Goal: Task Accomplishment & Management: Use online tool/utility

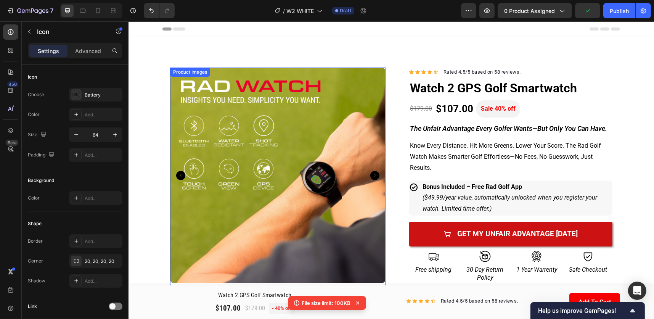
scroll to position [197, 0]
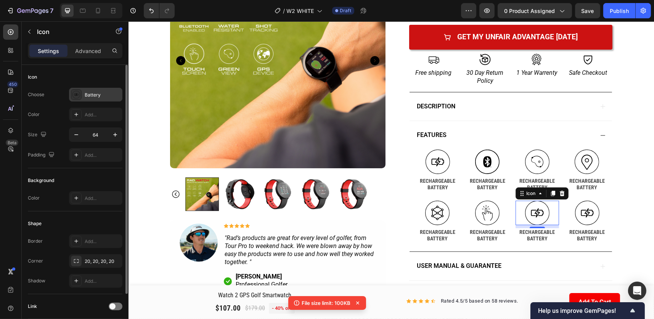
click at [84, 90] on div "Battery" at bounding box center [95, 95] width 53 height 14
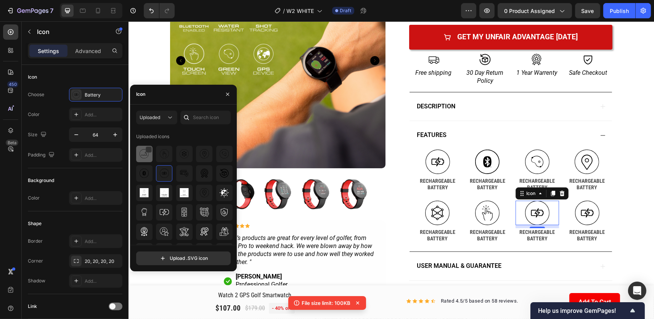
click at [146, 156] on img at bounding box center [144, 153] width 9 height 9
click at [612, 198] on div "Product Images Image Icon Icon Icon Icon Icon Icon List "Rad’s products are gre…" at bounding box center [391, 66] width 458 height 453
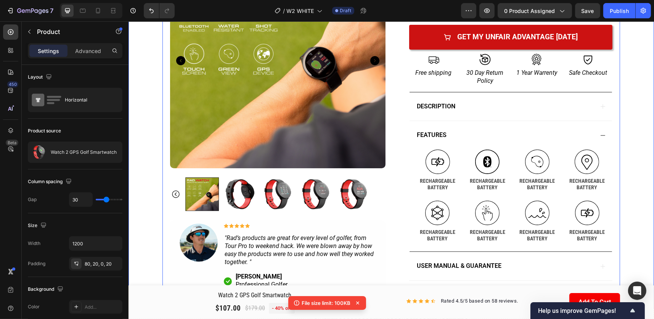
click at [632, 162] on div "Product Images Image Icon Icon Icon Icon Icon Icon List "Rad’s products are gre…" at bounding box center [391, 74] width 526 height 468
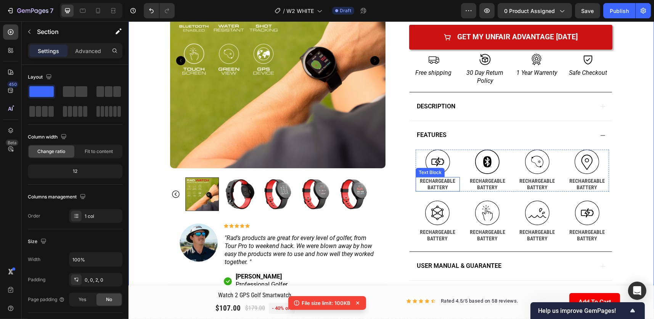
click at [437, 185] on p "BATTERY" at bounding box center [437, 187] width 43 height 6
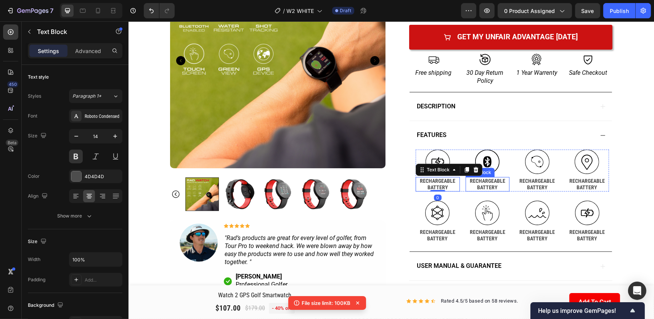
click at [490, 182] on p "RECHARGEABLE" at bounding box center [487, 181] width 43 height 6
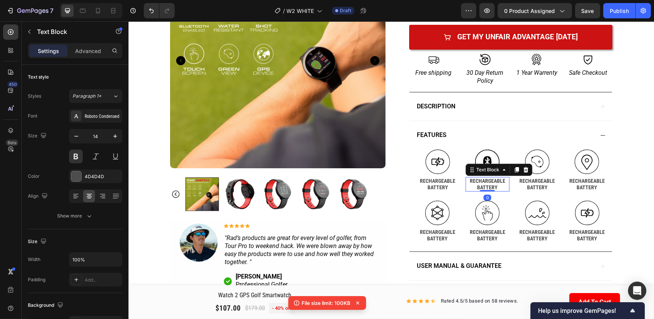
click at [485, 181] on p "RECHARGEABLE" at bounding box center [487, 181] width 43 height 6
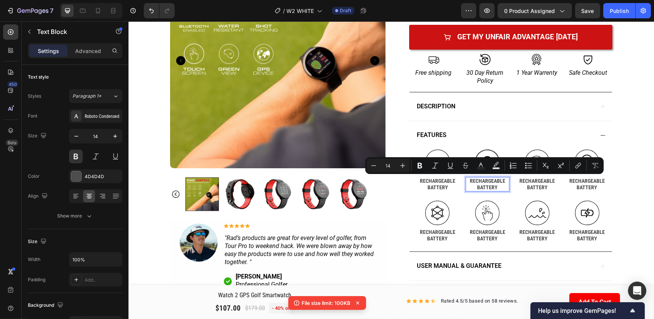
click at [495, 186] on p "BATTERY" at bounding box center [487, 187] width 43 height 6
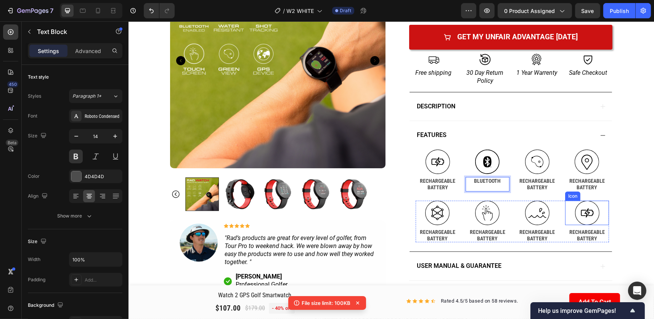
drag, startPoint x: 581, startPoint y: 208, endPoint x: 587, endPoint y: 211, distance: 7.2
click at [581, 208] on icon at bounding box center [587, 213] width 24 height 24
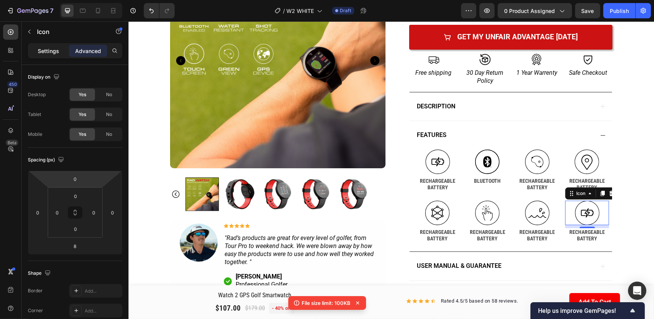
click at [53, 48] on p "Settings" at bounding box center [48, 51] width 21 height 8
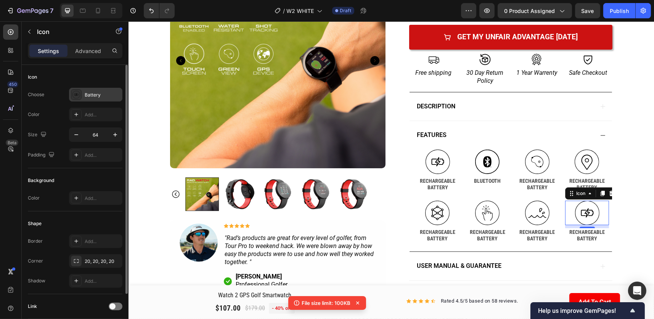
click at [88, 95] on div "Battery" at bounding box center [103, 95] width 36 height 7
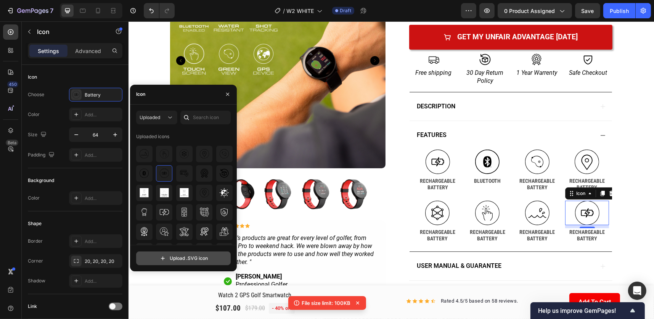
click at [190, 253] on input "file" at bounding box center [184, 258] width 94 height 13
type input "C:\fakepath\gps.svg"
click at [147, 155] on img at bounding box center [144, 153] width 9 height 9
click at [166, 158] on img at bounding box center [164, 153] width 9 height 9
click at [145, 156] on img at bounding box center [144, 153] width 9 height 9
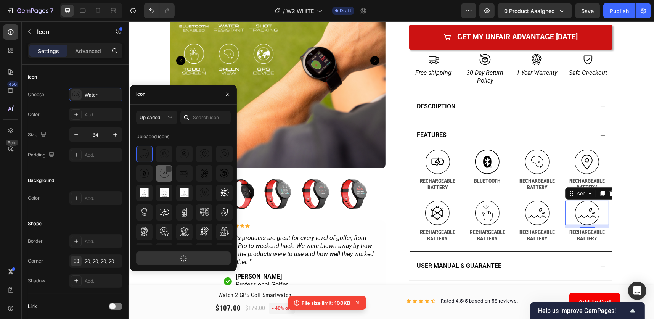
click at [167, 171] on div at bounding box center [169, 169] width 6 height 6
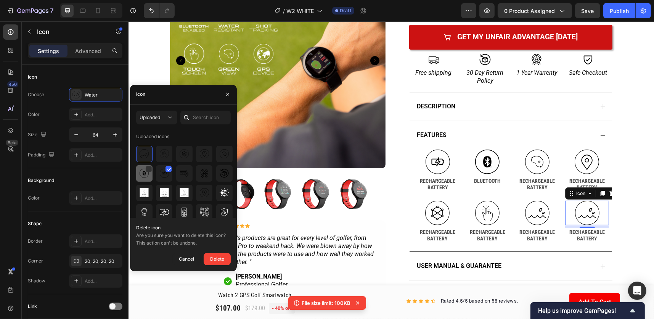
click at [151, 177] on div at bounding box center [144, 173] width 16 height 16
click at [182, 175] on img at bounding box center [184, 173] width 9 height 9
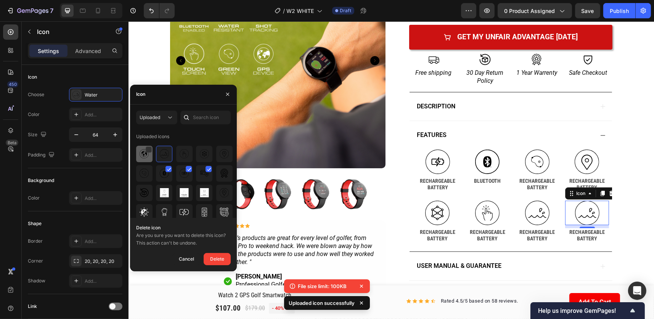
click at [146, 160] on div at bounding box center [144, 154] width 16 height 16
click at [169, 167] on icon at bounding box center [169, 169] width 4 height 4
click at [186, 168] on div at bounding box center [189, 169] width 6 height 6
drag, startPoint x: 206, startPoint y: 170, endPoint x: 227, endPoint y: 217, distance: 51.1
click at [207, 170] on icon at bounding box center [209, 169] width 4 height 4
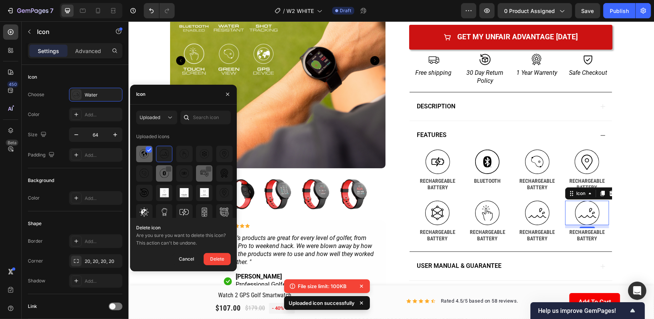
click at [146, 156] on img at bounding box center [144, 153] width 9 height 9
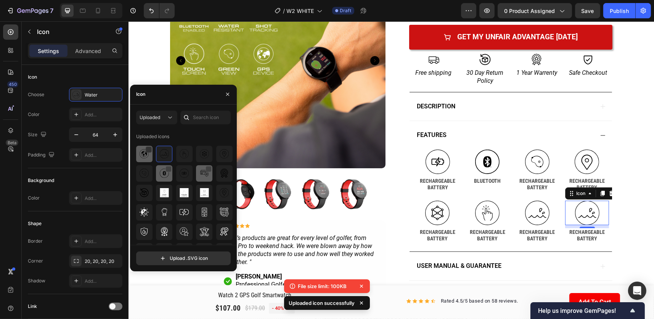
click at [146, 156] on img at bounding box center [144, 153] width 9 height 9
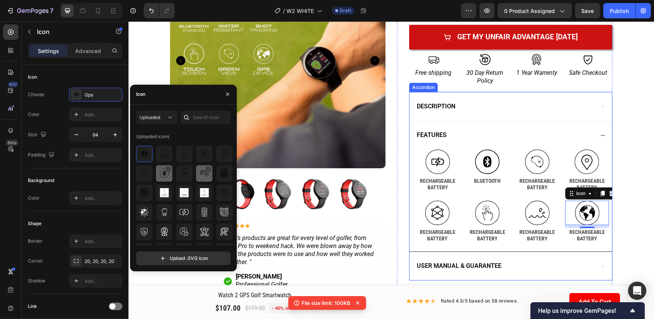
click at [609, 148] on div "DESCRIPTION FEATURES Icon RECHARGEABLE BATTERY Text Block .id586137318906135407…" at bounding box center [510, 186] width 203 height 189
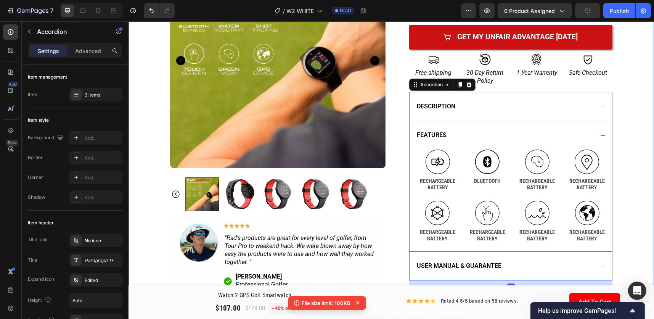
click at [623, 156] on div "Product Images Image Icon Icon Icon Icon Icon Icon List "Rad’s products are gre…" at bounding box center [391, 74] width 526 height 468
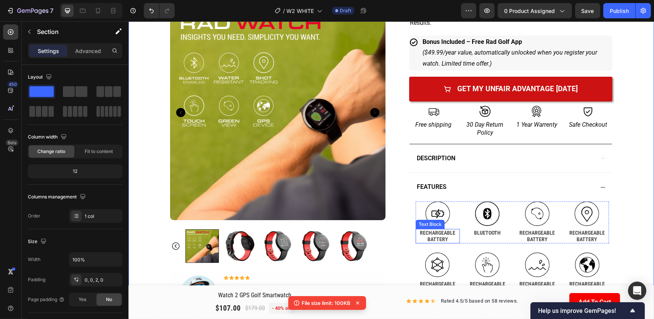
scroll to position [159, 0]
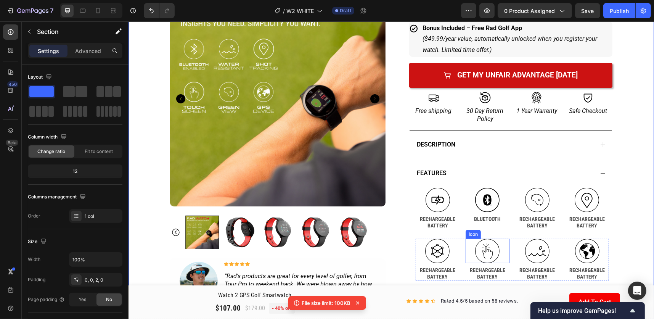
click at [489, 218] on p "BLUETOOTH" at bounding box center [487, 219] width 43 height 6
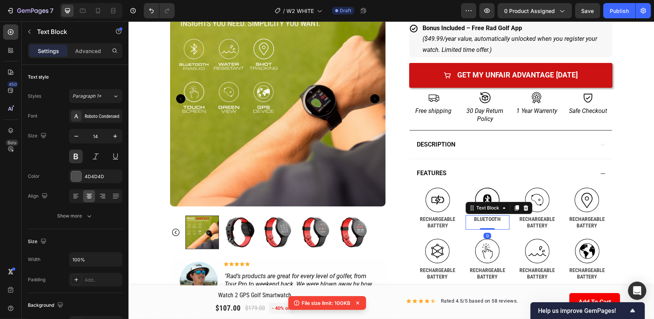
click at [498, 219] on p "BLUETOOTH" at bounding box center [487, 219] width 43 height 6
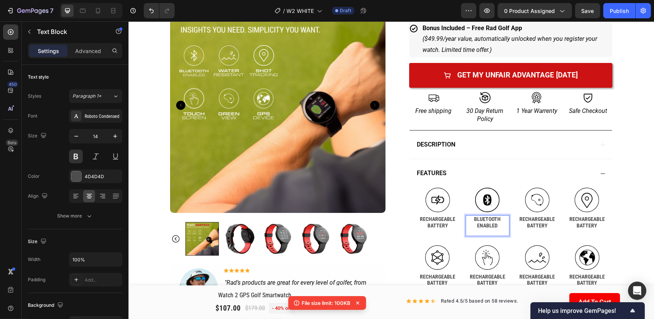
click at [492, 231] on p "Rich Text Editor. Editing area: main" at bounding box center [487, 232] width 43 height 6
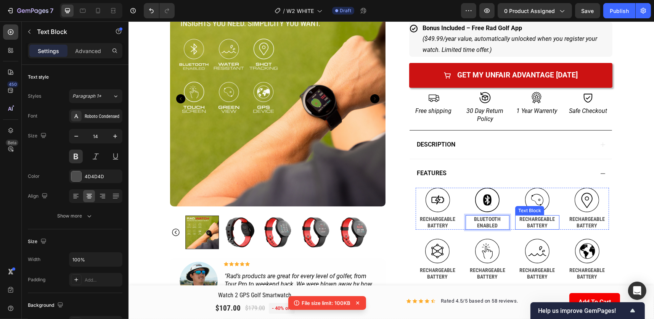
click at [533, 227] on p "BATTERY" at bounding box center [537, 225] width 43 height 6
click at [544, 222] on p "RECHARGEABLE" at bounding box center [537, 219] width 43 height 6
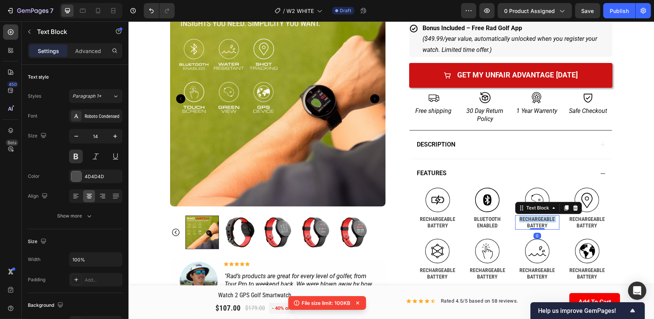
click at [544, 222] on p "RECHARGEABLE" at bounding box center [537, 219] width 43 height 6
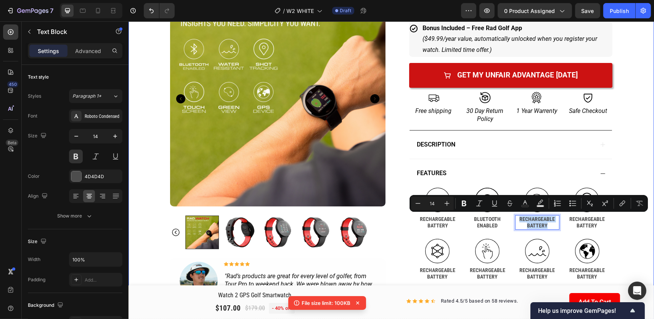
click at [619, 143] on div "Product Images Image Icon Icon Icon Icon Icon Icon List "Rad’s products are gre…" at bounding box center [391, 112] width 526 height 468
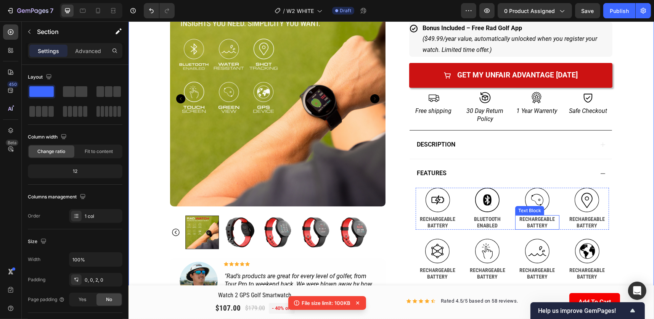
click at [544, 219] on p "RECHARGEABLE" at bounding box center [537, 219] width 43 height 6
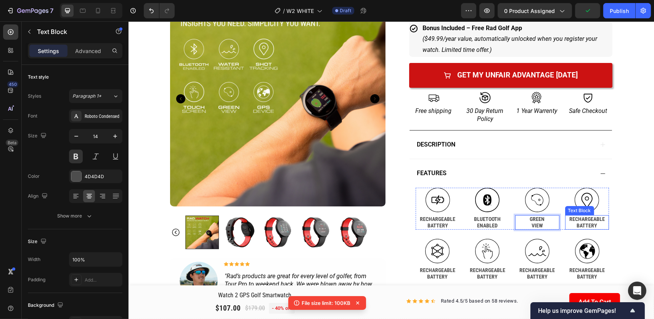
click at [586, 216] on p "RECHARGEABLE" at bounding box center [587, 219] width 43 height 6
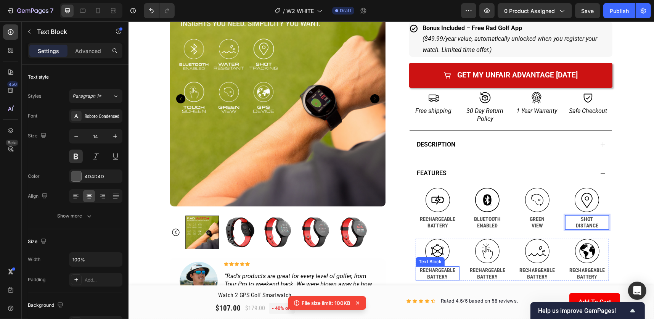
click at [442, 267] on p "RECHARGEABLE" at bounding box center [437, 270] width 42 height 6
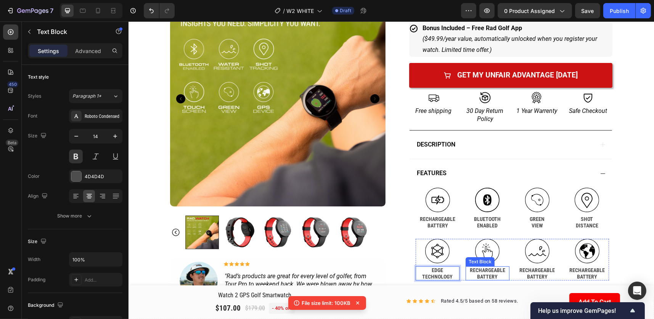
click at [481, 270] on p "RECHARGEABLE" at bounding box center [487, 270] width 42 height 6
click at [498, 269] on p "RECHARGEABLE" at bounding box center [487, 270] width 42 height 6
click at [532, 270] on p "RECHARGEABLE" at bounding box center [537, 270] width 42 height 6
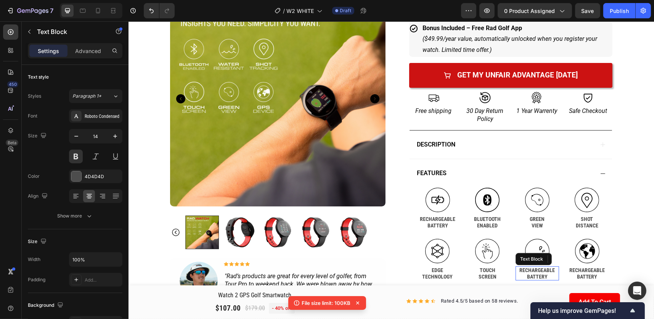
click at [532, 270] on p "RECHARGEABLE" at bounding box center [537, 270] width 42 height 6
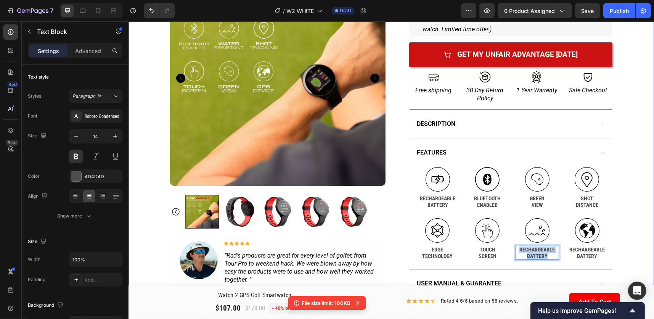
scroll to position [197, 0]
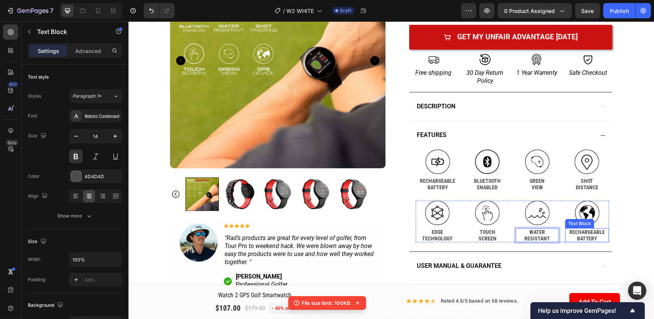
click at [592, 233] on p "RECHARGEABLE" at bounding box center [587, 232] width 42 height 6
click at [588, 236] on p "DEVICE" at bounding box center [587, 238] width 42 height 6
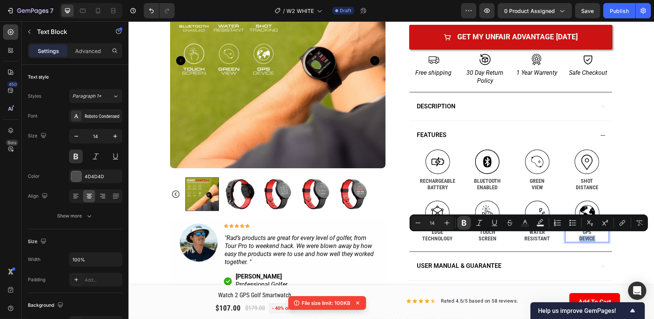
click at [467, 224] on icon "Editor contextual toolbar" at bounding box center [464, 223] width 8 height 8
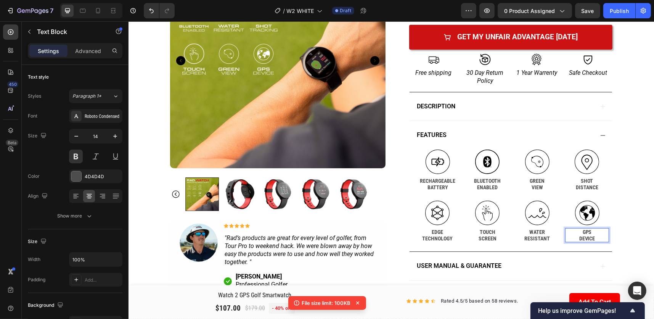
click at [584, 235] on strong "DEVICE" at bounding box center [587, 238] width 16 height 6
click at [581, 237] on p "DEVICE" at bounding box center [587, 238] width 42 height 6
click at [75, 151] on button at bounding box center [76, 157] width 14 height 14
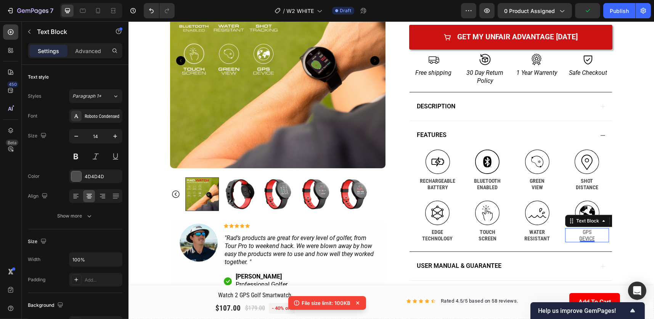
click at [585, 231] on p "GPS" at bounding box center [587, 232] width 42 height 6
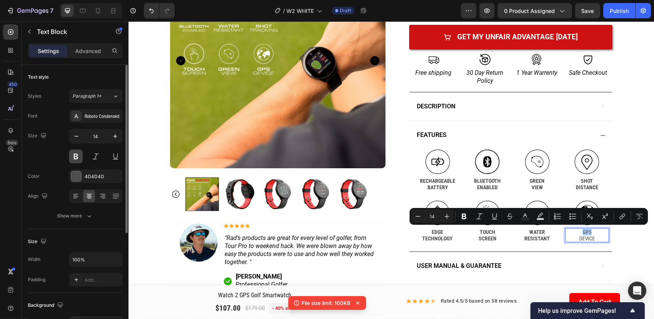
click at [76, 154] on button at bounding box center [76, 157] width 14 height 14
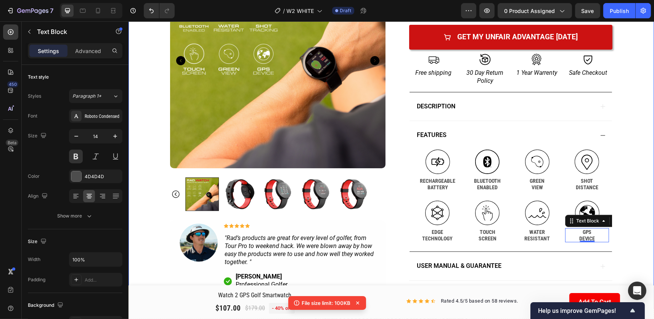
click at [635, 139] on div "Product Images Image Icon Icon Icon Icon Icon Icon List "Rad’s products are gre…" at bounding box center [391, 74] width 526 height 468
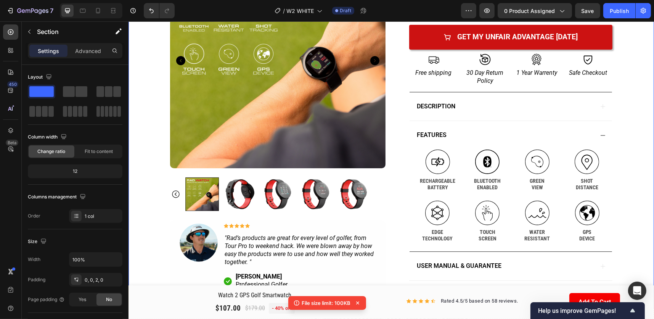
click at [635, 135] on div "Product Images Image Icon Icon Icon Icon Icon Icon List "Rad’s products are gre…" at bounding box center [391, 74] width 526 height 468
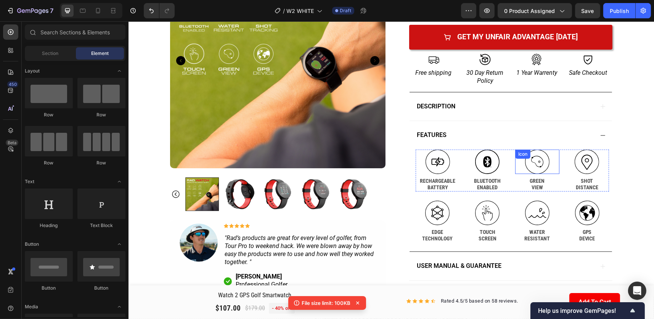
click at [528, 165] on icon at bounding box center [537, 162] width 24 height 24
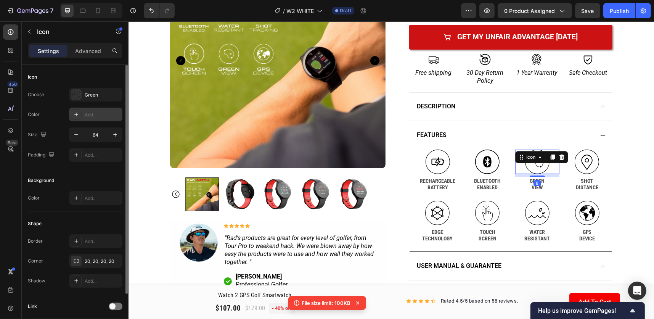
click at [85, 114] on div "Add..." at bounding box center [103, 114] width 36 height 7
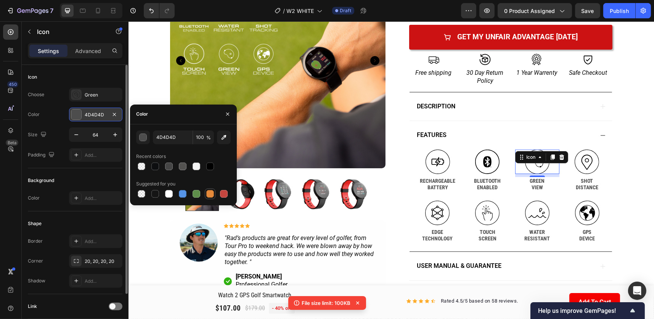
click at [211, 195] on div at bounding box center [210, 194] width 8 height 8
click at [222, 194] on div at bounding box center [224, 194] width 8 height 8
click at [144, 164] on div at bounding box center [142, 166] width 8 height 8
type input "F3F3F3"
type input "29"
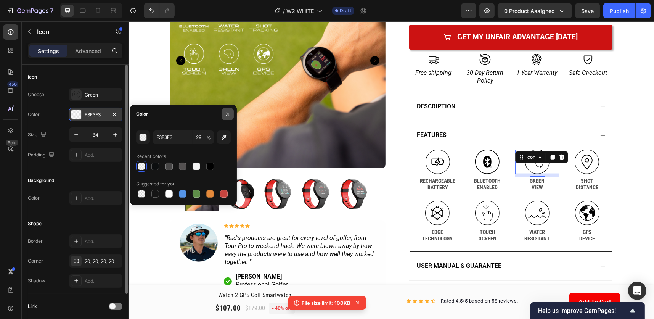
click at [225, 113] on icon "button" at bounding box center [228, 114] width 6 height 6
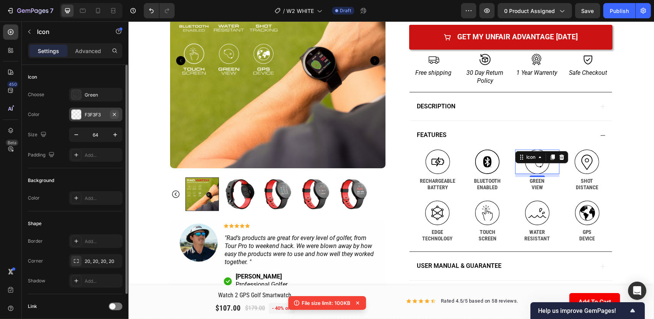
click at [114, 112] on icon "button" at bounding box center [114, 114] width 6 height 6
click at [634, 96] on div "Product Images Image Icon Icon Icon Icon Icon Icon List "Rad’s products are gre…" at bounding box center [391, 74] width 526 height 468
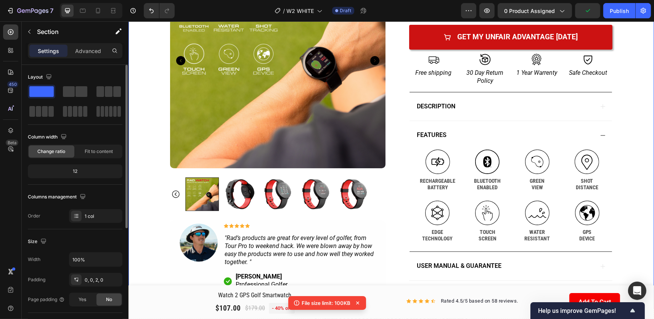
click at [631, 102] on div "Product Images Image Icon Icon Icon Icon Icon Icon List "Rad’s products are gre…" at bounding box center [391, 74] width 526 height 468
click at [495, 159] on div ".id586137318906135407 .cls-1 { fill-rule: evenodd; } Icon" at bounding box center [487, 162] width 44 height 24
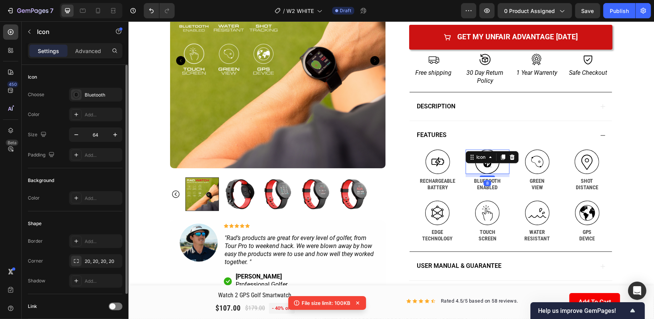
click at [496, 167] on icon ".id586137318906135407 .cls-1 { fill-rule: evenodd; }" at bounding box center [487, 162] width 24 height 24
click at [616, 133] on div "Product Images Image Icon Icon Icon Icon Icon Icon List "Rad’s products are gre…" at bounding box center [391, 66] width 458 height 453
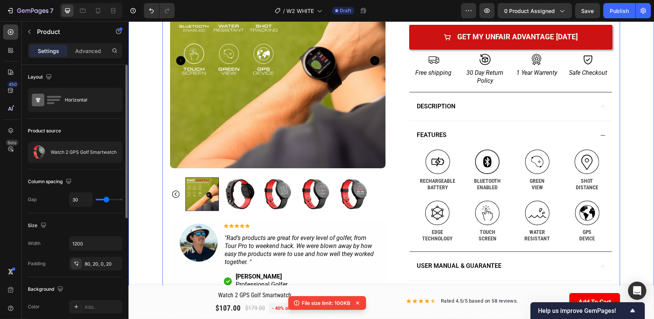
click at [624, 114] on div "Product Images Image Icon Icon Icon Icon Icon Icon List "Rad’s products are gre…" at bounding box center [391, 74] width 526 height 468
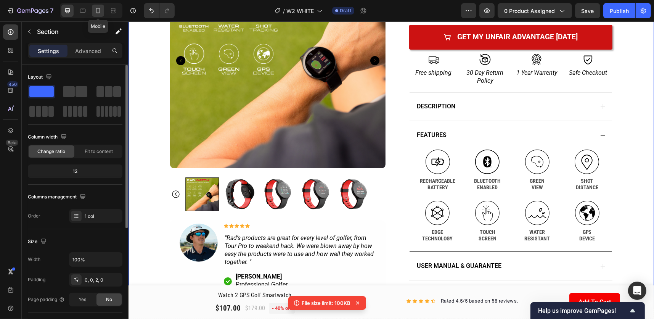
click at [101, 13] on icon at bounding box center [98, 11] width 8 height 8
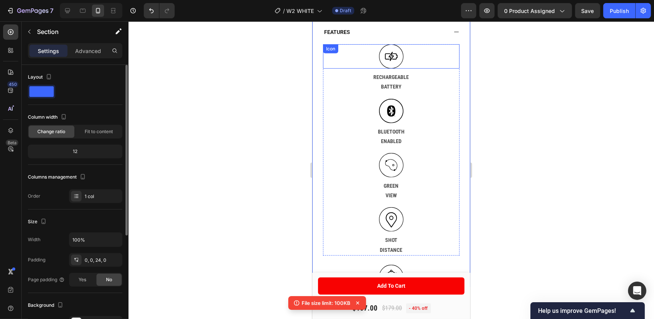
scroll to position [466, 0]
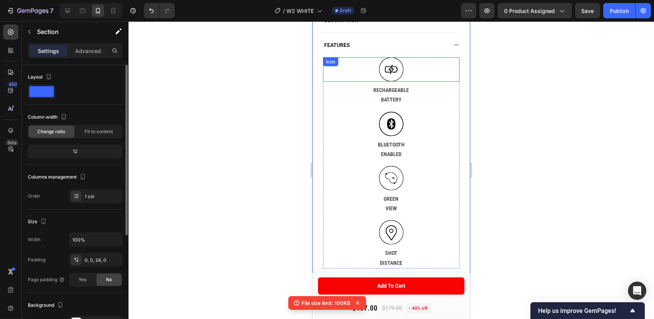
click at [430, 82] on div "Icon" at bounding box center [391, 69] width 137 height 24
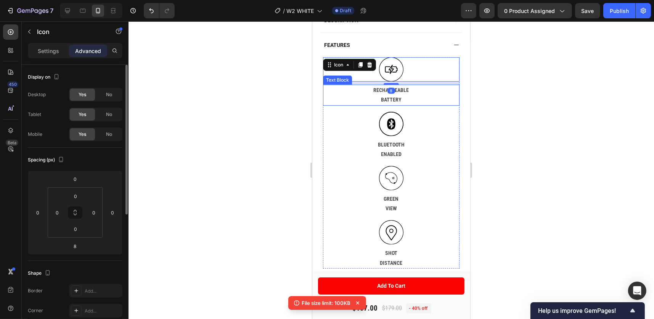
click at [420, 105] on p "BATTERY" at bounding box center [390, 100] width 135 height 10
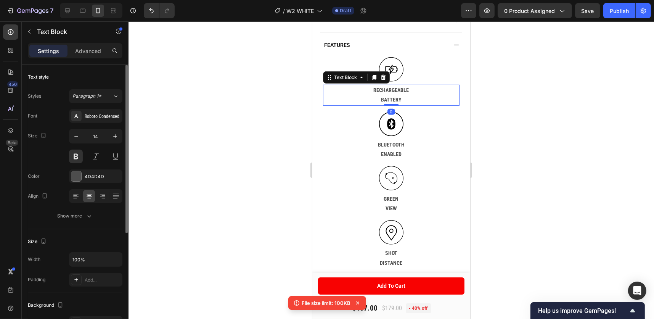
click at [553, 101] on div at bounding box center [392, 170] width 526 height 298
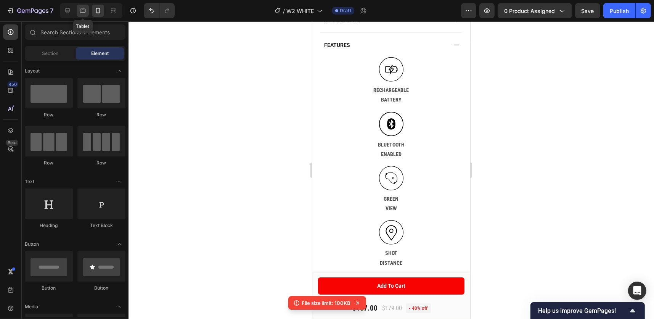
click at [86, 8] on icon at bounding box center [83, 11] width 8 height 8
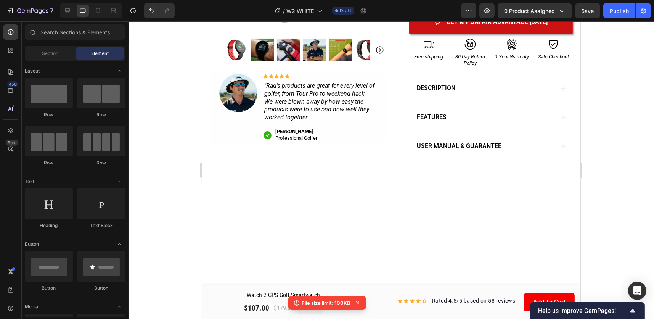
scroll to position [181, 0]
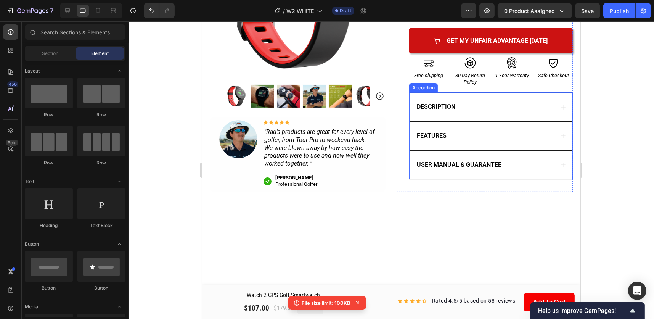
click at [560, 137] on icon at bounding box center [563, 136] width 6 height 6
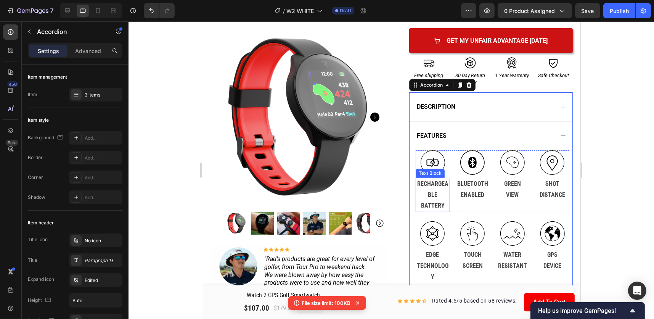
click at [428, 191] on p "RECHARGEABLE" at bounding box center [432, 190] width 33 height 22
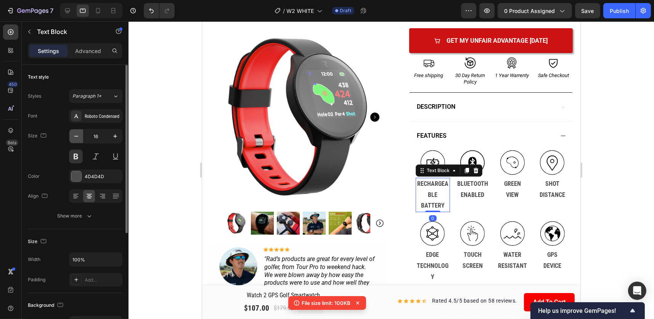
click at [77, 137] on icon "button" at bounding box center [76, 136] width 8 height 8
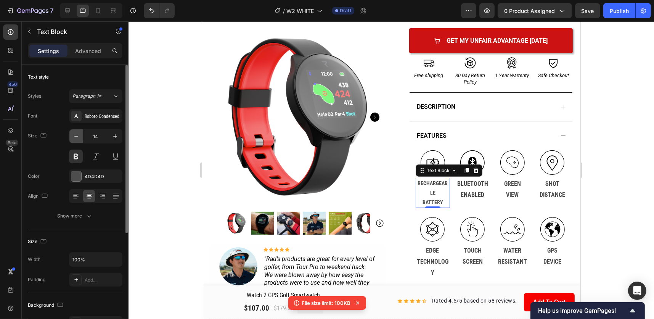
click at [77, 137] on icon "button" at bounding box center [76, 136] width 8 height 8
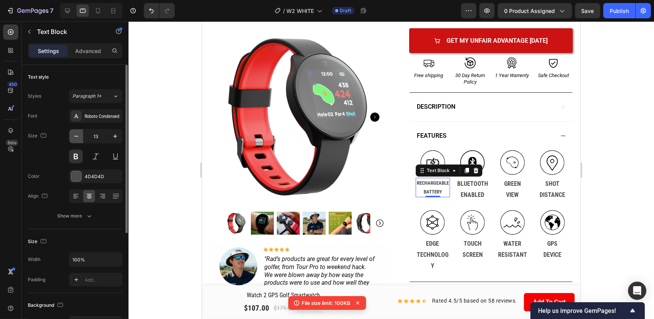
click at [77, 137] on icon "button" at bounding box center [76, 136] width 8 height 8
type input "12"
click at [79, 209] on button "Show more" at bounding box center [75, 216] width 95 height 14
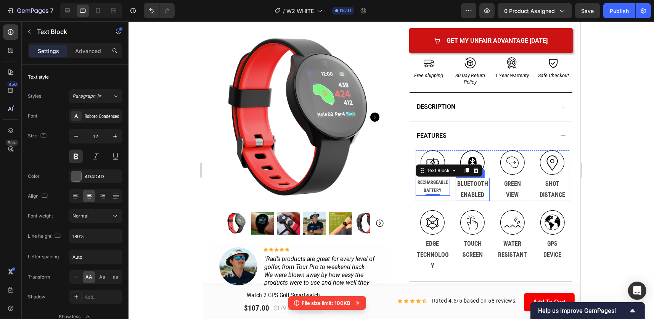
click at [473, 190] on p "ENABLED" at bounding box center [472, 195] width 33 height 11
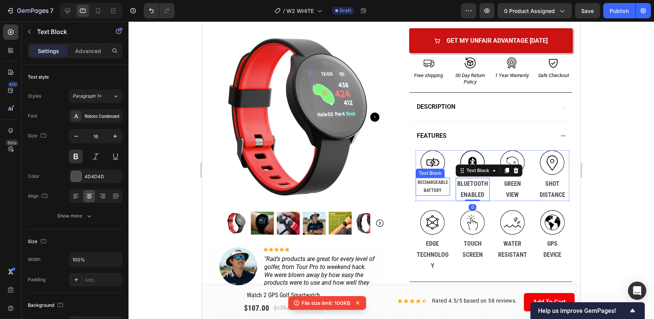
click at [430, 182] on p "RECHARGEABLE" at bounding box center [432, 183] width 33 height 8
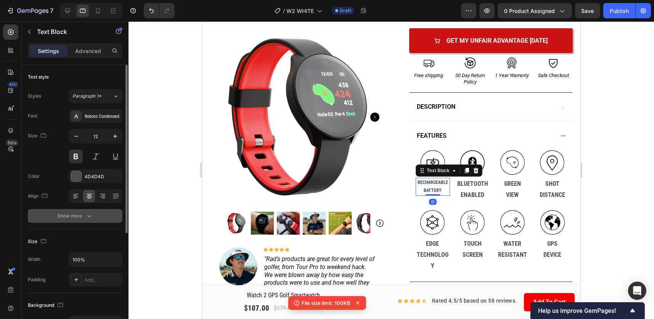
click at [80, 212] on div "Show more" at bounding box center [75, 216] width 35 height 8
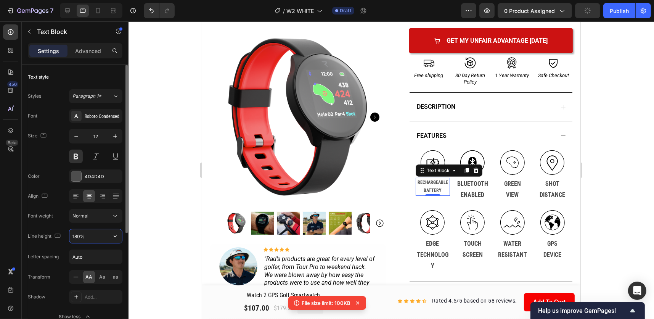
click at [76, 235] on input "180%" at bounding box center [95, 236] width 53 height 14
type input "120%"
click at [468, 190] on p "ENABLED" at bounding box center [472, 195] width 33 height 11
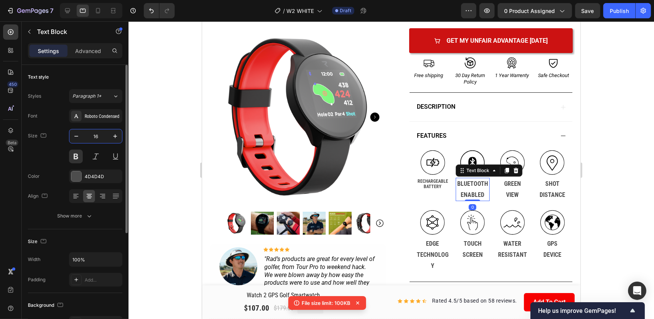
click at [101, 137] on input "16" at bounding box center [95, 136] width 25 height 14
type input "12"
click at [96, 215] on button "Show more" at bounding box center [75, 216] width 95 height 14
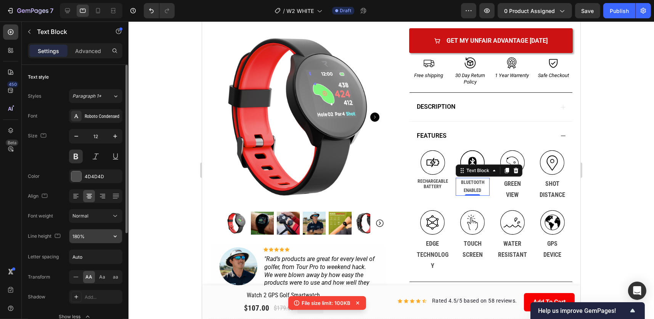
click at [77, 238] on input "180%" at bounding box center [95, 236] width 53 height 14
type input "120%"
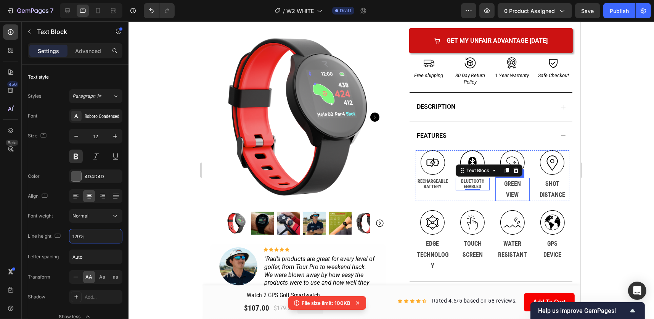
click at [507, 190] on p "VIEW" at bounding box center [512, 195] width 33 height 11
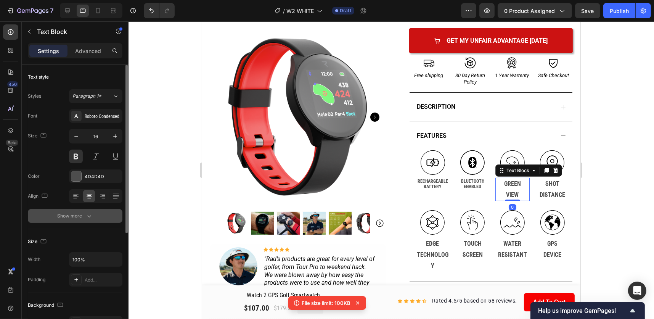
click at [98, 216] on button "Show more" at bounding box center [75, 216] width 95 height 14
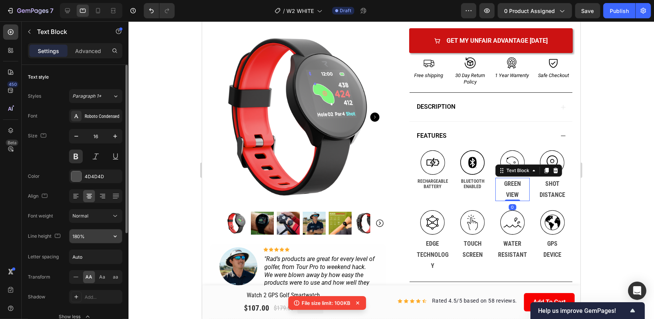
click at [81, 236] on input "180%" at bounding box center [95, 236] width 53 height 14
type input "120%"
click at [550, 185] on p "SHOT" at bounding box center [552, 184] width 33 height 11
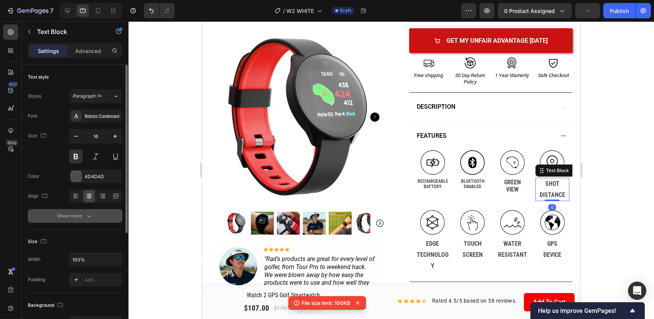
click at [81, 215] on div "Show more" at bounding box center [75, 216] width 35 height 8
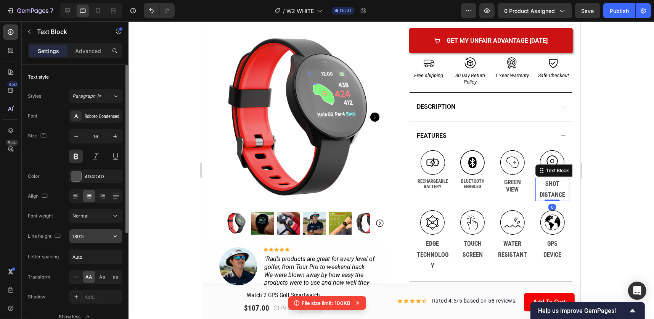
click at [82, 233] on input "180%" at bounding box center [95, 236] width 53 height 14
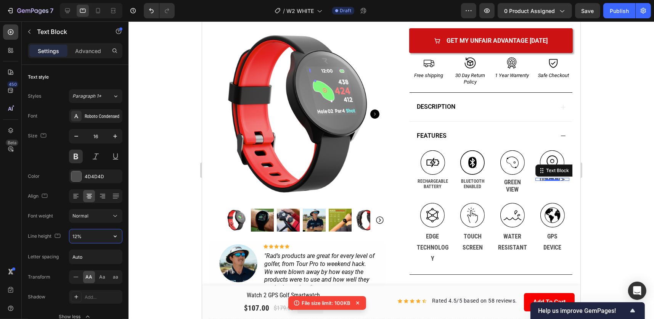
type input "120%"
click at [430, 242] on p "TECHNOLOGY" at bounding box center [432, 253] width 32 height 22
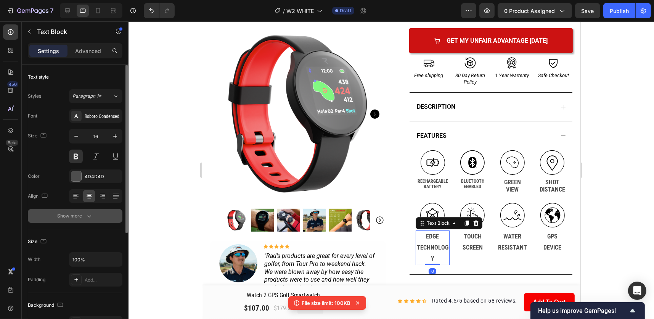
click at [92, 215] on icon "button" at bounding box center [89, 216] width 8 height 8
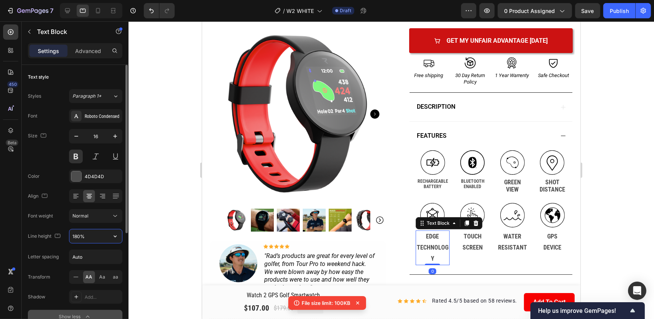
click at [79, 237] on input "180%" at bounding box center [95, 236] width 53 height 14
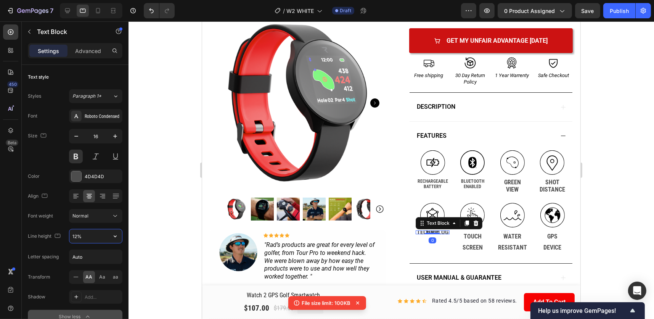
type input "120%"
click at [468, 245] on p "SCREEN" at bounding box center [472, 247] width 32 height 11
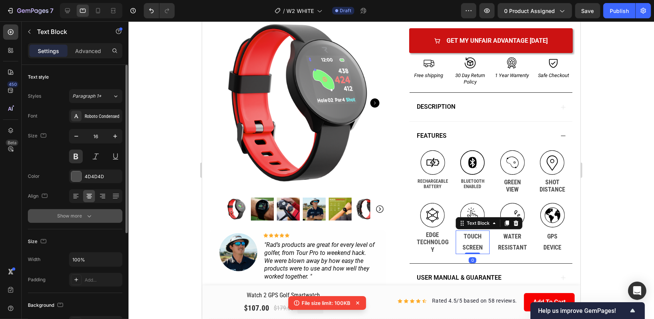
click at [84, 216] on div "Show more" at bounding box center [75, 216] width 35 height 8
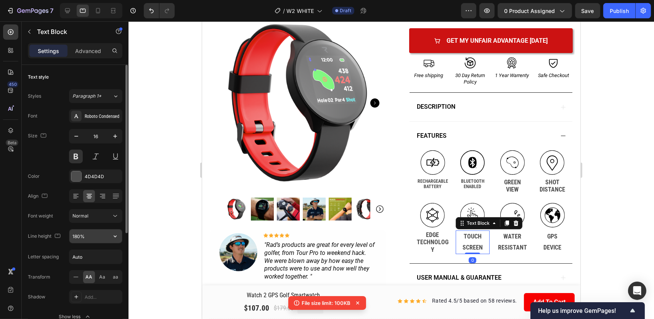
click at [79, 236] on input "180%" at bounding box center [95, 236] width 53 height 14
type input "120%"
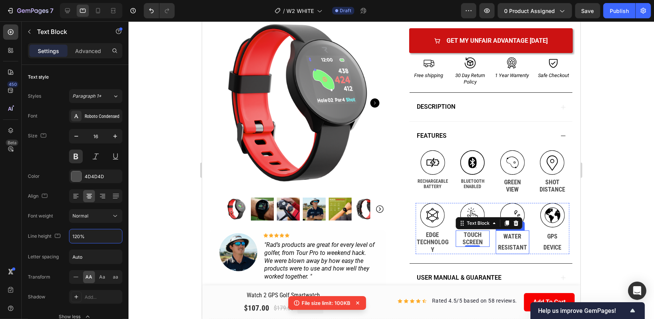
click at [509, 248] on p "RESISTANT" at bounding box center [512, 247] width 32 height 11
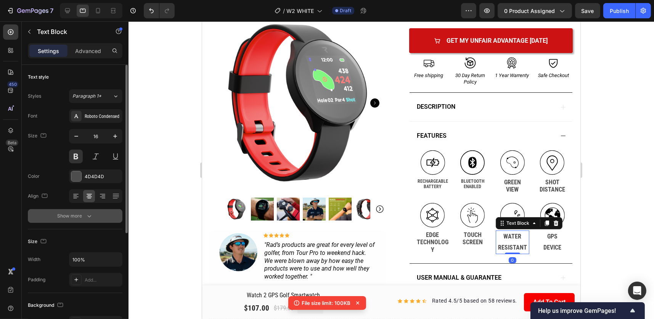
click at [88, 215] on icon "button" at bounding box center [89, 216] width 8 height 8
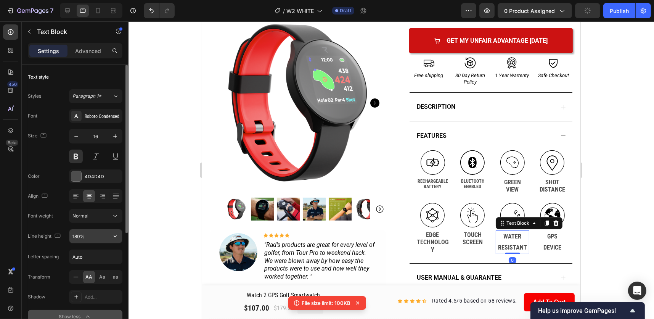
click at [85, 239] on input "180%" at bounding box center [95, 236] width 53 height 14
type input "120%"
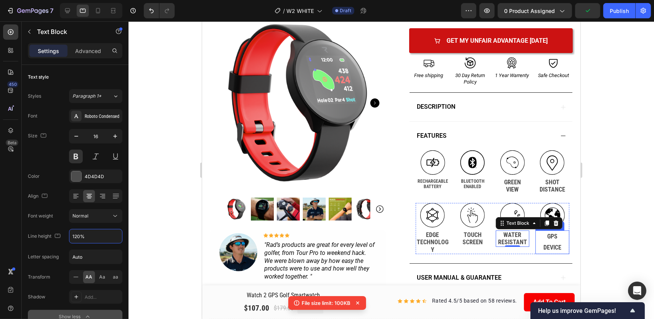
click at [548, 244] on p "DEVICE" at bounding box center [552, 247] width 32 height 11
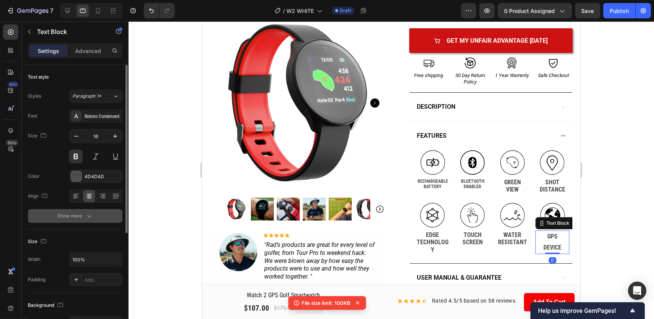
click at [80, 219] on button "Show more" at bounding box center [75, 216] width 95 height 14
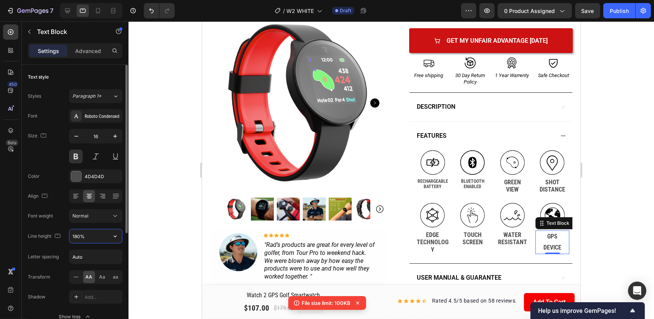
click at [74, 238] on input "180%" at bounding box center [95, 236] width 53 height 14
type input "120%"
click at [511, 183] on p "GREEN" at bounding box center [512, 182] width 33 height 7
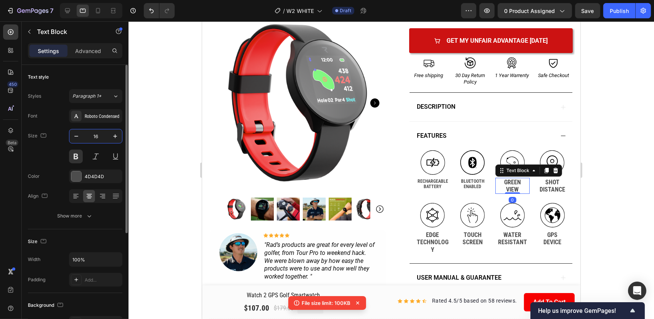
click at [96, 138] on input "16" at bounding box center [95, 136] width 25 height 14
type input "14"
click at [475, 183] on p "BLUETOOTH" at bounding box center [472, 181] width 33 height 5
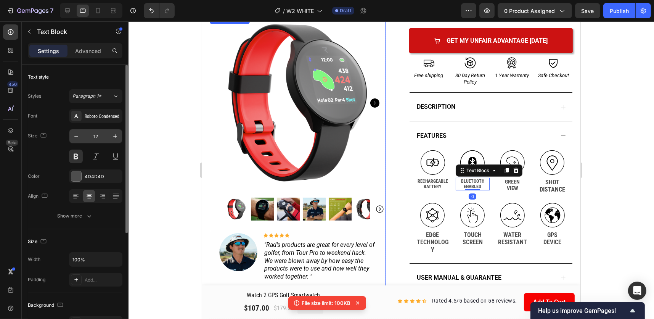
click at [99, 131] on input "12" at bounding box center [95, 136] width 25 height 14
type input "14"
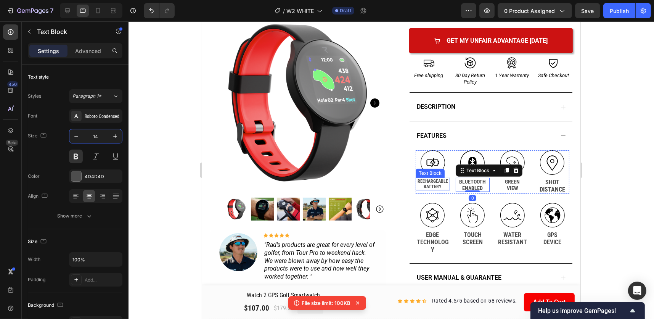
click at [432, 184] on p "BATTERY" at bounding box center [432, 186] width 33 height 5
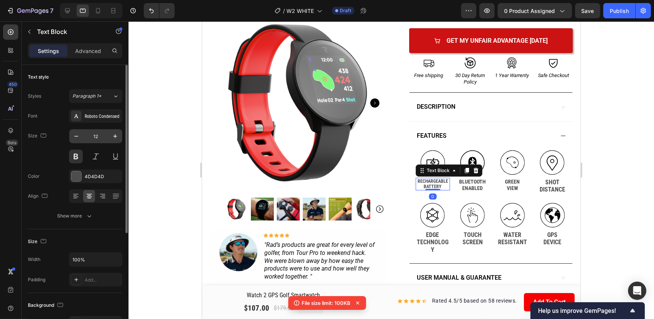
click at [96, 137] on input "12" at bounding box center [95, 136] width 25 height 14
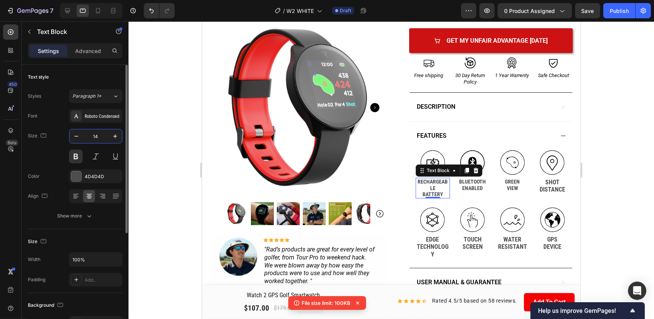
drag, startPoint x: 105, startPoint y: 137, endPoint x: 88, endPoint y: 139, distance: 16.1
click at [84, 135] on input "14" at bounding box center [95, 136] width 25 height 14
type input "12"
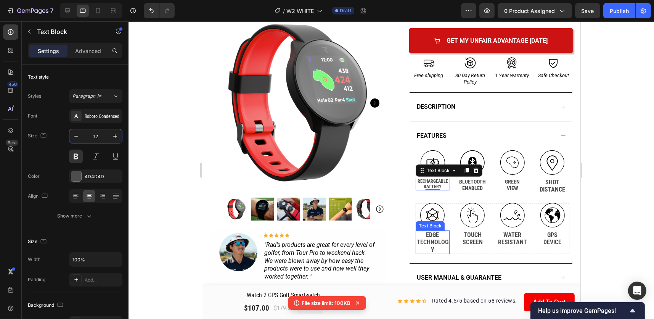
click at [433, 240] on p "TECHNOLOGY" at bounding box center [432, 245] width 32 height 14
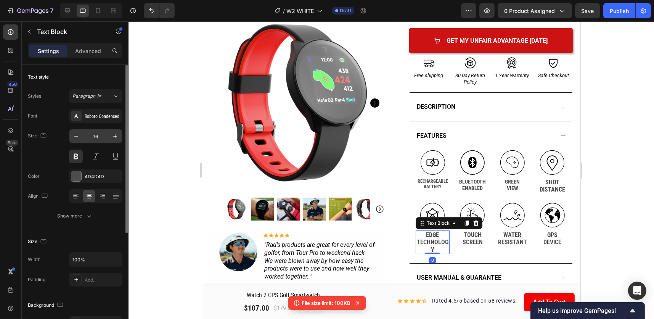
click at [101, 135] on input "16" at bounding box center [95, 136] width 25 height 14
type input "12"
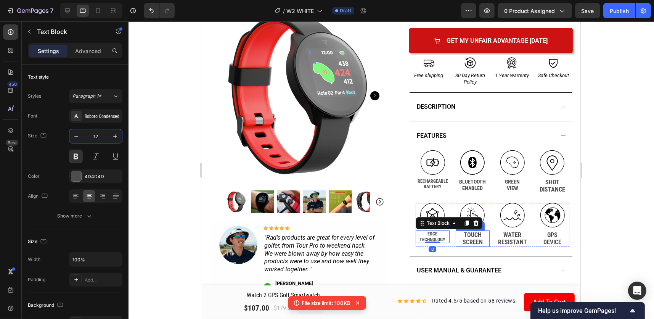
click at [472, 240] on p "SCREEN" at bounding box center [472, 241] width 32 height 7
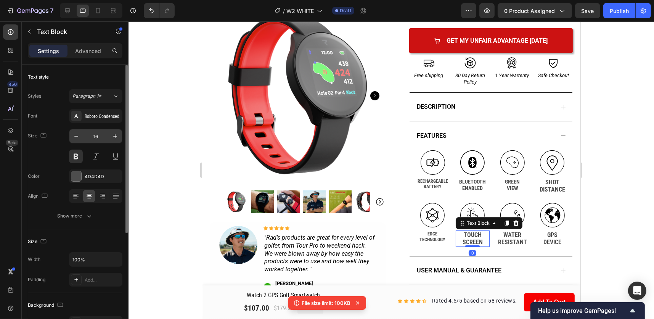
click at [101, 135] on input "16" at bounding box center [95, 136] width 25 height 14
type input "12"
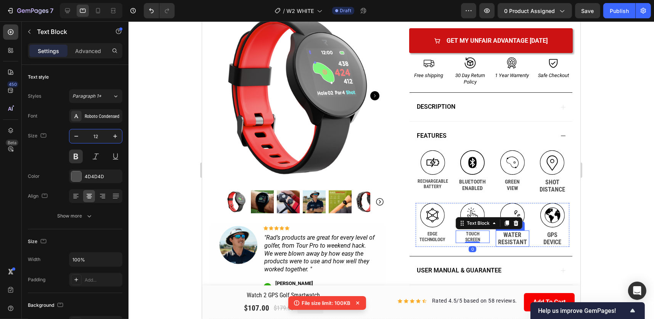
click at [510, 237] on p "WATER" at bounding box center [512, 234] width 32 height 7
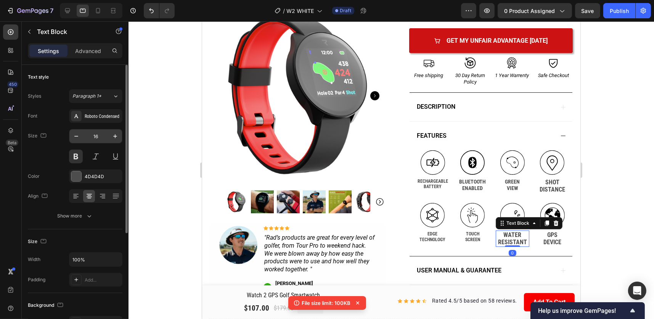
click at [99, 136] on input "16" at bounding box center [95, 136] width 25 height 14
type input "12"
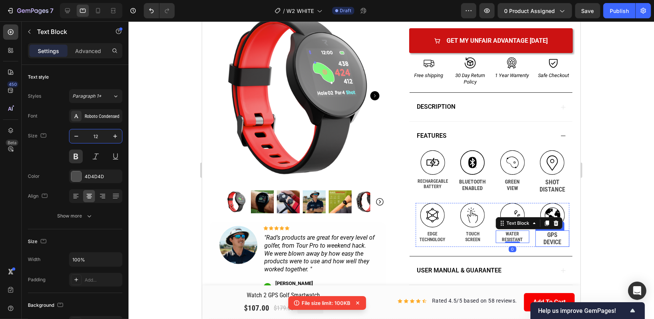
click at [543, 241] on p "DEVICE" at bounding box center [552, 241] width 32 height 7
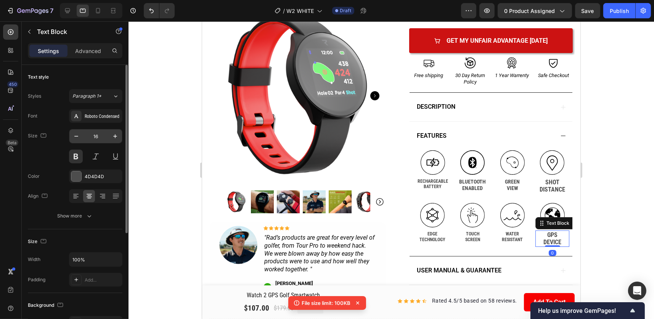
click at [97, 138] on input "16" at bounding box center [95, 136] width 25 height 14
type input "12"
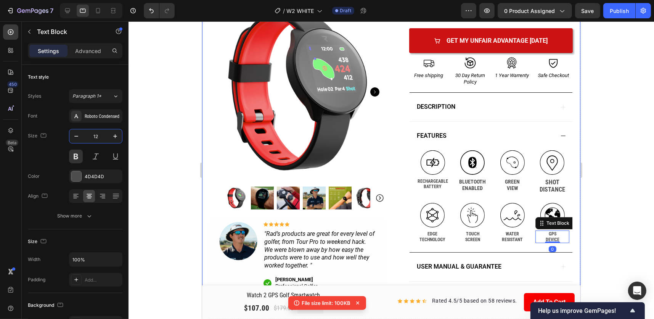
click at [542, 187] on p "DISTANCE" at bounding box center [552, 189] width 33 height 7
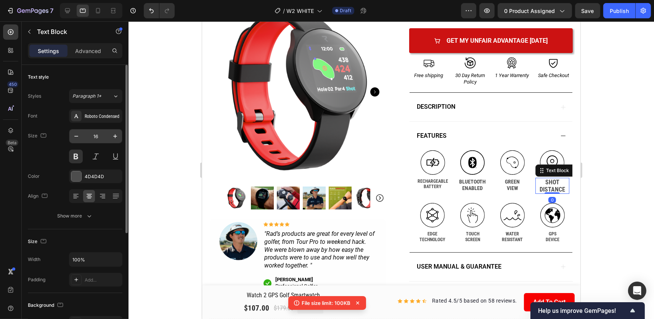
click at [102, 135] on input "16" at bounding box center [95, 136] width 25 height 14
type input "12"
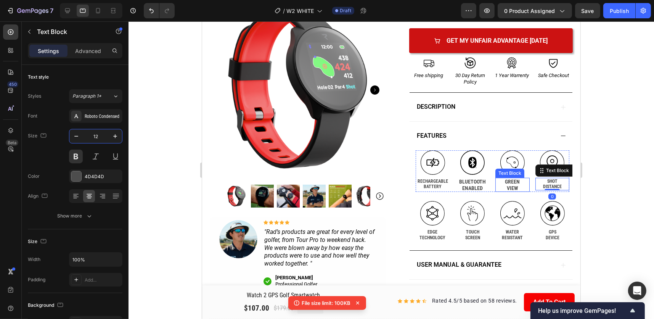
click at [506, 182] on p "GREEN" at bounding box center [512, 182] width 33 height 6
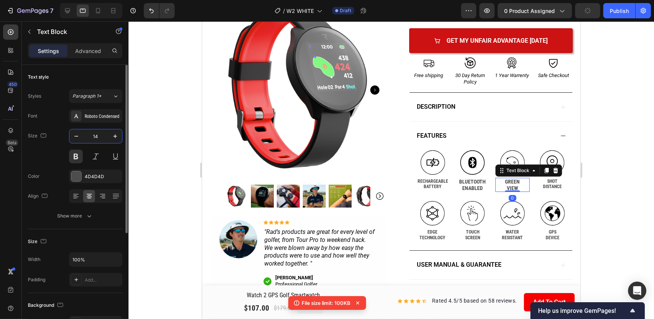
click at [93, 132] on input "14" at bounding box center [95, 136] width 25 height 14
type input "12"
click at [475, 183] on p "BLUETOOTH" at bounding box center [472, 182] width 33 height 6
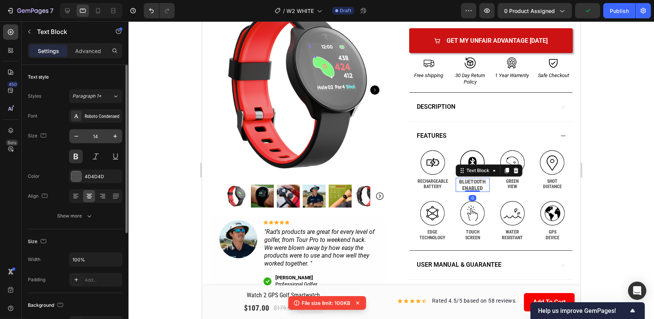
click at [99, 138] on input "14" at bounding box center [95, 136] width 25 height 14
type input "12"
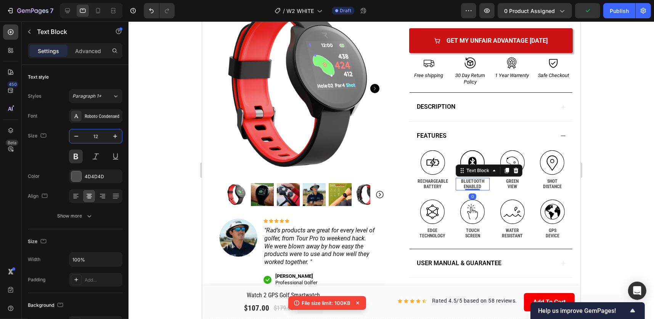
click at [597, 164] on div at bounding box center [392, 170] width 526 height 298
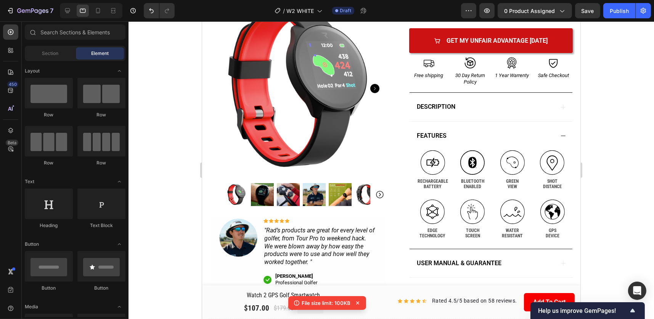
click at [600, 133] on div at bounding box center [392, 170] width 526 height 298
click at [604, 159] on div at bounding box center [392, 170] width 526 height 298
click at [99, 14] on div at bounding box center [98, 11] width 12 height 12
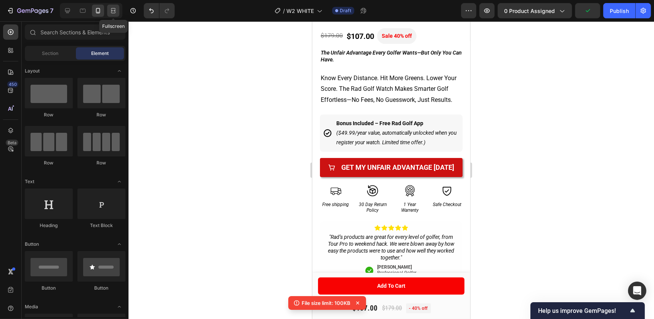
click at [113, 11] on icon at bounding box center [113, 11] width 8 height 8
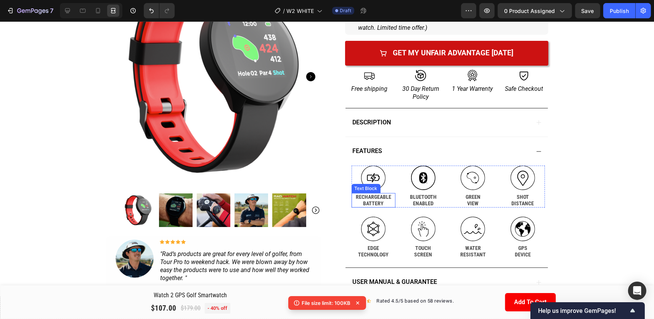
click at [369, 196] on p "RECHARGEABLE" at bounding box center [373, 197] width 43 height 6
click at [97, 11] on icon at bounding box center [98, 11] width 8 height 8
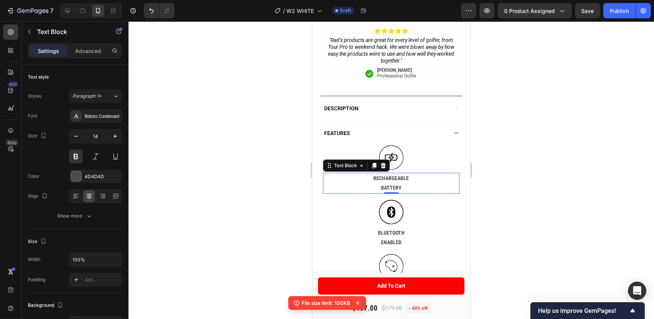
scroll to position [413, 0]
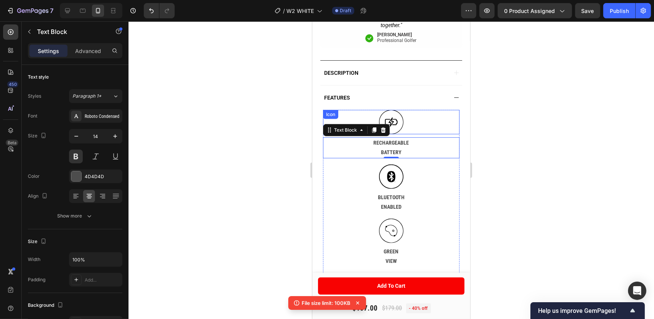
click at [423, 134] on div "Icon" at bounding box center [391, 122] width 137 height 24
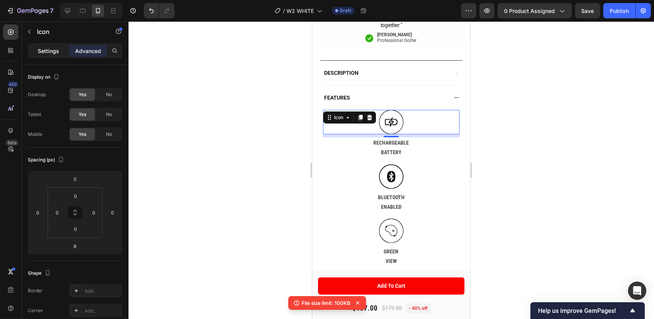
click at [53, 53] on p "Settings" at bounding box center [48, 51] width 21 height 8
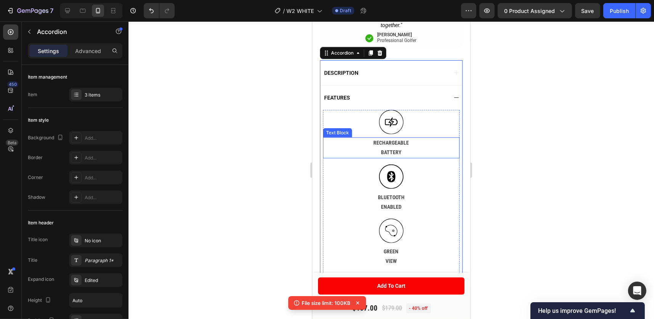
click at [452, 148] on p "RECHARGEABLE" at bounding box center [390, 143] width 135 height 10
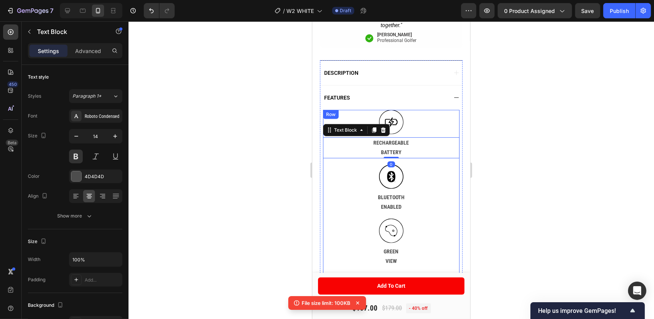
click at [349, 170] on div "Icon RECHARGEABLE BATTERY Text Block 0 .id586137318906135407 .cls-1 { fill-rule…" at bounding box center [391, 215] width 137 height 211
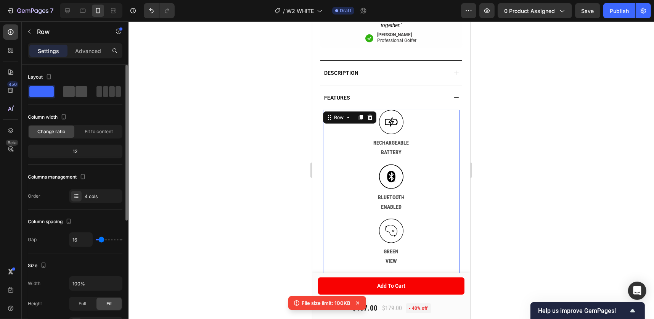
click at [81, 93] on span at bounding box center [82, 91] width 12 height 11
type input "15"
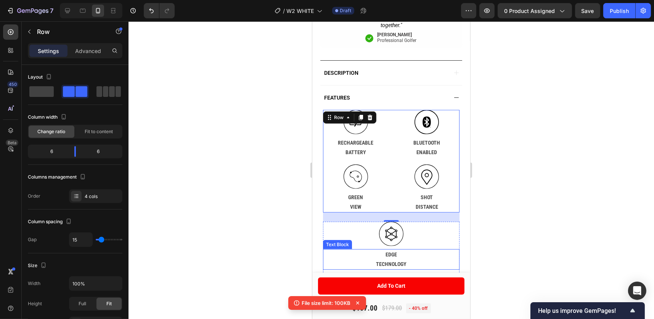
click at [450, 259] on p "EDGE" at bounding box center [390, 255] width 135 height 10
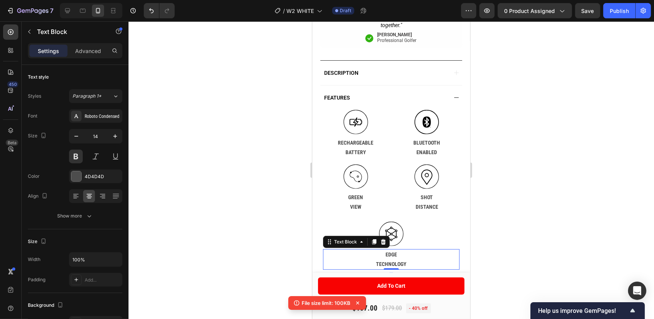
scroll to position [489, 0]
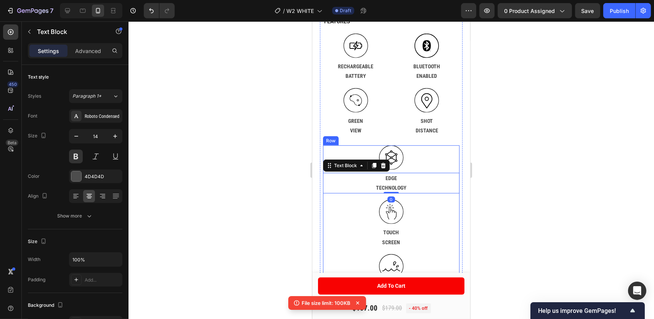
click at [447, 180] on div ".id586137439869862767 .cls-1 { fill: none; stroke: #000; stroke-miterlimit: 10;…" at bounding box center [391, 169] width 137 height 48
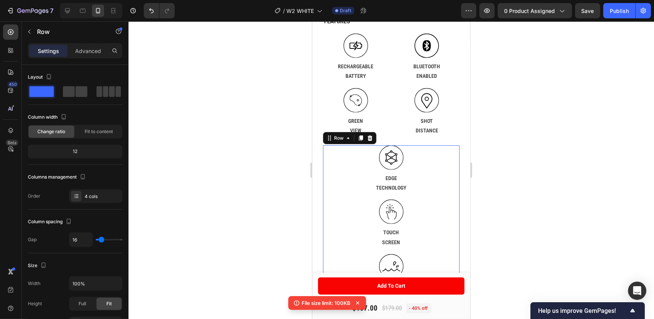
click at [446, 208] on div ".id586137439869862767 .cls-1 { fill: none; stroke: #000; stroke-miterlimit: 10;…" at bounding box center [391, 250] width 137 height 211
click at [77, 90] on span at bounding box center [82, 91] width 12 height 11
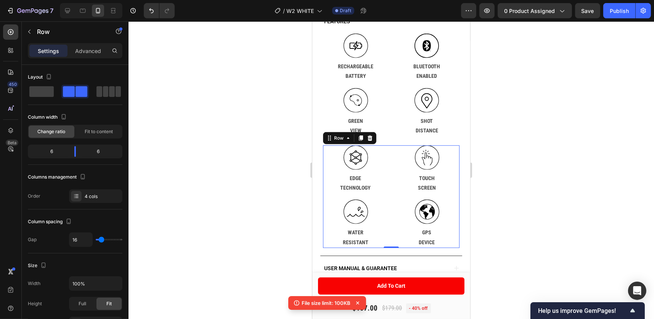
click at [491, 88] on div at bounding box center [392, 170] width 526 height 298
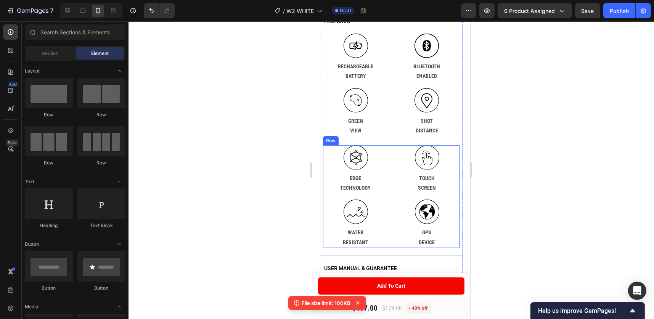
click at [387, 196] on div ".id586137439869862767 .cls-1 { fill: none; stroke: #000; stroke-miterlimit: 10;…" at bounding box center [391, 196] width 137 height 103
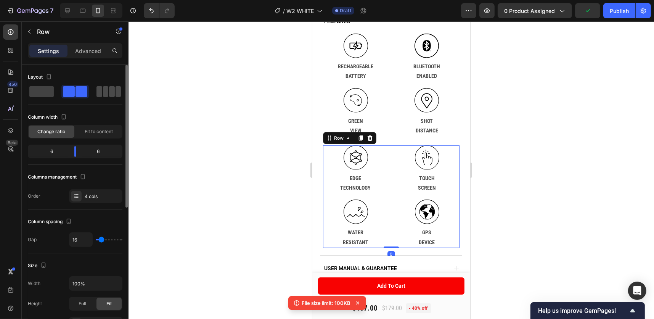
click at [103, 93] on span at bounding box center [106, 91] width 6 height 11
click at [365, 183] on p "EDGE" at bounding box center [355, 179] width 64 height 10
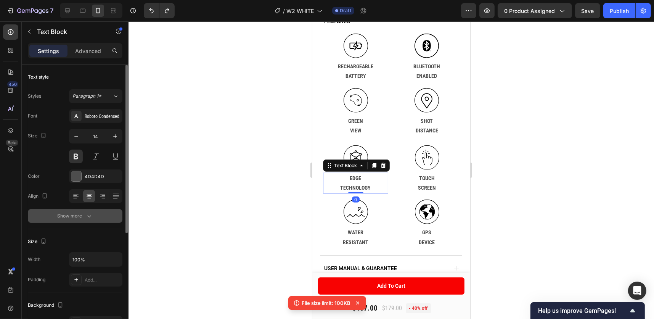
click at [88, 215] on icon "button" at bounding box center [89, 216] width 8 height 8
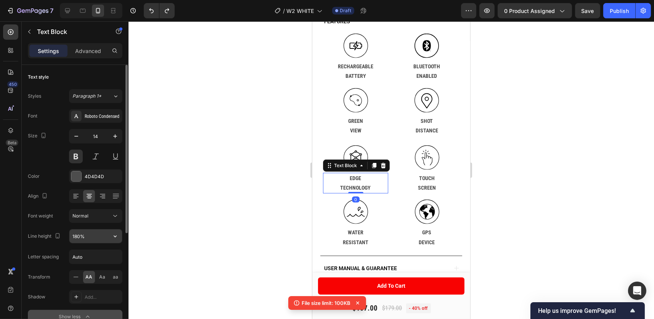
click at [78, 233] on input "180%" at bounding box center [95, 236] width 53 height 14
type input "120%"
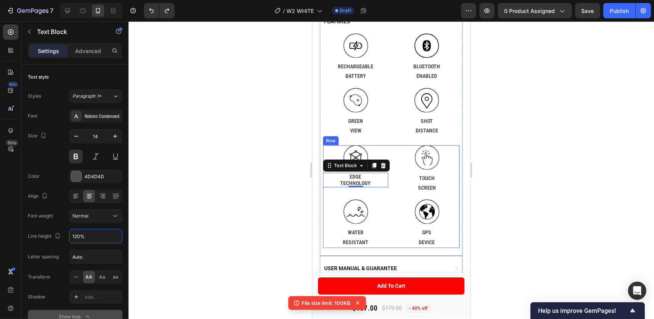
click at [425, 193] on p "SCREEN" at bounding box center [427, 188] width 64 height 10
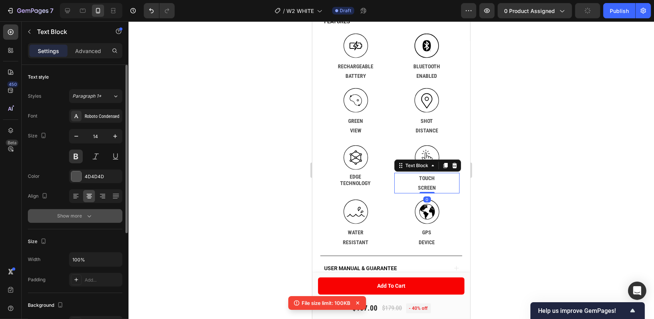
click at [93, 221] on button "Show more" at bounding box center [75, 216] width 95 height 14
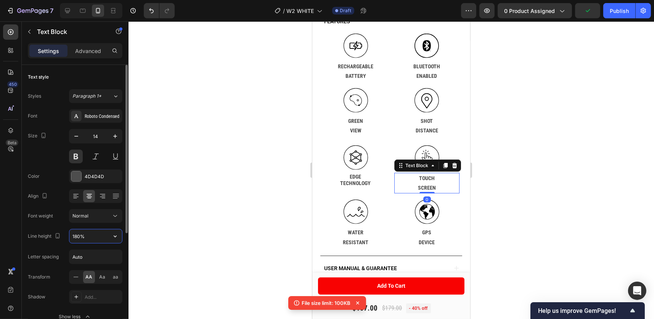
click at [85, 237] on input "180%" at bounding box center [95, 236] width 53 height 14
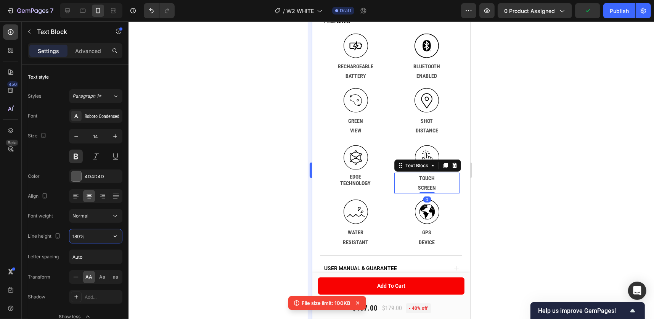
paste input "20%"
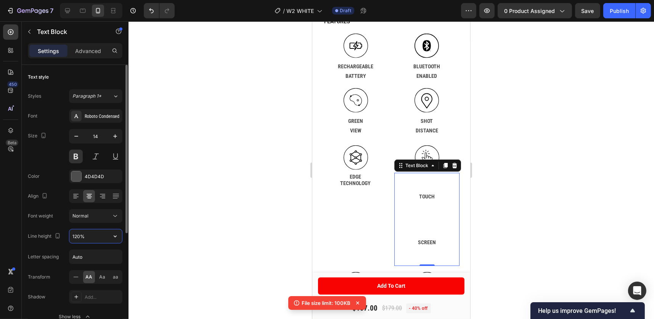
type input "120%"
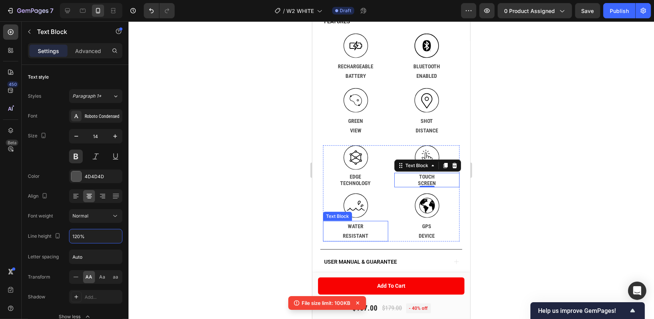
click at [358, 231] on p "WATER" at bounding box center [355, 227] width 64 height 10
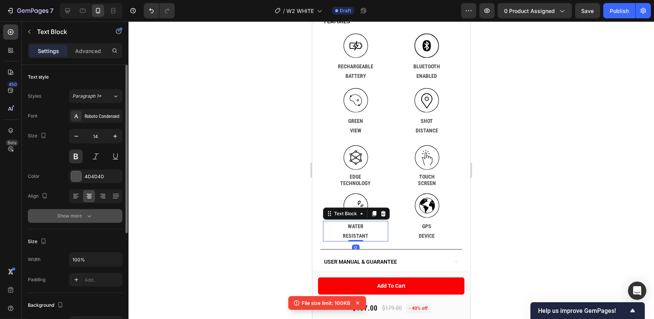
click at [91, 215] on icon "button" at bounding box center [89, 216] width 8 height 8
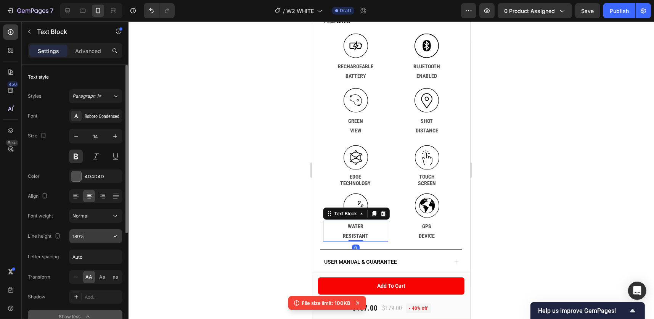
click at [86, 238] on input "180%" at bounding box center [95, 236] width 53 height 14
paste input "2"
type input "120%"
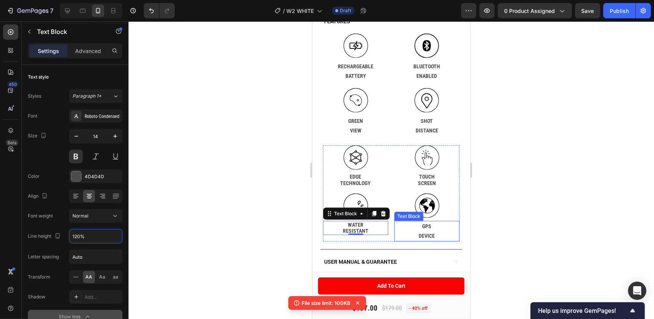
click at [426, 241] on p "DEVICE" at bounding box center [427, 236] width 64 height 10
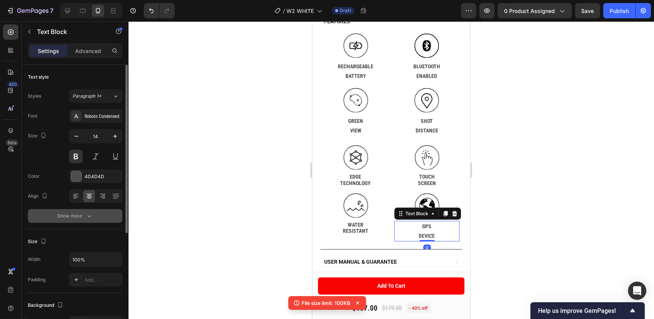
click at [90, 210] on button "Show more" at bounding box center [75, 216] width 95 height 14
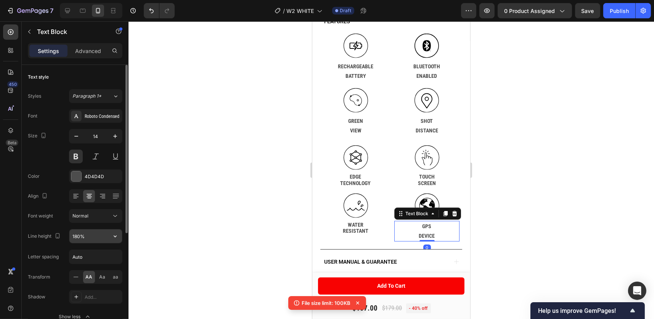
click at [100, 234] on input "180%" at bounding box center [95, 236] width 53 height 14
click at [99, 234] on input "180%" at bounding box center [95, 236] width 53 height 14
paste input "120"
paste input "text"
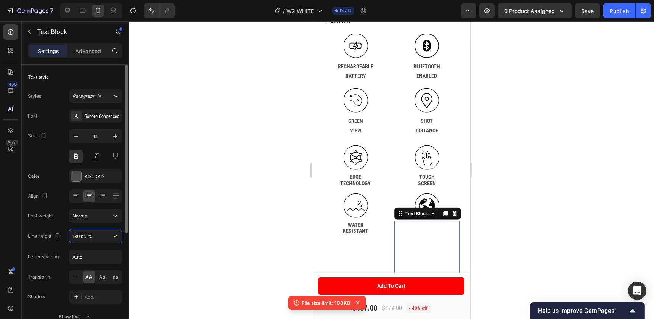
type input "120%"
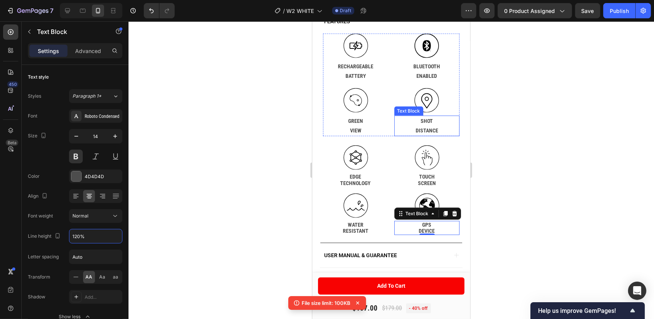
click at [424, 135] on p "DISTANCE" at bounding box center [427, 131] width 64 height 10
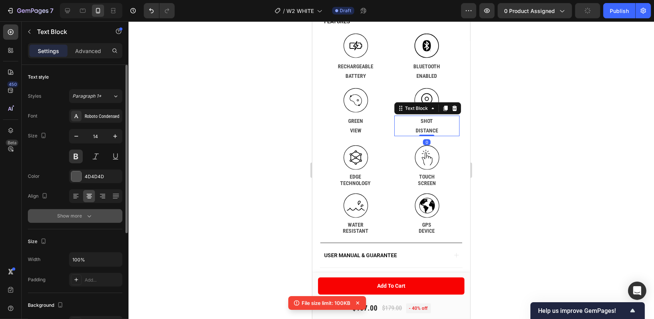
click at [93, 214] on button "Show more" at bounding box center [75, 216] width 95 height 14
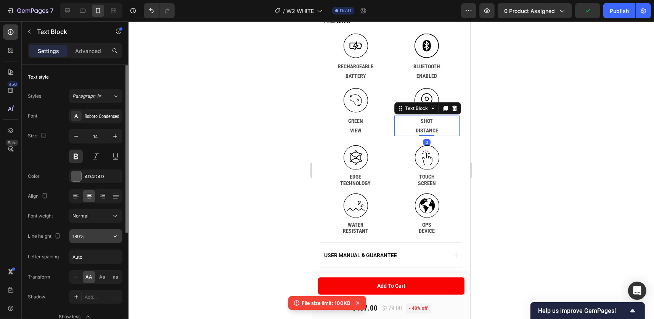
click at [77, 240] on input "180%" at bounding box center [95, 236] width 53 height 14
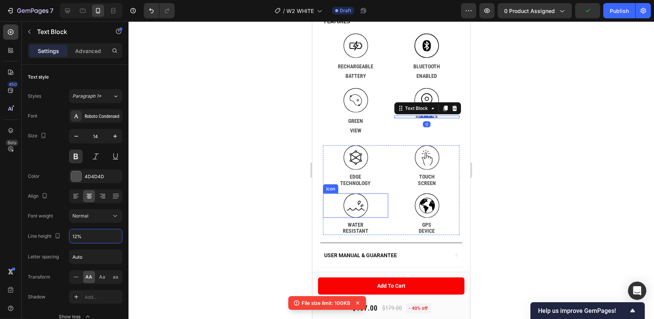
type input "120%"
click at [352, 135] on p "VIEW" at bounding box center [355, 131] width 64 height 10
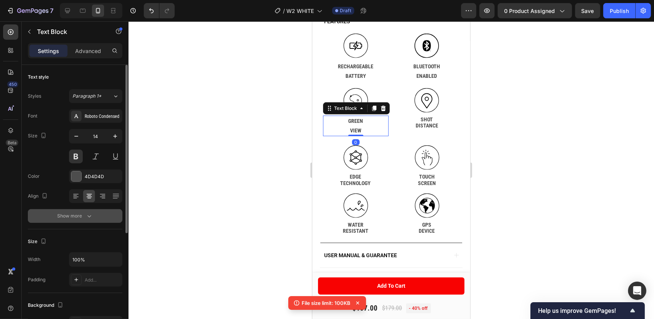
click at [89, 214] on icon "button" at bounding box center [89, 216] width 8 height 8
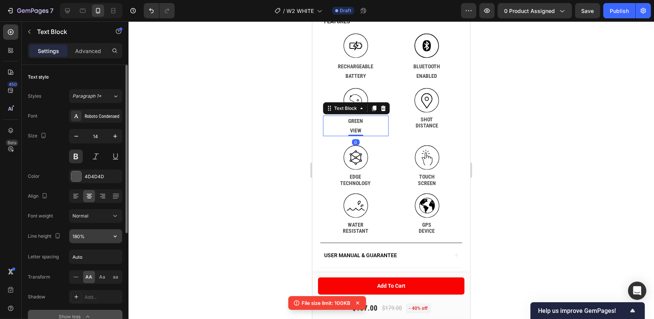
click at [78, 233] on input "180%" at bounding box center [95, 236] width 53 height 14
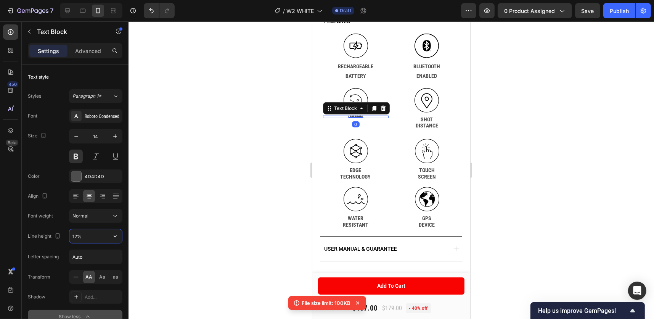
type input "120%"
click at [359, 81] on p "BATTERY" at bounding box center [355, 76] width 64 height 10
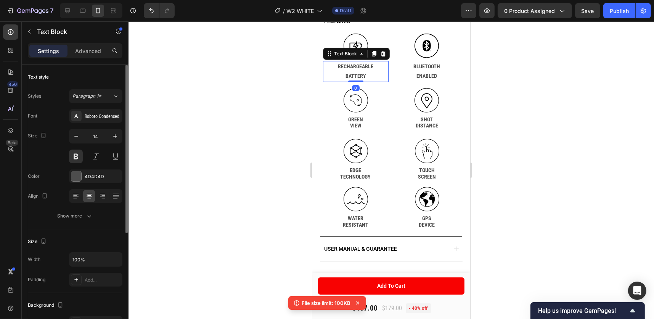
click at [88, 223] on div "Text style Styles Paragraph 1* Font Roboto Condensed Size 14 Color 4D4D4D Align…" at bounding box center [75, 147] width 95 height 164
click at [84, 217] on div "Show more" at bounding box center [75, 216] width 35 height 8
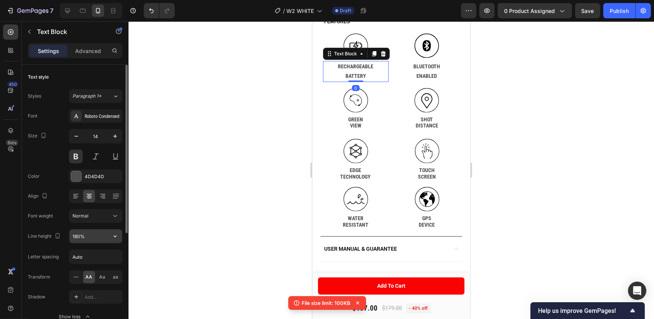
click at [78, 237] on input "180%" at bounding box center [95, 236] width 53 height 14
type input "120%"
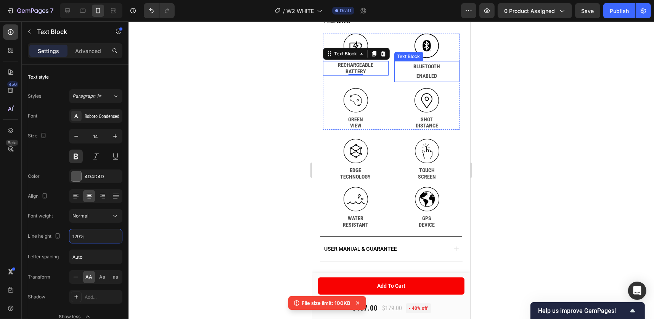
click at [431, 71] on p "BLUETOOTH" at bounding box center [427, 67] width 64 height 10
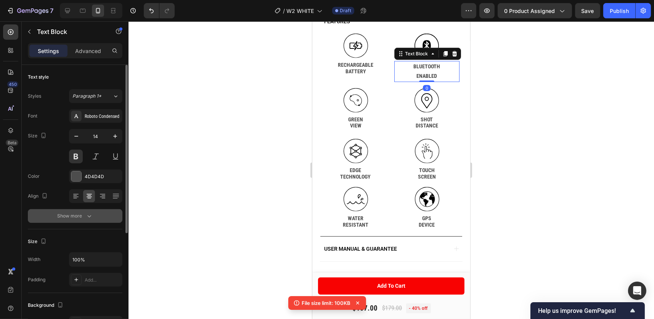
click at [87, 212] on icon "button" at bounding box center [89, 216] width 8 height 8
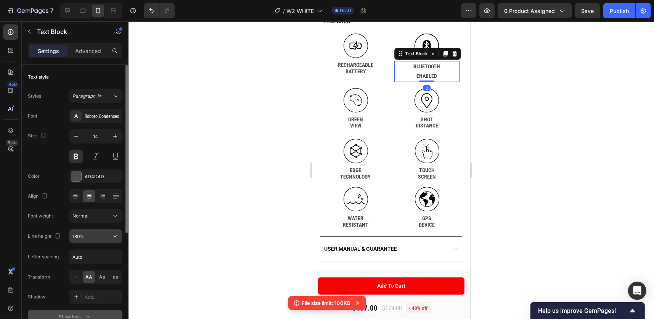
click at [77, 239] on input "180%" at bounding box center [95, 236] width 53 height 14
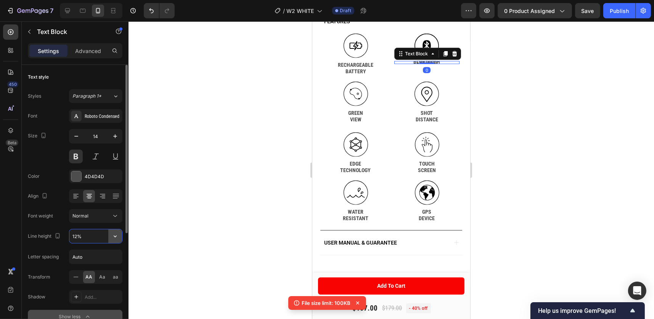
type input "120%"
click at [493, 106] on div at bounding box center [392, 170] width 526 height 298
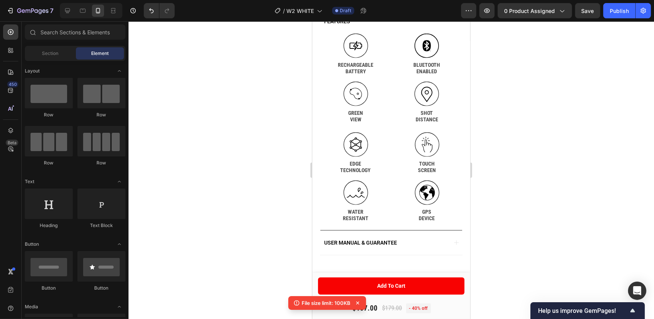
click at [515, 67] on div at bounding box center [392, 170] width 526 height 298
click at [557, 53] on div at bounding box center [392, 170] width 526 height 298
click at [357, 301] on icon at bounding box center [358, 303] width 8 height 8
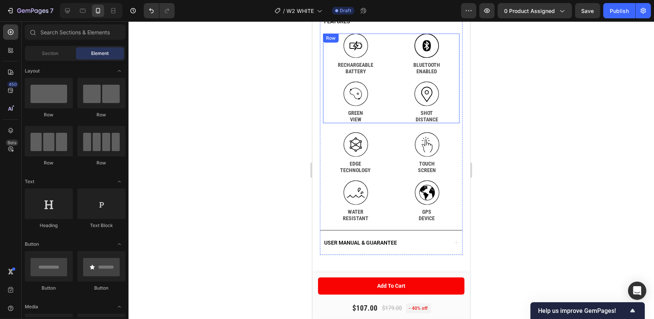
click at [386, 64] on div "Icon RECHARGEABLE BATTERY Text Block .id586137318906135407 .cls-1 { fill-rule: …" at bounding box center [391, 79] width 137 height 90
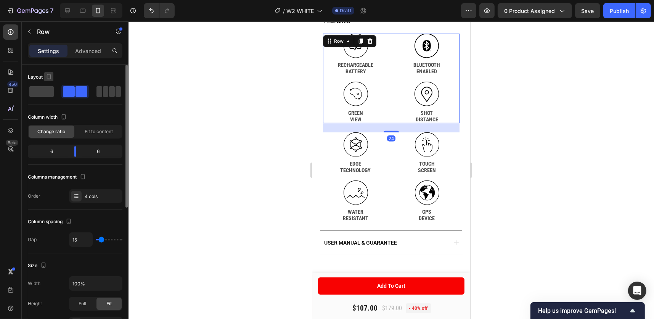
click at [47, 75] on icon "button" at bounding box center [49, 77] width 8 height 8
click at [47, 102] on icon "button" at bounding box center [51, 103] width 8 height 8
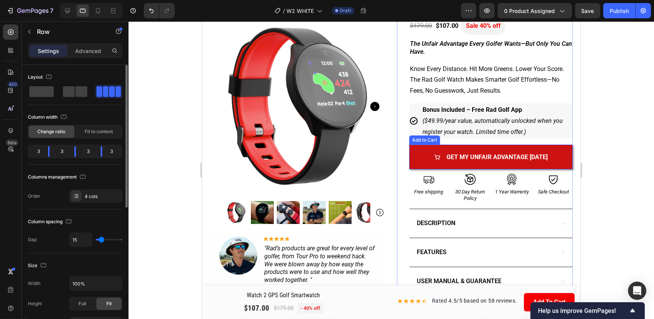
scroll to position [179, 0]
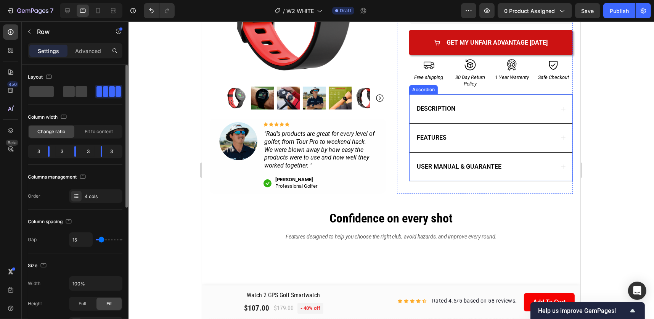
click at [560, 137] on icon at bounding box center [563, 138] width 6 height 6
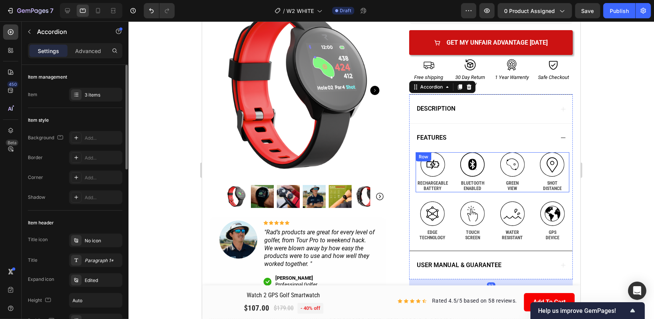
click at [488, 166] on div "Icon RECHARGEABLE BATTERY Text Block .id586137318906135407 .cls-1 { fill-rule: …" at bounding box center [492, 172] width 154 height 40
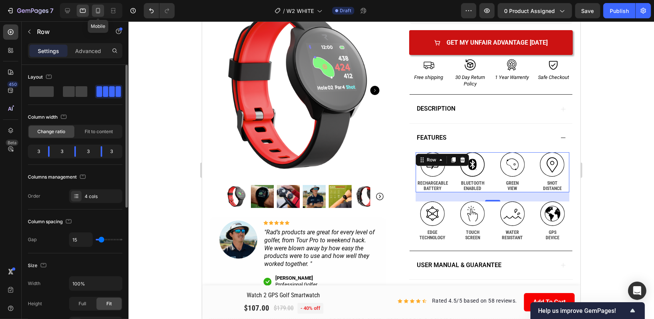
click at [100, 9] on icon at bounding box center [98, 10] width 4 height 5
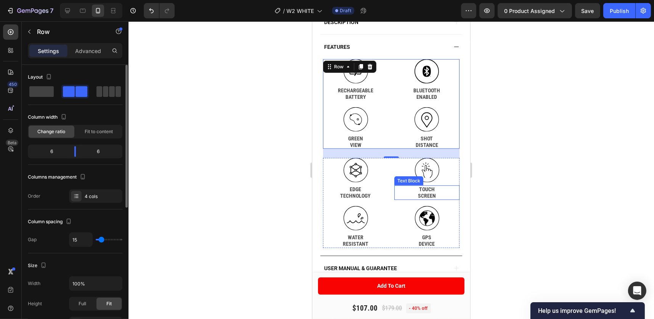
scroll to position [488, 0]
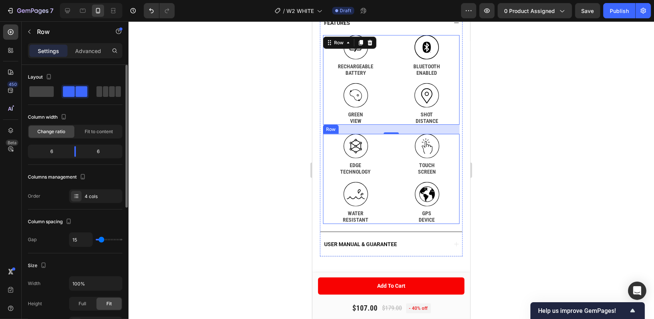
click at [387, 157] on div ".id586137439869862767 .cls-1 { fill: none; stroke: #000; stroke-miterlimit: 10;…" at bounding box center [391, 179] width 137 height 90
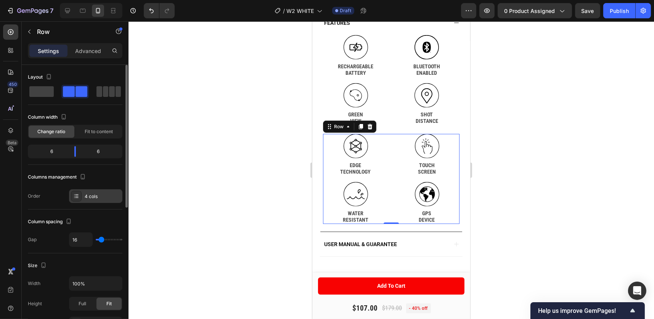
click at [81, 201] on div "4 cols" at bounding box center [95, 196] width 53 height 14
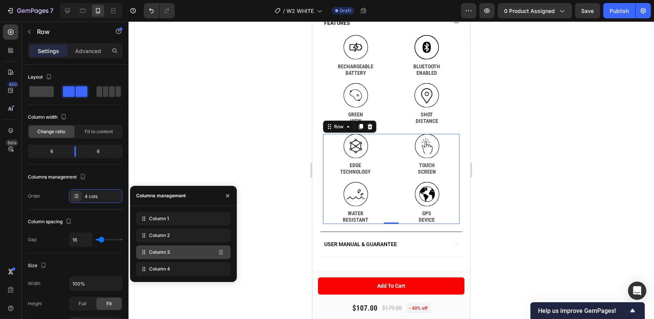
click at [181, 252] on div "Column 3" at bounding box center [183, 252] width 95 height 14
click at [175, 267] on div "Column 4" at bounding box center [183, 269] width 95 height 14
click at [101, 174] on div "Columns management" at bounding box center [75, 177] width 95 height 12
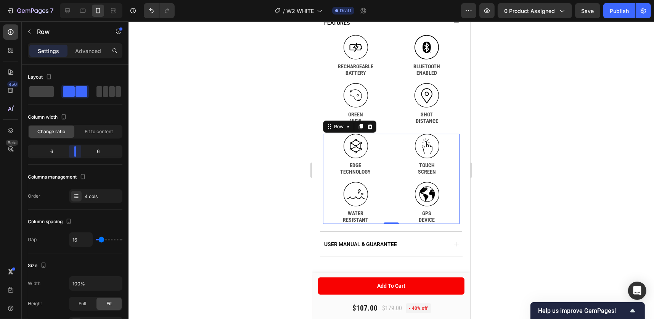
drag, startPoint x: 74, startPoint y: 146, endPoint x: 74, endPoint y: 151, distance: 4.6
click at [74, 0] on body "7 Version history / W2 WHITE Draft Preview 0 product assigned Save Publish 450 …" at bounding box center [327, 0] width 654 height 0
click at [98, 128] on span "Fit to content" at bounding box center [99, 131] width 28 height 7
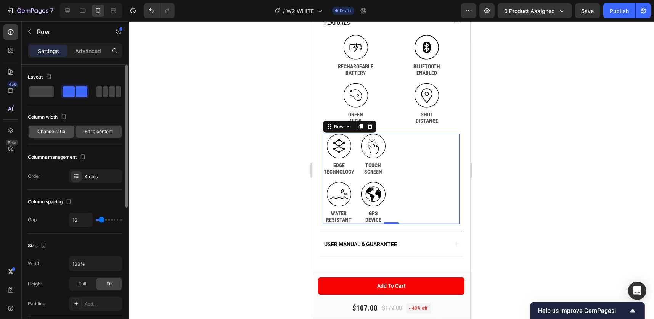
click at [63, 135] on span "Change ratio" at bounding box center [52, 131] width 28 height 7
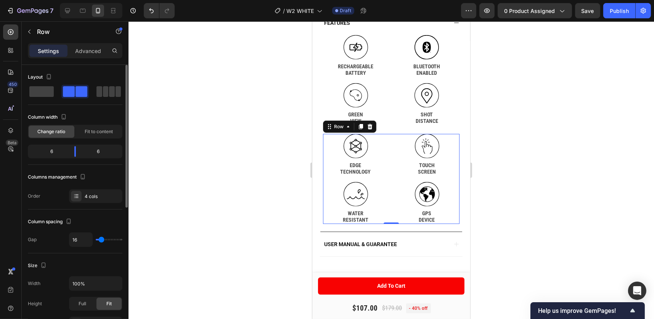
click at [97, 76] on div "Layout" at bounding box center [75, 77] width 95 height 12
click at [103, 74] on div "Layout" at bounding box center [75, 77] width 95 height 12
type input "8"
type input "0"
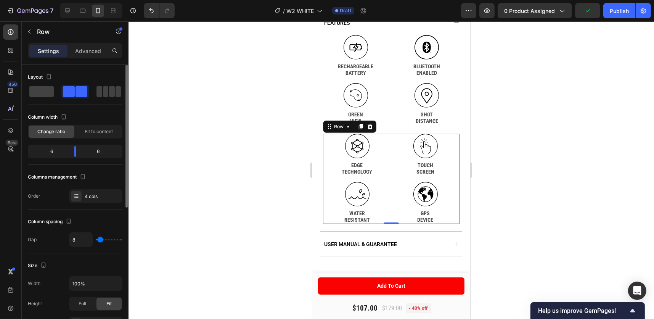
type input "0"
type input "6"
type input "28"
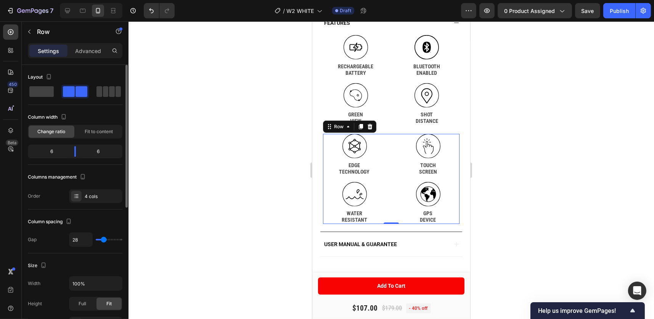
type input "22"
type input "14"
type input "16"
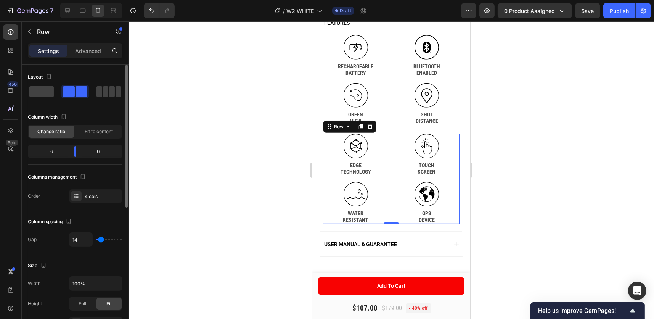
type input "16"
click at [101, 240] on input "range" at bounding box center [109, 240] width 27 height 2
click at [378, 206] on div ".id586137469229990767 .cls-1 { fill-rule: evenodd; } Icon" at bounding box center [355, 194] width 65 height 24
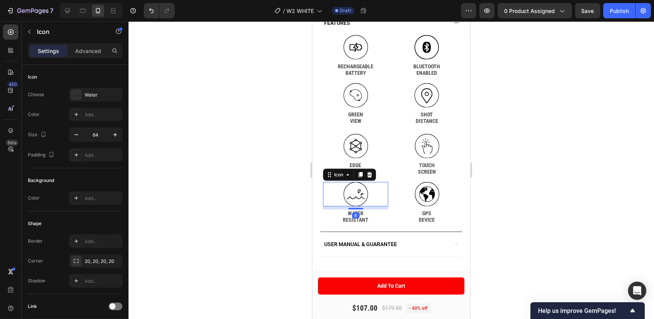
click at [568, 132] on div at bounding box center [392, 170] width 526 height 298
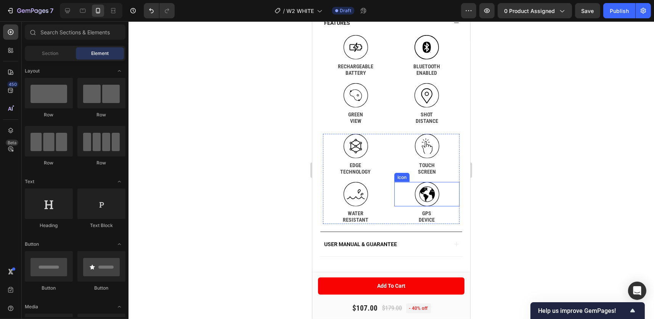
click at [435, 202] on div ".id586142912010519059 .cls-1 { fill: none; } .id586142912010519059 .cls-1, .cls…" at bounding box center [426, 194] width 65 height 24
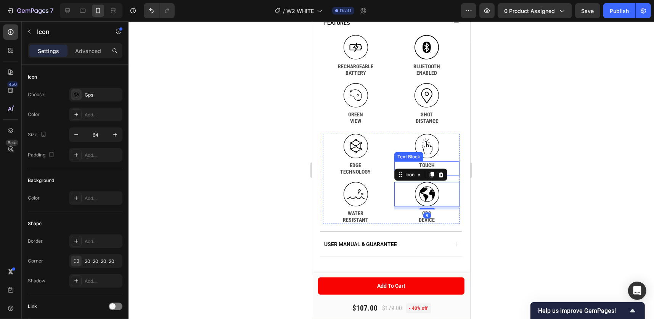
click at [445, 158] on div ".id586137453895614995 .cls-1 { fill: none; stroke: #000; stroke-miterlimit: 10;…" at bounding box center [426, 146] width 65 height 24
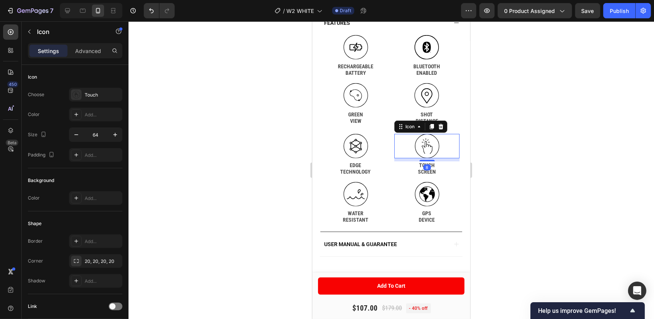
click at [537, 125] on div at bounding box center [392, 170] width 526 height 298
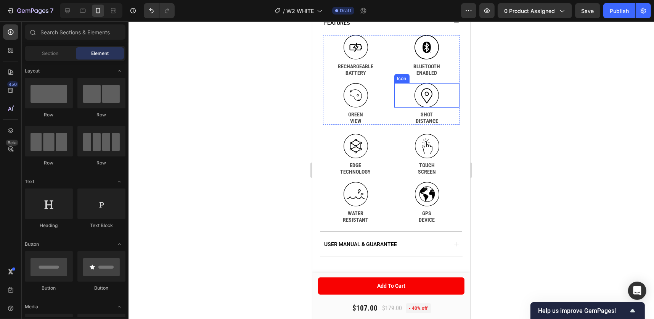
click at [439, 108] on div "Icon" at bounding box center [427, 95] width 66 height 24
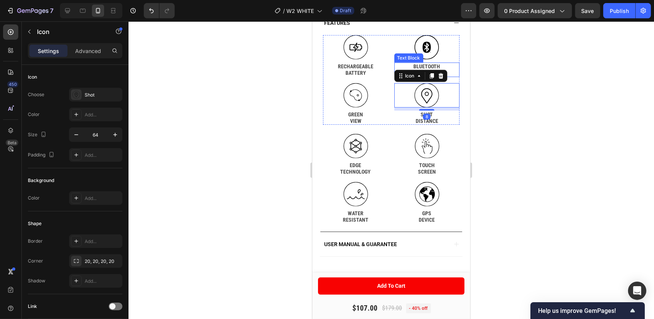
click at [447, 71] on div ".id586137318906135407 .cls-1 { fill-rule: evenodd; } Icon BLUETOOTH ENABLED Tex…" at bounding box center [427, 56] width 66 height 42
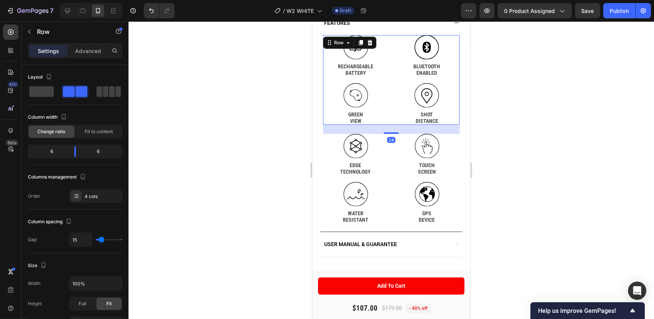
click at [444, 60] on div ".id586137318906135407 .cls-1 { fill-rule: evenodd; } Icon" at bounding box center [427, 47] width 66 height 24
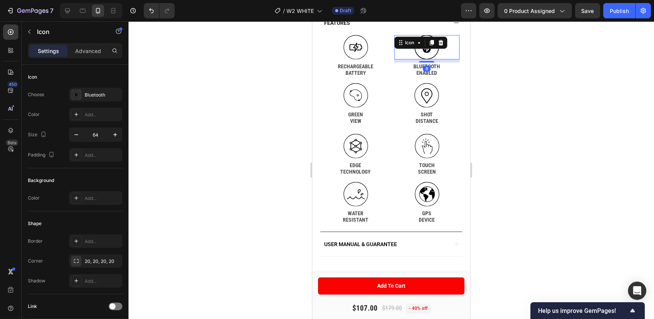
click at [544, 62] on div at bounding box center [392, 170] width 526 height 298
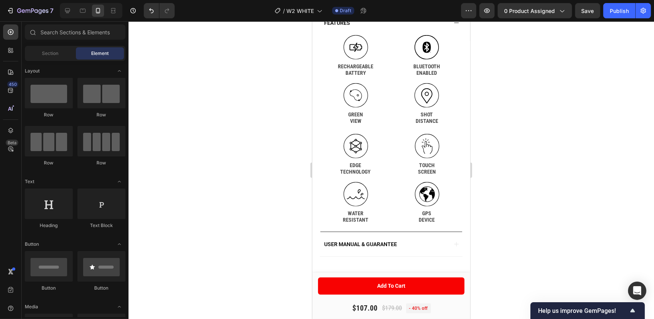
click at [534, 55] on div at bounding box center [392, 170] width 526 height 298
click at [524, 56] on div at bounding box center [392, 170] width 526 height 298
click at [523, 66] on div at bounding box center [392, 170] width 526 height 298
click at [251, 75] on div at bounding box center [392, 170] width 526 height 298
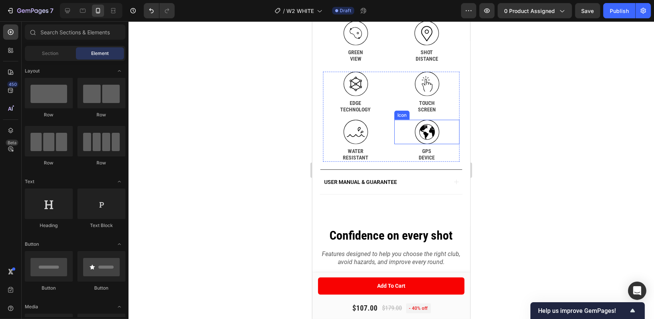
scroll to position [564, 0]
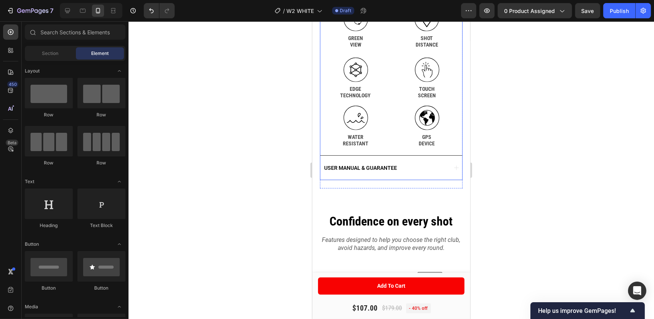
click at [453, 171] on icon at bounding box center [456, 168] width 6 height 6
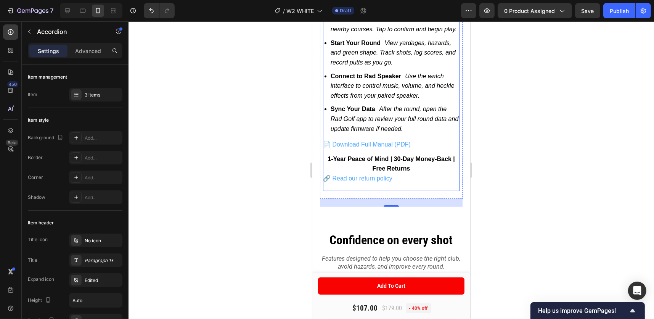
click at [399, 172] on strong "1-Year Peace of Mind | 30-Day Money-Back | Free Returns" at bounding box center [390, 164] width 127 height 16
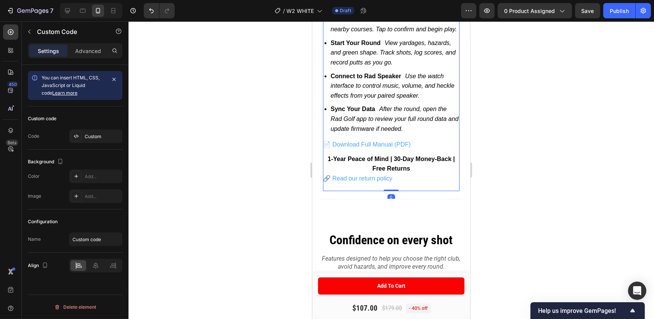
click at [413, 174] on p "1-Year Peace of Mind | 30-Day Money-Back | Free Returns" at bounding box center [391, 163] width 137 height 19
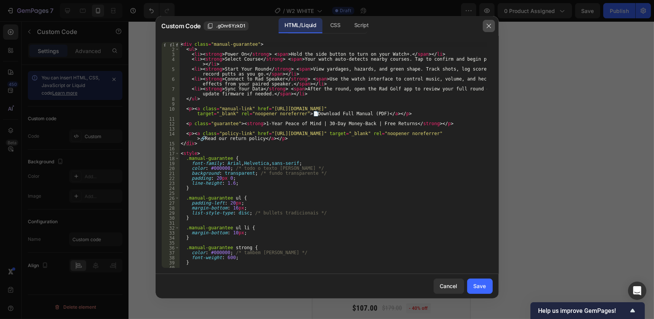
click at [485, 27] on button "button" at bounding box center [489, 26] width 12 height 12
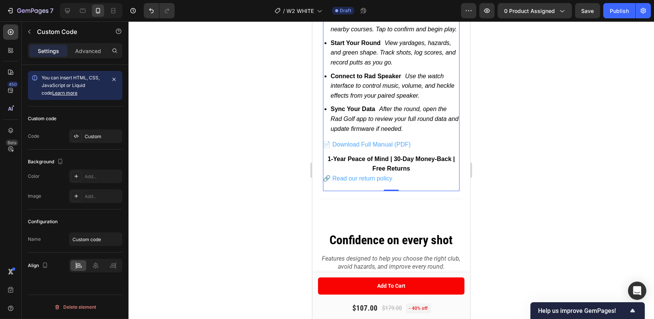
click at [417, 174] on p "1-Year Peace of Mind | 30-Day Money-Back | Free Returns" at bounding box center [391, 163] width 137 height 19
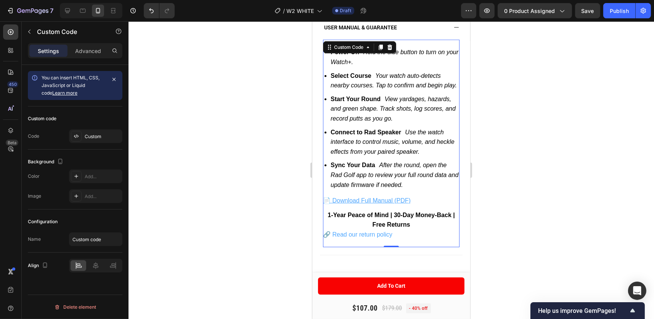
scroll to position [450, 0]
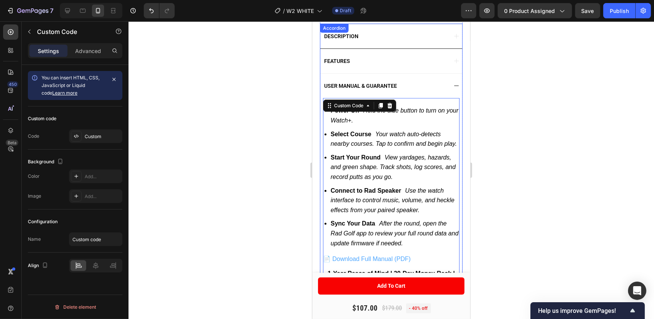
click at [453, 39] on icon at bounding box center [456, 36] width 6 height 6
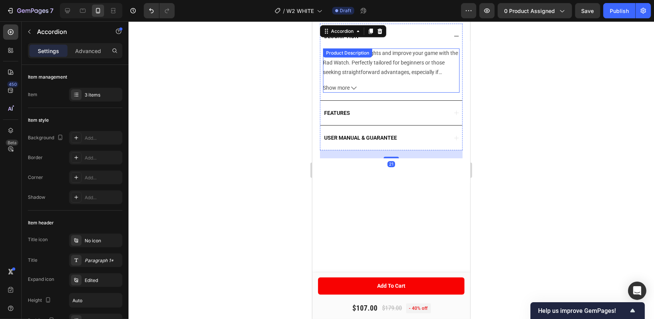
click at [355, 90] on icon at bounding box center [353, 88] width 5 height 3
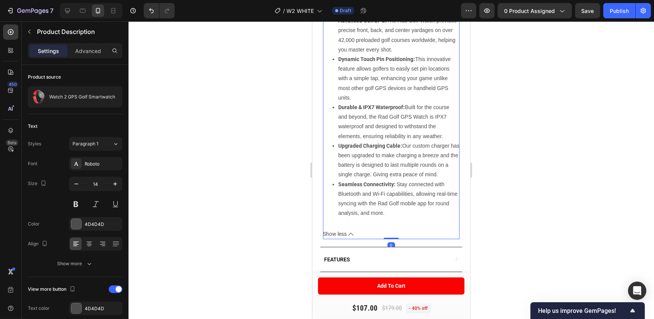
scroll to position [602, 0]
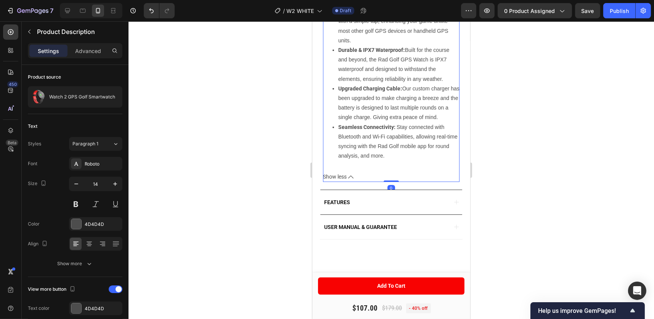
click at [340, 182] on span "Show less" at bounding box center [335, 177] width 24 height 10
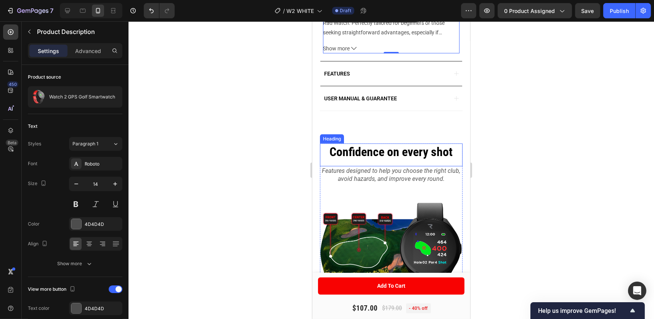
scroll to position [488, 0]
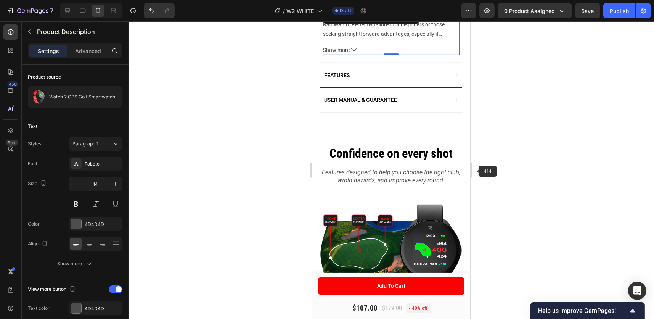
click at [556, 153] on div at bounding box center [392, 170] width 526 height 298
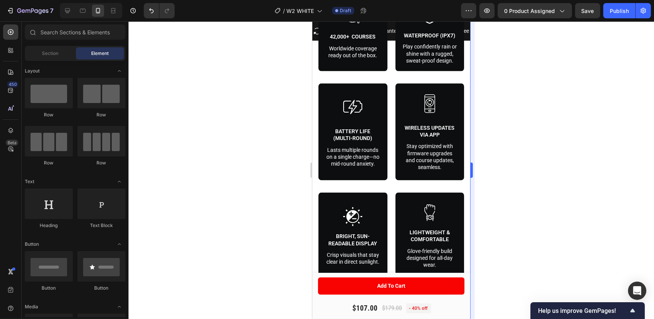
scroll to position [1812, 0]
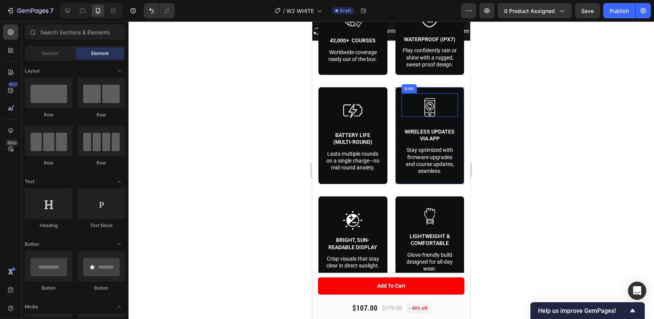
click at [428, 117] on icon at bounding box center [429, 107] width 19 height 19
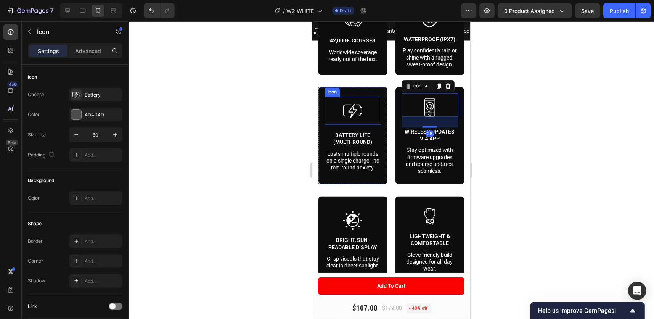
click at [356, 113] on icon at bounding box center [352, 110] width 19 height 19
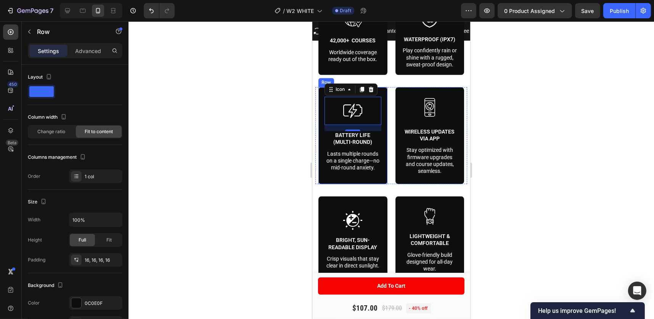
click at [382, 138] on div "Icon 16 Battery Life (multi-round) Text Block Lasts multiple rounds on a single…" at bounding box center [352, 135] width 69 height 97
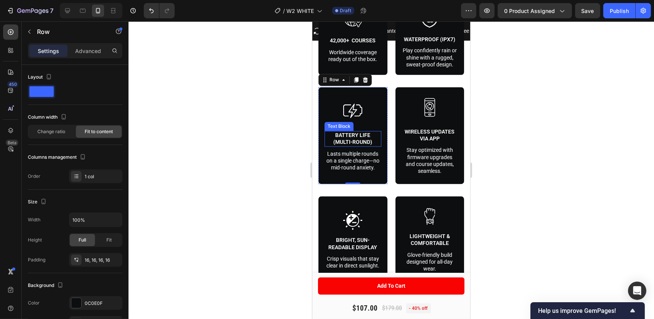
click at [374, 157] on p "Lasts multiple rounds on a single charge—no mid-round anxiety." at bounding box center [352, 161] width 55 height 21
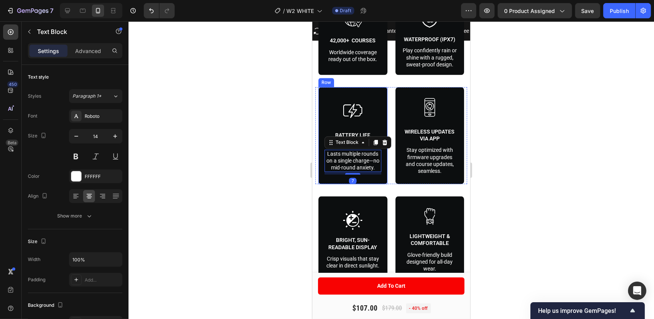
click at [381, 166] on div "Icon Battery Life (multi-round) Text Block Lasts multiple rounds on a single ch…" at bounding box center [352, 135] width 69 height 97
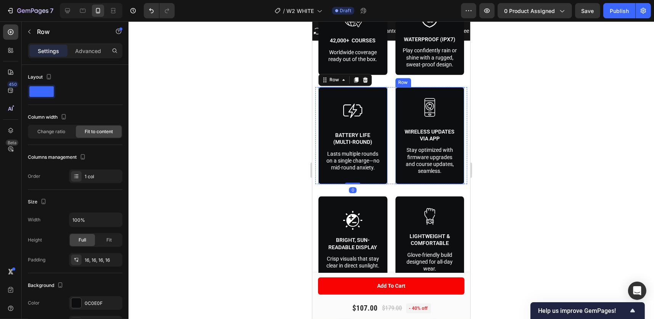
click at [395, 167] on div "Icon Wireless Updates via App Text Block Stay optimized with firmware upgrades …" at bounding box center [429, 135] width 69 height 97
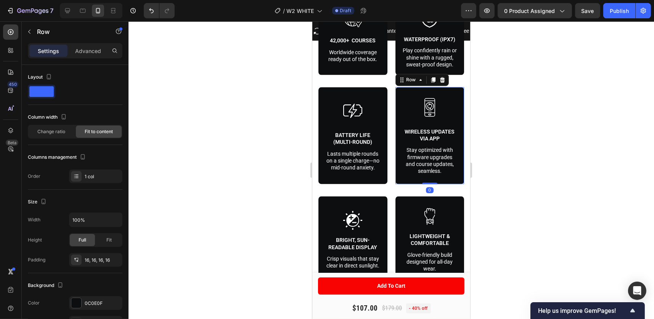
click at [518, 123] on div at bounding box center [392, 170] width 526 height 298
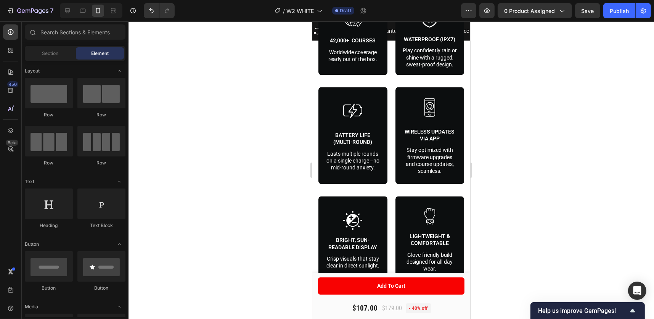
click at [520, 65] on div at bounding box center [392, 170] width 526 height 298
click at [502, 65] on div at bounding box center [392, 170] width 526 height 298
click at [541, 50] on div at bounding box center [392, 170] width 526 height 298
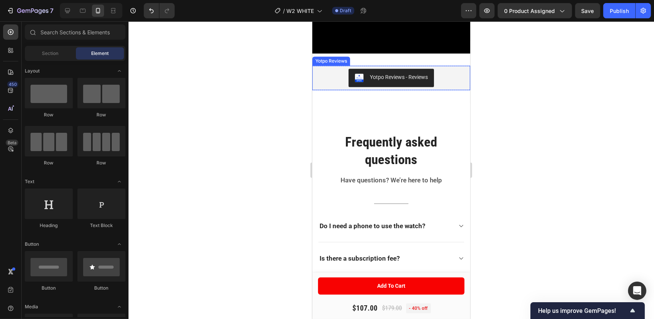
scroll to position [2498, 0]
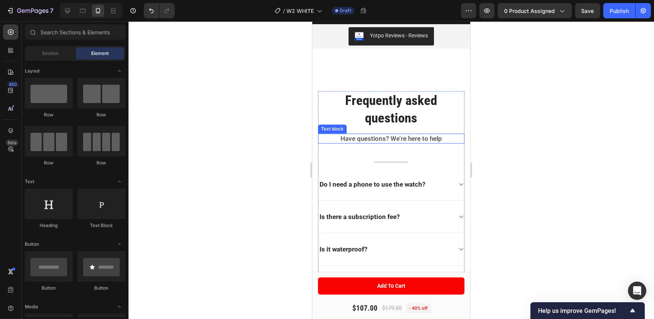
click at [410, 135] on p "Have questions? We’re here to help" at bounding box center [391, 138] width 145 height 8
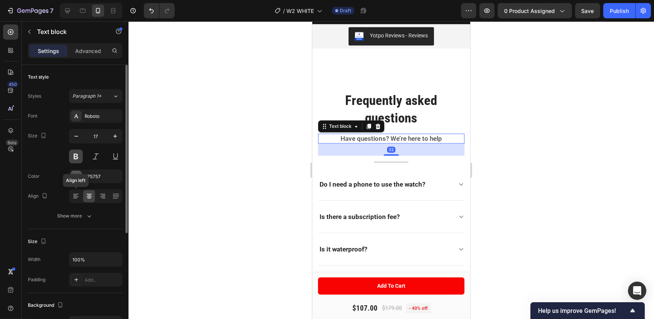
click at [77, 196] on icon at bounding box center [75, 196] width 5 height 1
click at [76, 137] on icon "button" at bounding box center [76, 136] width 8 height 8
type input "16"
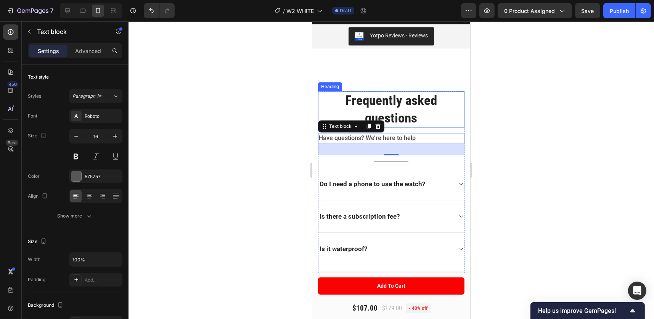
click at [406, 99] on p "Frequently asked questions" at bounding box center [391, 109] width 145 height 35
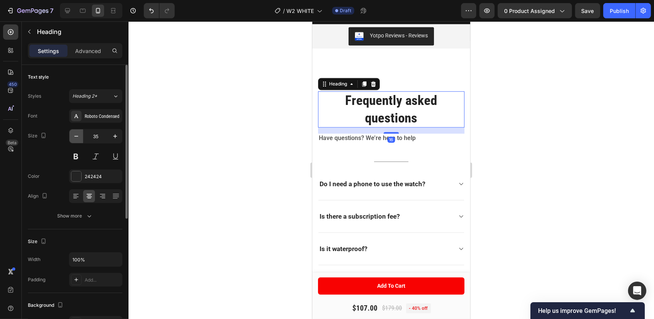
click at [76, 135] on icon "button" at bounding box center [76, 136] width 8 height 8
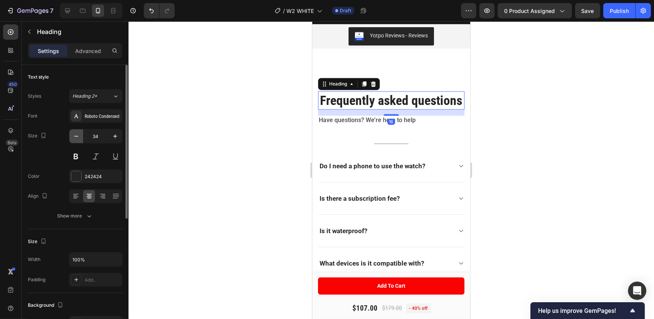
click at [76, 136] on icon "button" at bounding box center [76, 136] width 4 height 1
type input "32"
click at [76, 197] on icon at bounding box center [76, 196] width 8 height 8
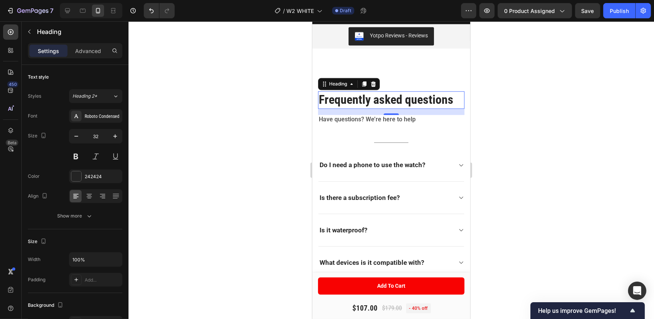
click at [517, 91] on div at bounding box center [392, 170] width 526 height 298
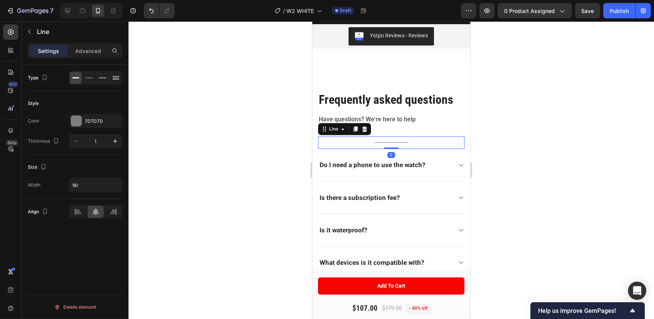
click at [393, 143] on div "Title Line 0" at bounding box center [391, 142] width 146 height 13
click at [390, 116] on p "Have questions? We’re here to help" at bounding box center [391, 120] width 145 height 8
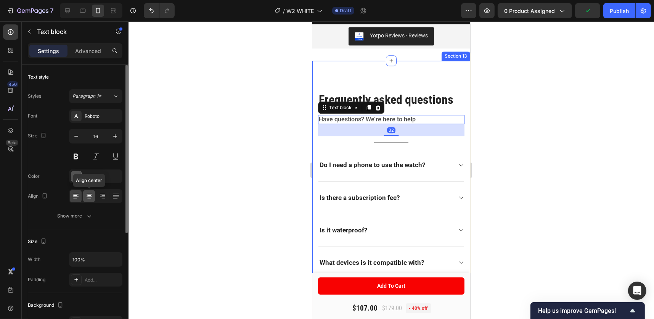
drag, startPoint x: 88, startPoint y: 196, endPoint x: 154, endPoint y: 88, distance: 125.9
click at [88, 196] on icon at bounding box center [89, 196] width 8 height 8
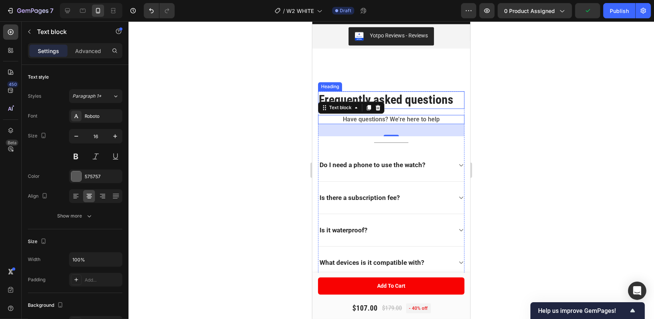
click at [434, 96] on p "Frequently asked questions" at bounding box center [391, 100] width 145 height 16
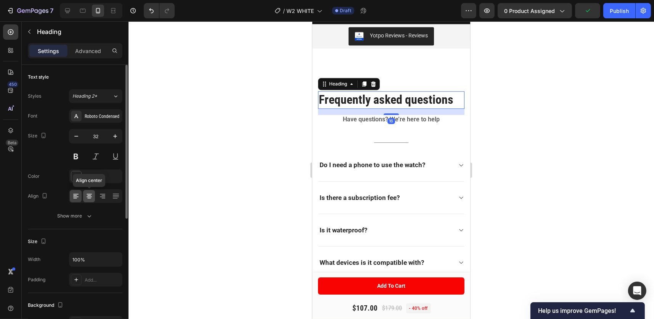
click at [88, 196] on icon at bounding box center [89, 196] width 5 height 1
click at [534, 109] on div at bounding box center [392, 170] width 526 height 298
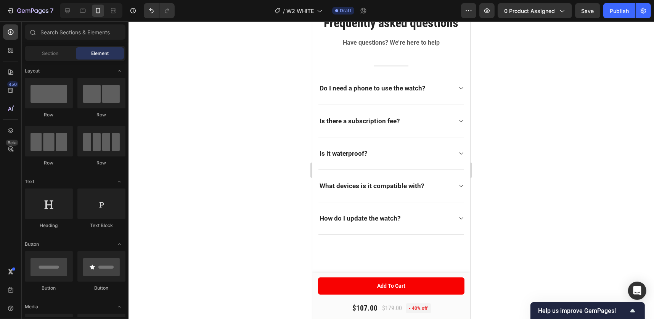
scroll to position [2492, 0]
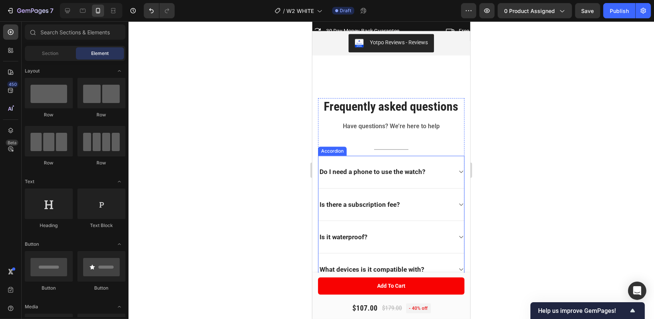
click at [364, 177] on div "Do I need a phone to use the watch?" at bounding box center [372, 171] width 108 height 11
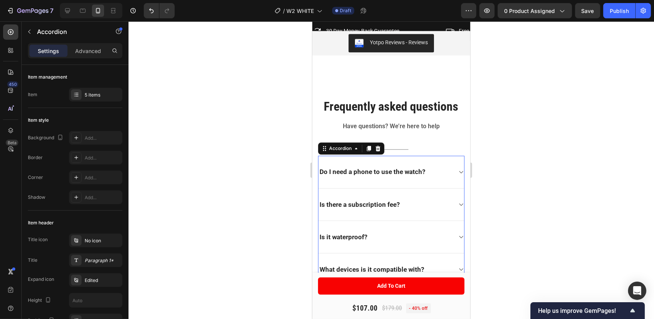
click at [376, 174] on strong "Do I need a phone to use the watch?" at bounding box center [372, 172] width 106 height 8
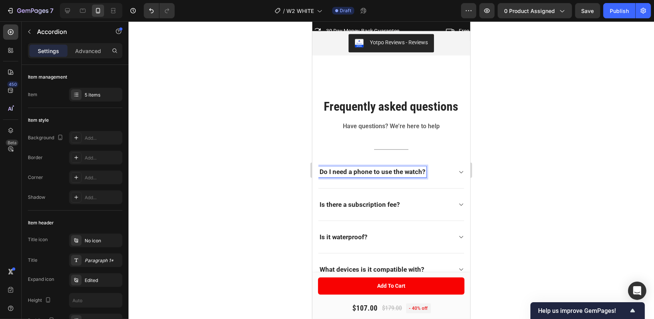
click at [399, 170] on strong "Do I need a phone to use the watch?" at bounding box center [372, 172] width 106 height 8
drag, startPoint x: 399, startPoint y: 170, endPoint x: 597, endPoint y: 168, distance: 198.0
click at [399, 170] on strong "Do I need a phone to use the watch?" at bounding box center [372, 172] width 106 height 8
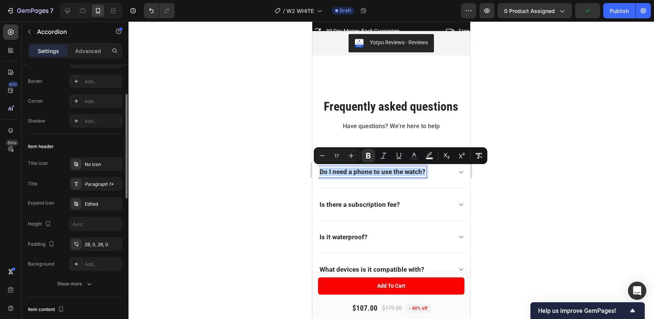
scroll to position [0, 0]
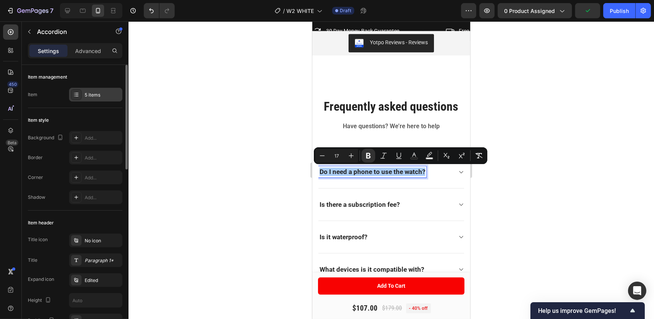
click at [87, 88] on div "5 items" at bounding box center [95, 95] width 53 height 14
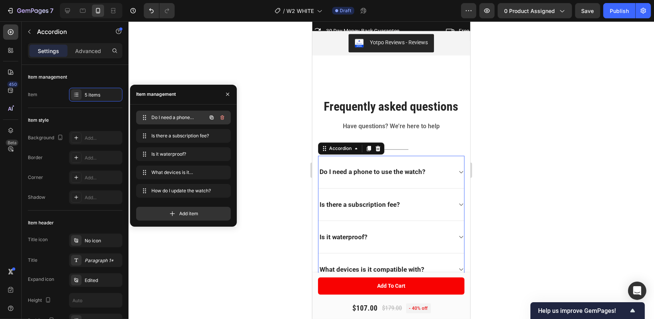
click at [189, 114] on span "Do I need a phone to use the watch?" at bounding box center [172, 117] width 43 height 7
click at [101, 114] on div "Item style" at bounding box center [75, 120] width 95 height 12
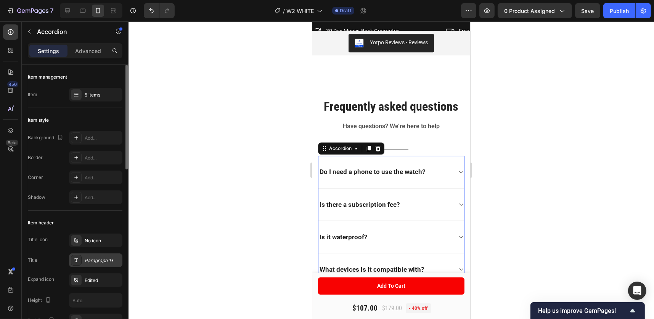
click at [95, 259] on div "Paragraph 1*" at bounding box center [103, 260] width 36 height 7
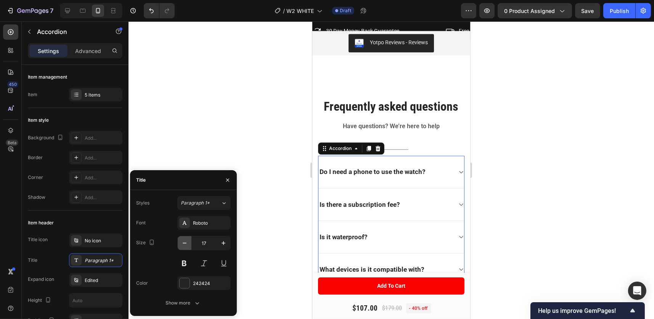
click at [186, 243] on icon "button" at bounding box center [185, 243] width 4 height 1
type input "16"
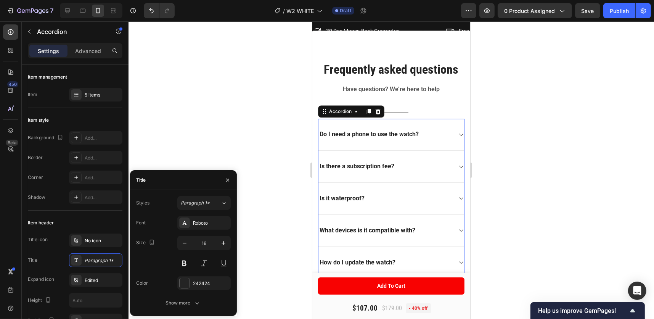
scroll to position [2568, 0]
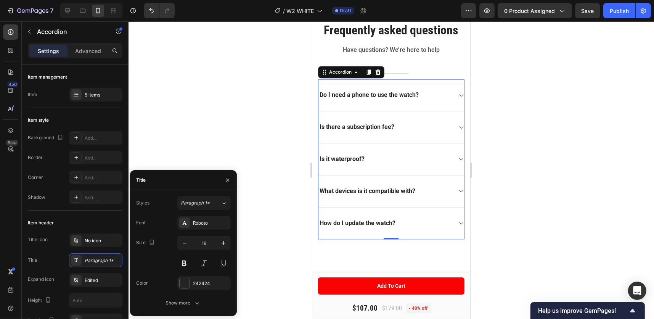
click at [540, 179] on div at bounding box center [392, 170] width 526 height 298
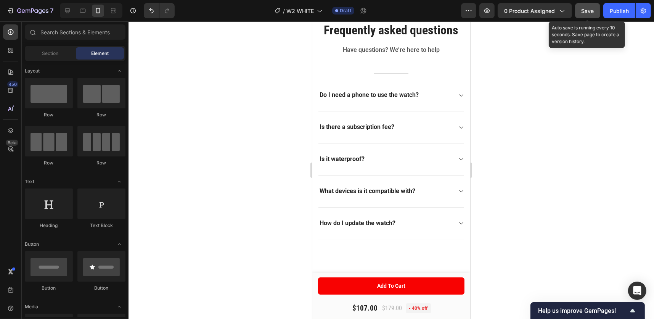
click at [593, 10] on span "Save" at bounding box center [588, 11] width 13 height 6
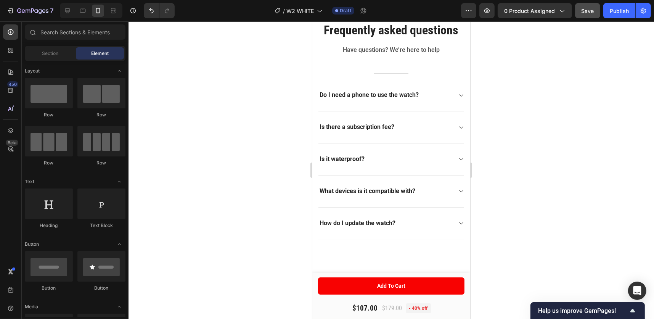
click at [518, 70] on div at bounding box center [392, 170] width 526 height 298
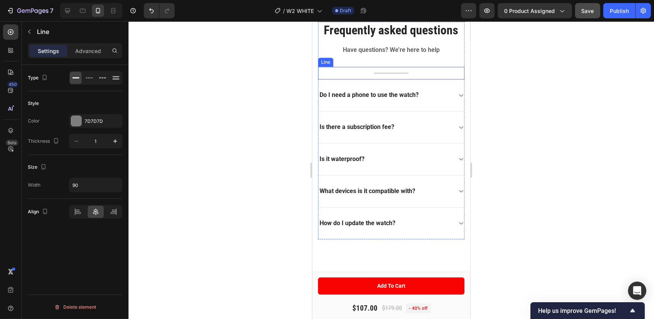
click at [391, 75] on div "Title Line" at bounding box center [391, 73] width 146 height 13
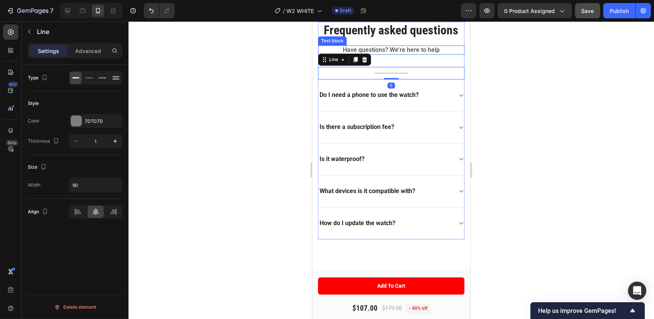
click at [396, 53] on p "Have questions? We’re here to help" at bounding box center [391, 50] width 145 height 8
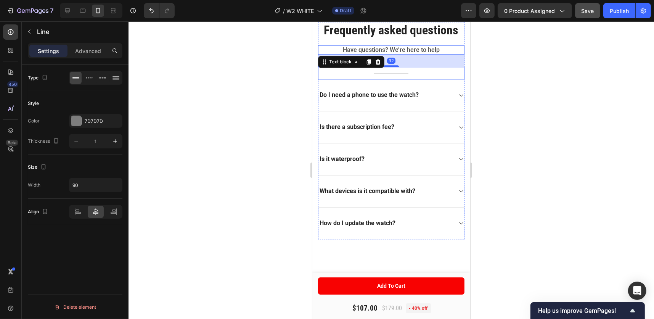
click at [394, 76] on div "Title Line" at bounding box center [391, 73] width 146 height 13
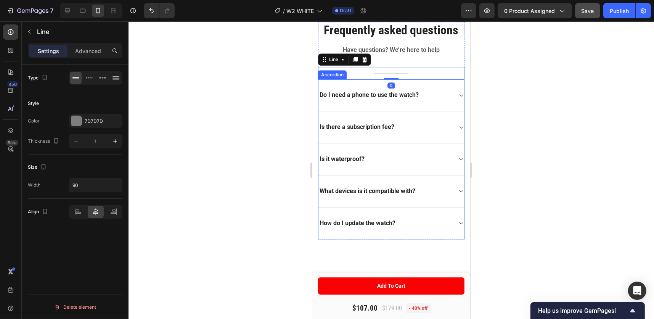
click at [395, 84] on div "Do I need a phone to use the watch?" at bounding box center [391, 95] width 146 height 32
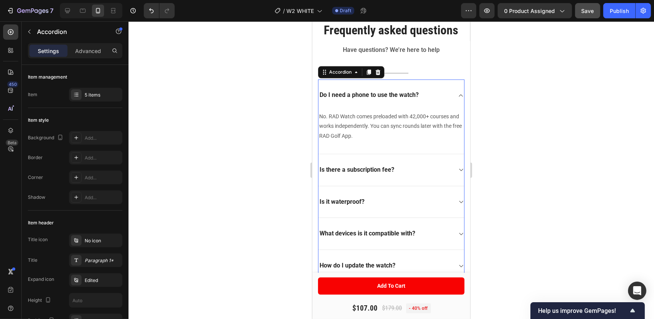
click at [412, 85] on div "Do I need a phone to use the watch?" at bounding box center [391, 95] width 146 height 32
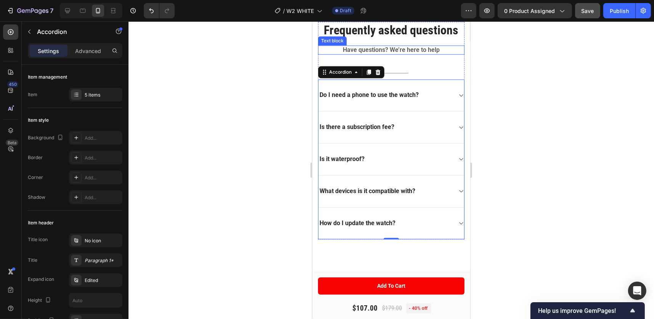
click at [403, 53] on p "Have questions? We’re here to help" at bounding box center [391, 50] width 145 height 8
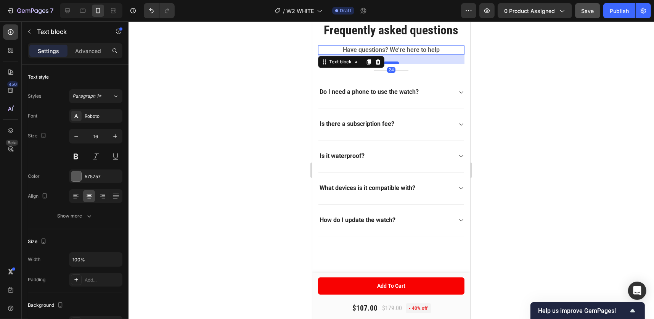
drag, startPoint x: 394, startPoint y: 66, endPoint x: 785, endPoint y: 87, distance: 392.3
click at [395, 63] on div at bounding box center [390, 62] width 15 height 2
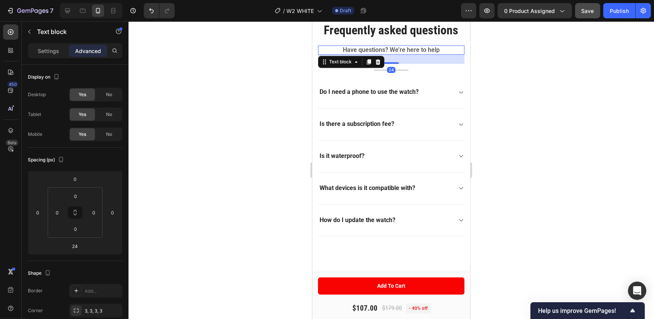
click at [487, 42] on div at bounding box center [392, 170] width 526 height 298
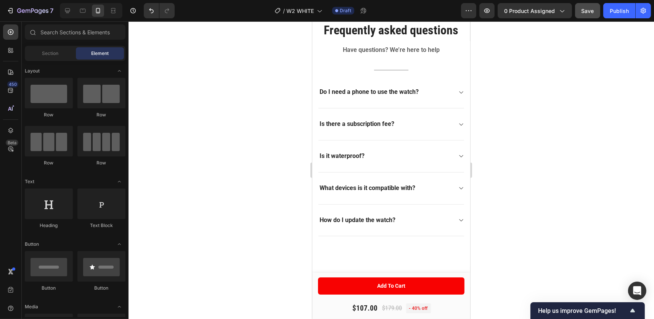
click at [499, 51] on div at bounding box center [392, 170] width 526 height 298
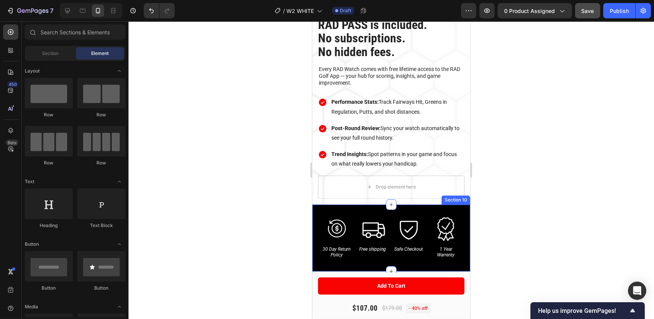
scroll to position [2263, 0]
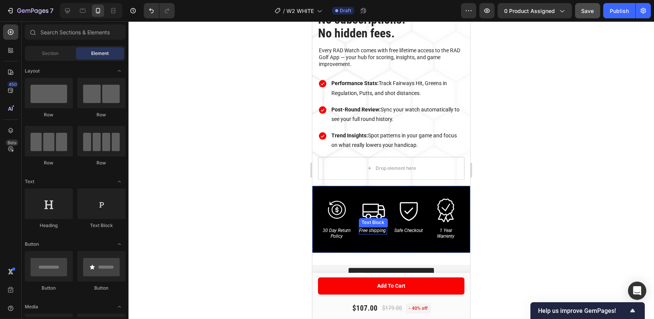
click at [366, 229] on icon "Free shipping" at bounding box center [372, 230] width 27 height 5
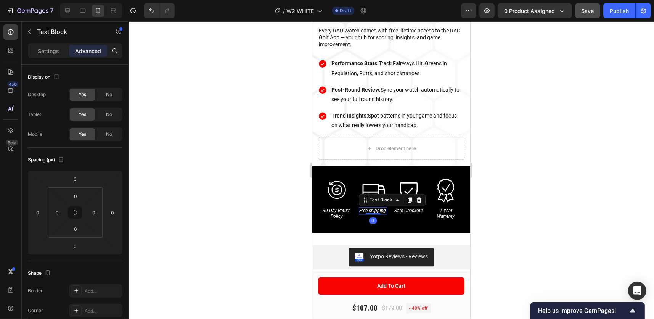
scroll to position [2301, 0]
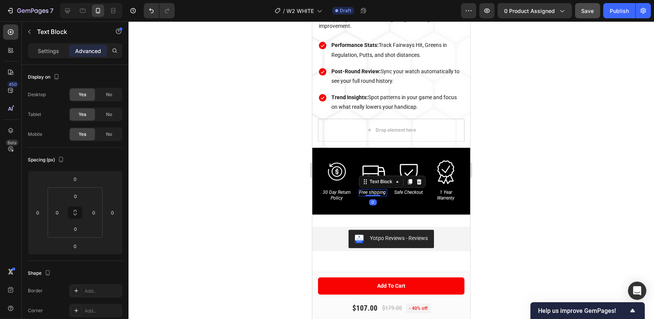
click at [374, 190] on icon "Free shipping" at bounding box center [372, 192] width 27 height 5
click at [55, 56] on div "Settings" at bounding box center [48, 51] width 38 height 12
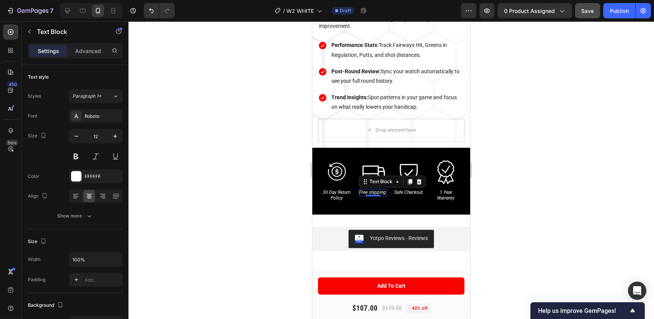
click at [238, 145] on div at bounding box center [392, 170] width 526 height 298
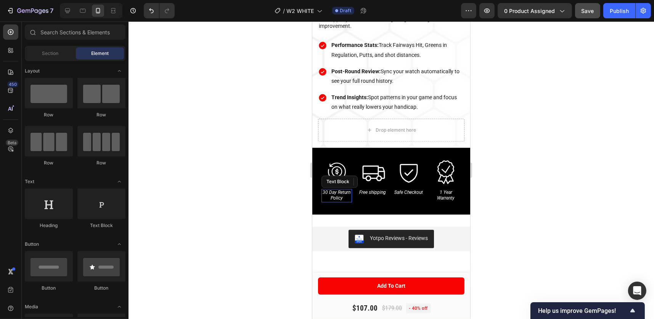
click at [338, 190] on icon "30 Day Return Policy" at bounding box center [336, 195] width 28 height 11
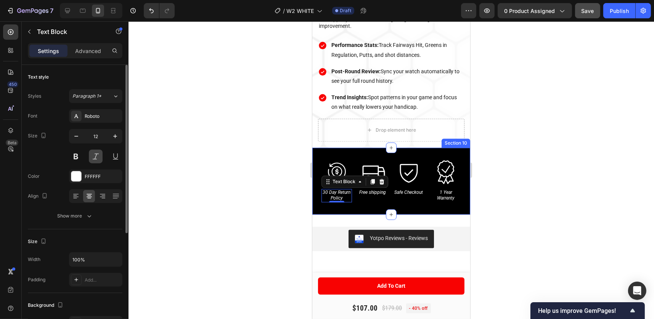
click at [92, 158] on button at bounding box center [96, 157] width 14 height 14
click at [98, 159] on button at bounding box center [96, 157] width 14 height 14
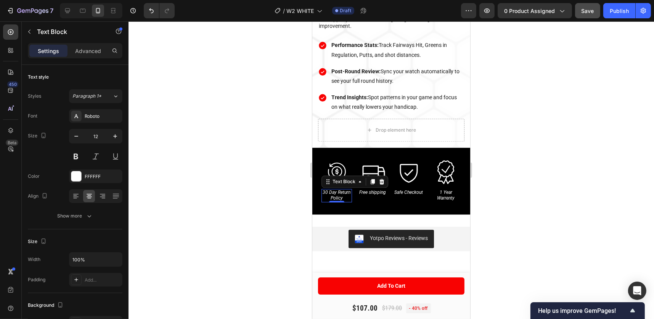
click at [246, 62] on div at bounding box center [392, 170] width 526 height 298
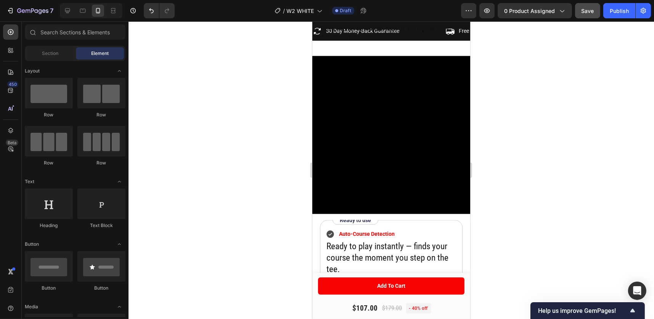
scroll to position [1271, 0]
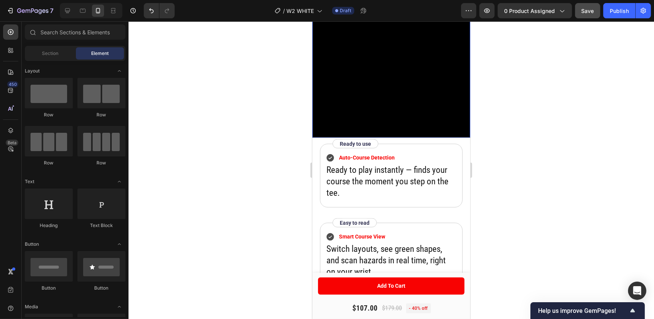
click at [452, 120] on video at bounding box center [391, 59] width 158 height 158
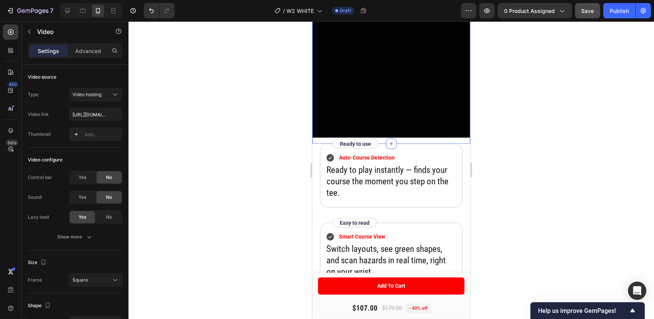
click at [447, 133] on div "Video" at bounding box center [391, 62] width 158 height 164
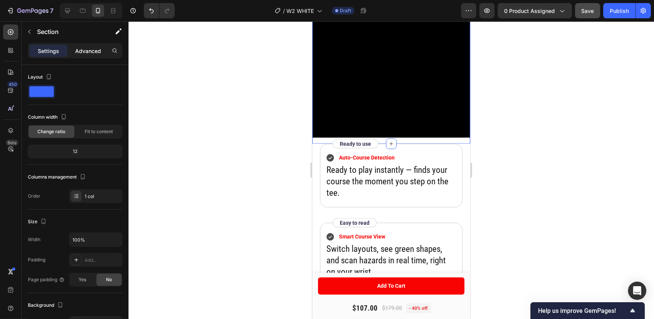
click at [88, 49] on p "Advanced" at bounding box center [88, 51] width 26 height 8
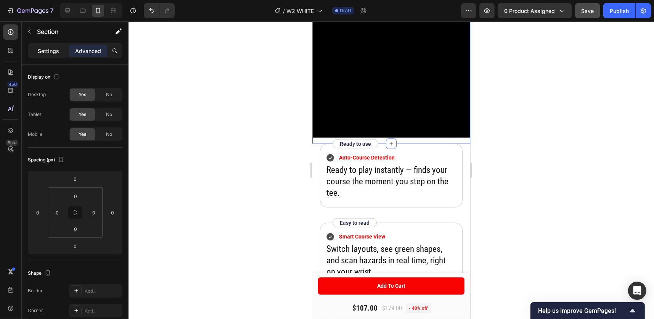
click at [50, 50] on p "Settings" at bounding box center [48, 51] width 21 height 8
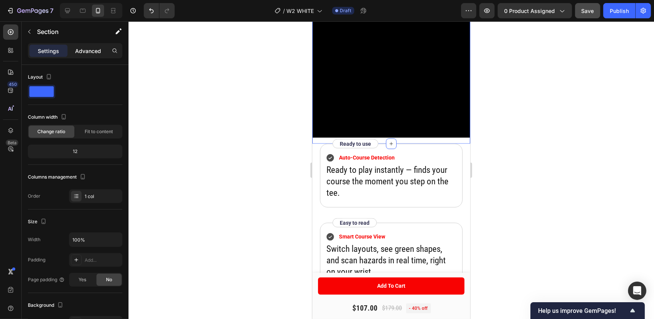
click at [92, 48] on p "Advanced" at bounding box center [88, 51] width 26 height 8
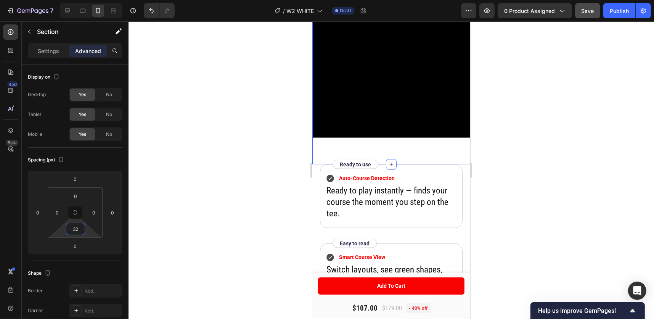
type input "24"
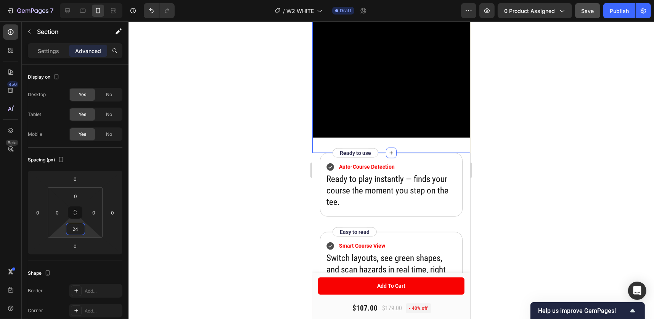
drag, startPoint x: 65, startPoint y: 228, endPoint x: 65, endPoint y: 224, distance: 4.6
click at [65, 0] on html "7 Version history / W2 WHITE Draft Preview 0 product assigned Save Publish 450 …" at bounding box center [327, 0] width 654 height 0
click at [525, 76] on div at bounding box center [392, 170] width 526 height 298
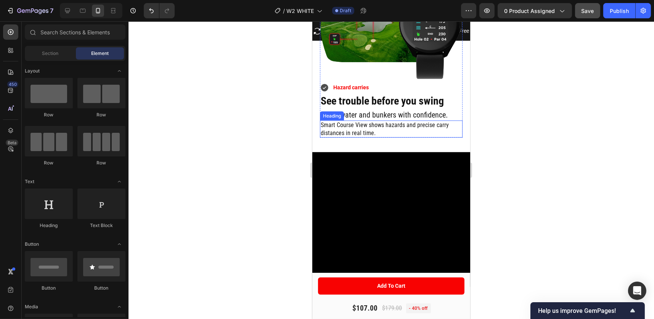
scroll to position [1080, 0]
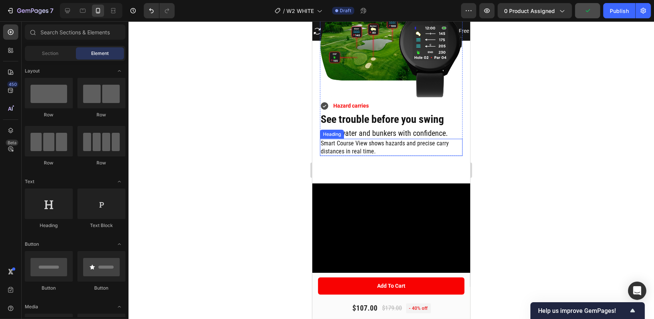
click at [372, 139] on h2 "Smart Course View shows hazards and precise carry distances in real time." at bounding box center [391, 148] width 143 height 18
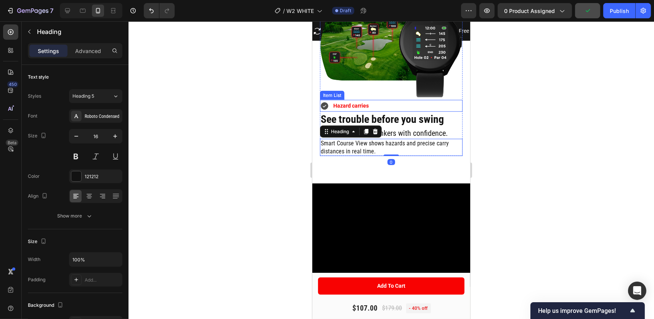
click at [450, 100] on div "Hazard carries" at bounding box center [391, 106] width 143 height 12
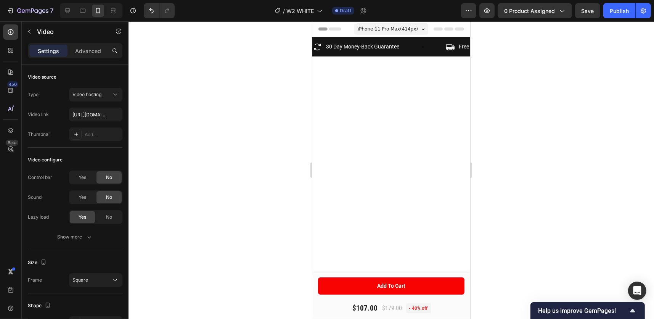
scroll to position [1080, 0]
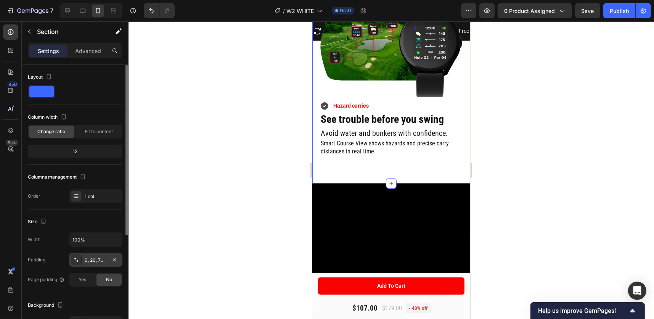
click at [86, 257] on div "0, 20, 72, 20" at bounding box center [96, 260] width 22 height 7
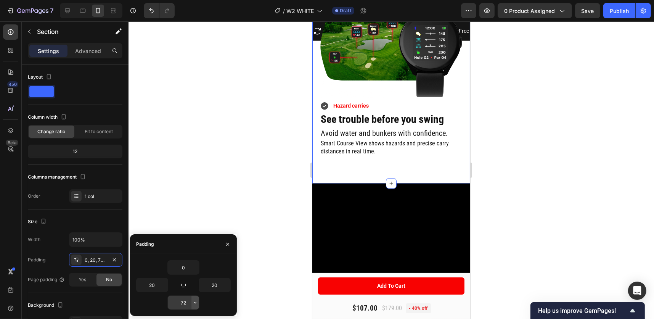
click at [194, 304] on icon "button" at bounding box center [195, 302] width 6 height 6
click at [185, 302] on input "72" at bounding box center [183, 303] width 31 height 14
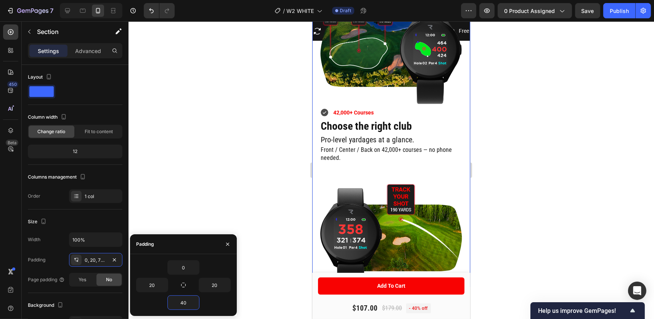
scroll to position [650, 0]
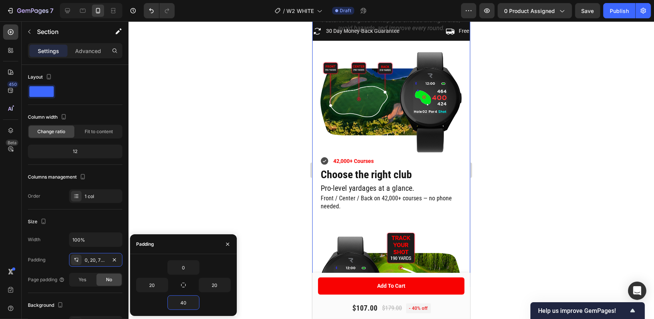
type input "4"
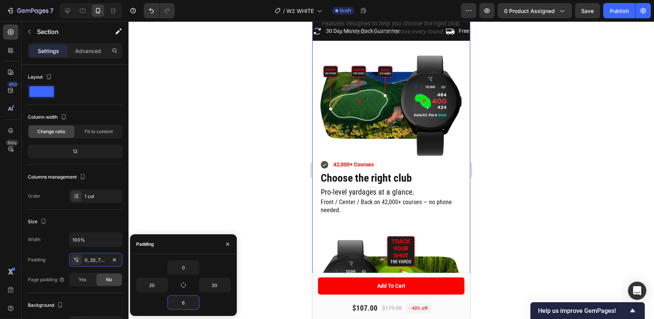
type input "64"
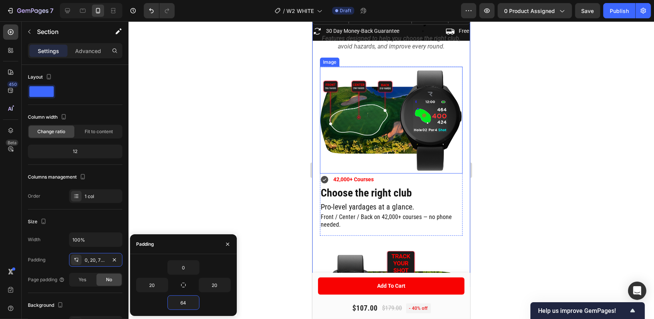
scroll to position [394, 0]
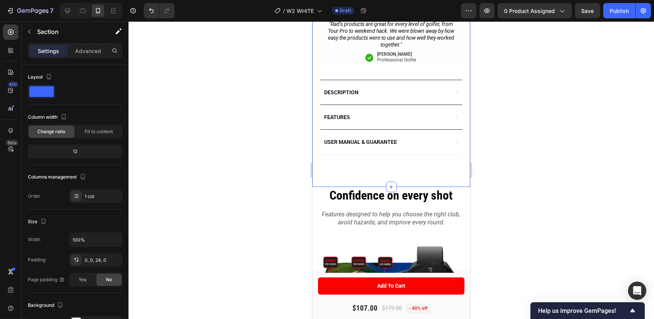
click at [540, 120] on div at bounding box center [392, 170] width 526 height 298
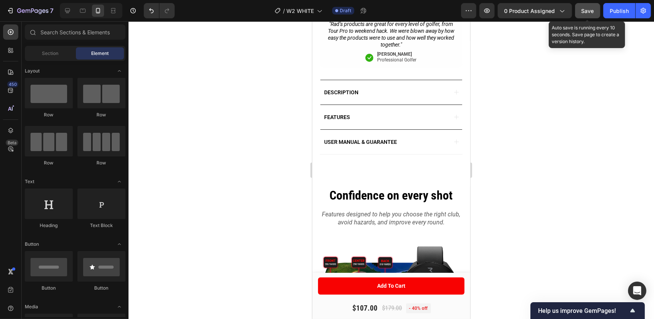
click at [585, 8] on span "Save" at bounding box center [588, 11] width 13 height 6
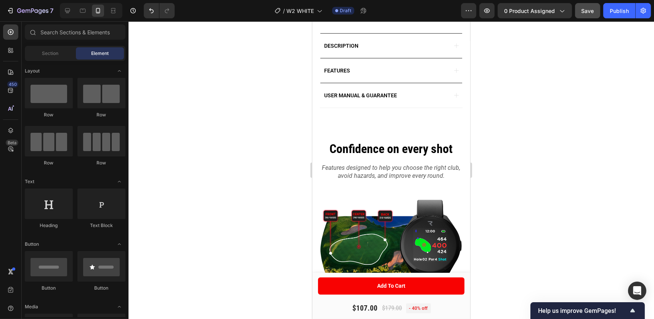
scroll to position [502, 0]
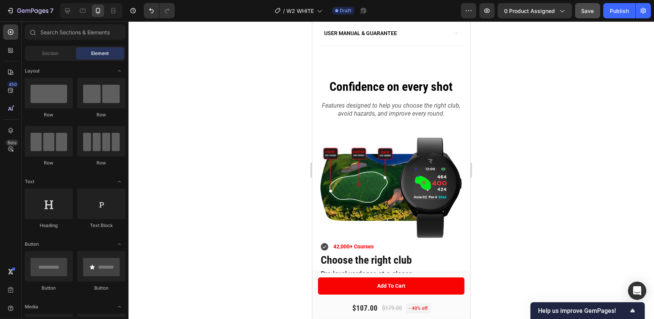
drag, startPoint x: 467, startPoint y: 96, endPoint x: 788, endPoint y: 122, distance: 322.2
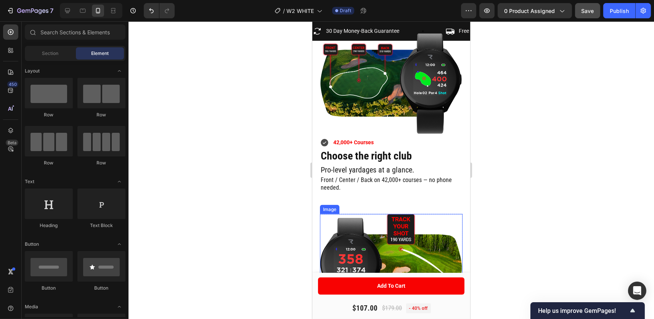
scroll to position [655, 0]
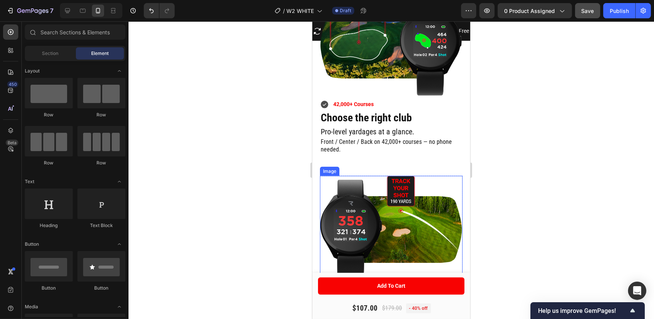
click at [373, 214] on img at bounding box center [391, 229] width 143 height 107
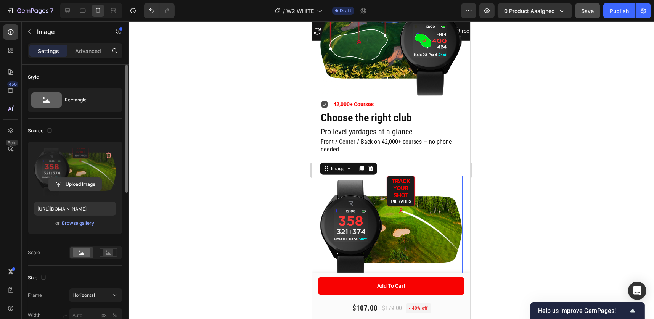
click at [85, 181] on input "file" at bounding box center [75, 184] width 53 height 13
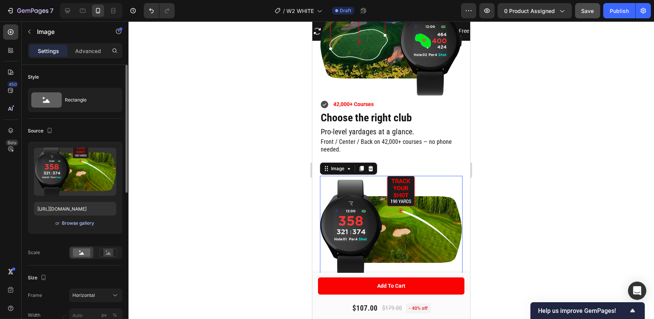
click at [80, 221] on div "Browse gallery" at bounding box center [78, 223] width 32 height 7
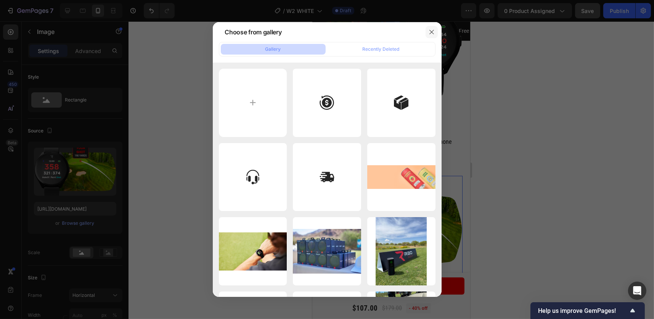
click at [432, 30] on icon "button" at bounding box center [432, 32] width 6 height 6
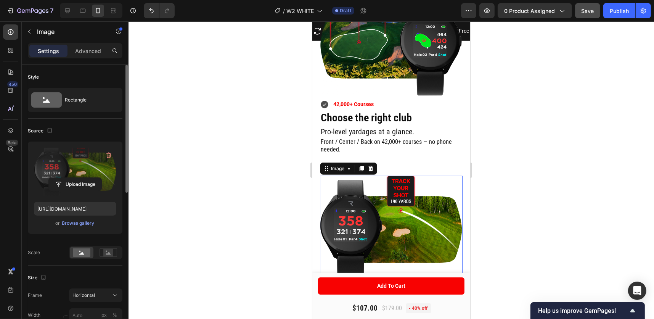
click at [66, 176] on label at bounding box center [75, 172] width 82 height 48
click at [66, 178] on input "file" at bounding box center [75, 184] width 53 height 13
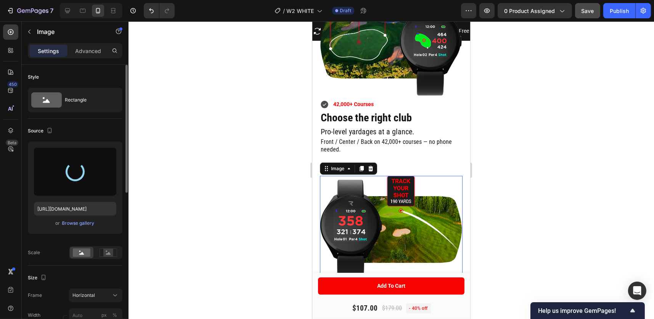
type input "[URL][DOMAIN_NAME]"
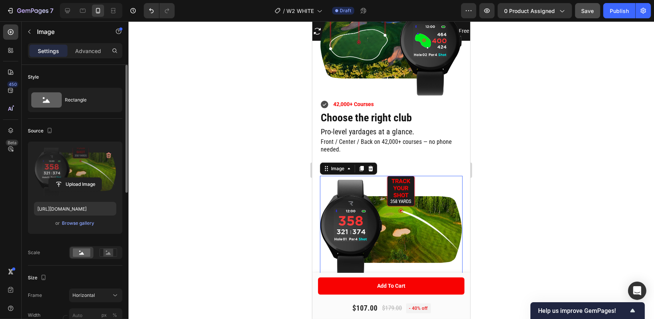
scroll to position [579, 0]
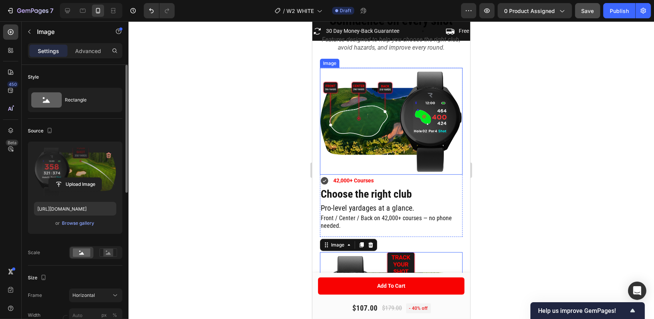
click at [386, 127] on img at bounding box center [391, 121] width 143 height 107
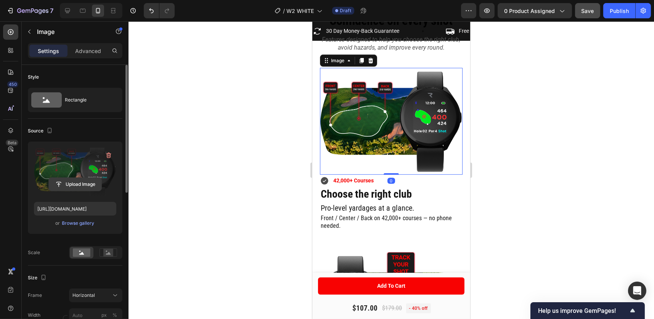
click at [74, 183] on input "file" at bounding box center [75, 184] width 53 height 13
click at [67, 11] on icon at bounding box center [67, 10] width 5 height 5
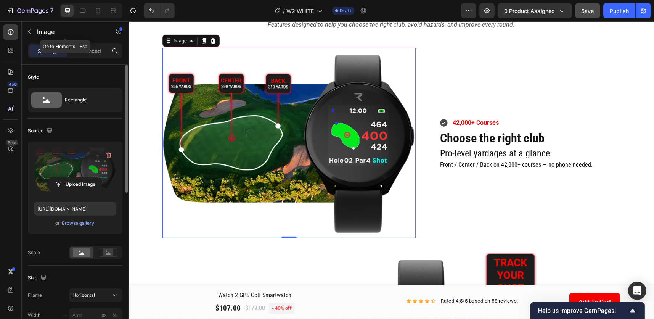
scroll to position [578, 0]
click at [281, 135] on img at bounding box center [288, 143] width 253 height 190
click at [77, 177] on button "Upload Image" at bounding box center [74, 184] width 53 height 14
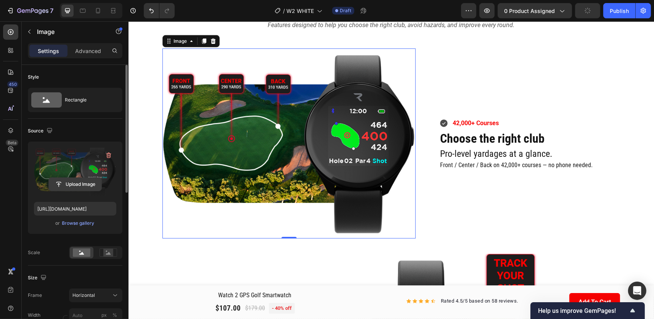
click at [78, 180] on input "file" at bounding box center [75, 184] width 53 height 13
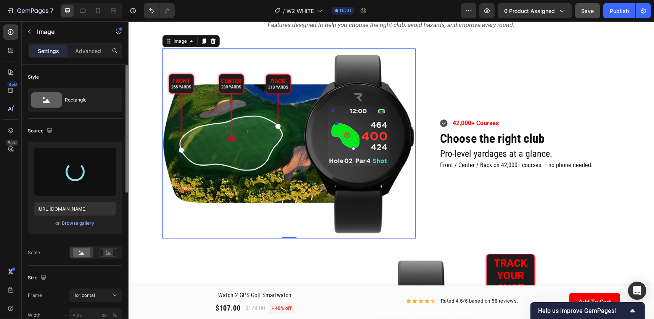
type input "[URL][DOMAIN_NAME]"
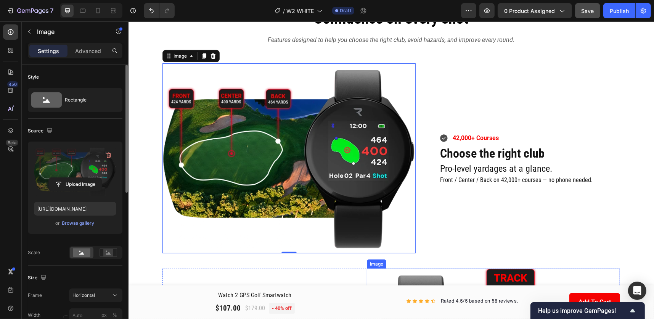
scroll to position [693, 0]
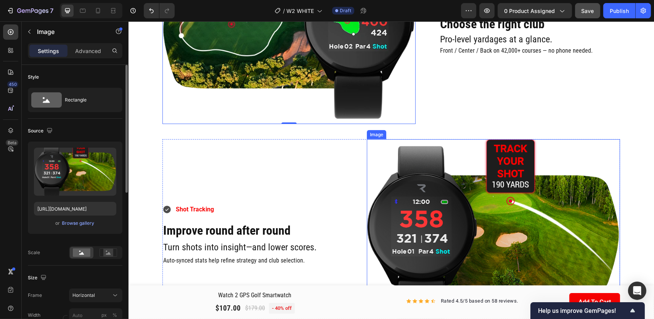
click at [466, 211] on img at bounding box center [493, 234] width 253 height 190
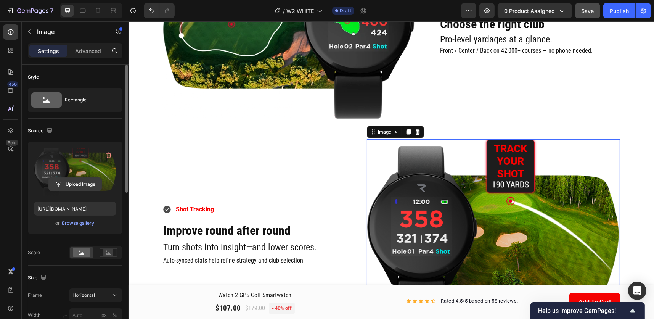
click at [79, 184] on input "file" at bounding box center [75, 184] width 53 height 13
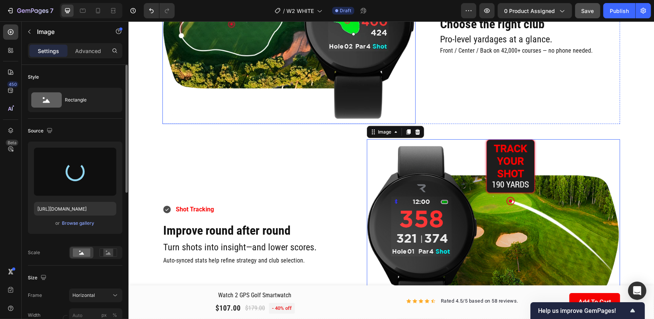
type input "[URL][DOMAIN_NAME]"
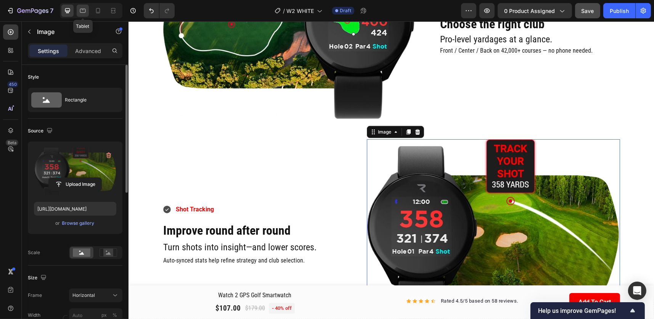
click at [79, 11] on icon at bounding box center [83, 11] width 8 height 8
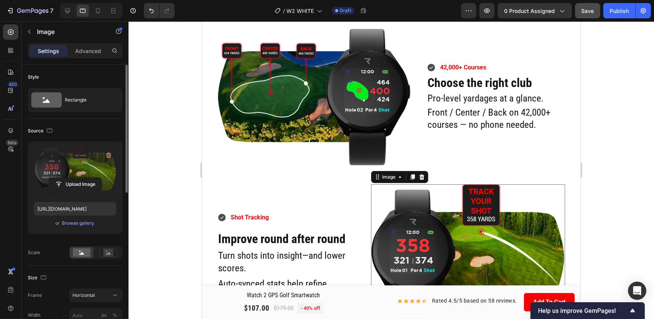
scroll to position [575, 0]
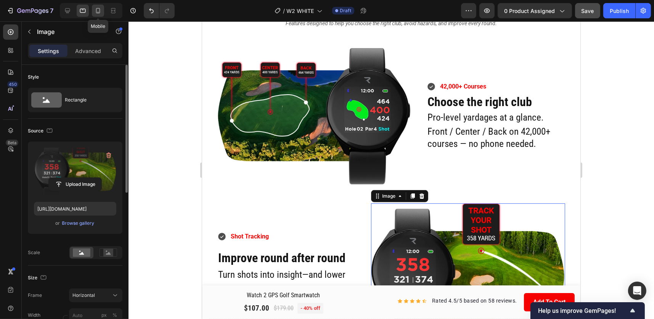
click at [99, 11] on icon at bounding box center [98, 11] width 8 height 8
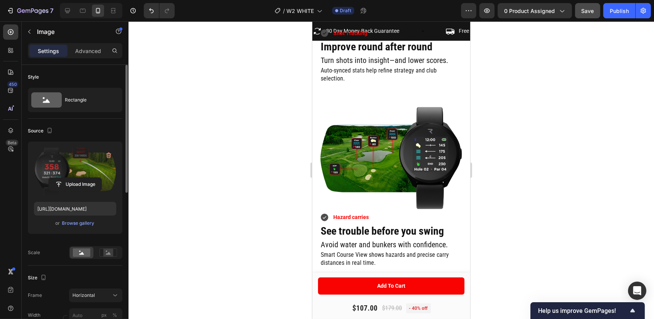
scroll to position [930, 0]
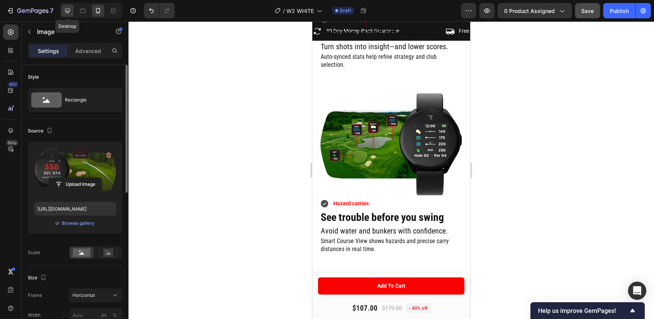
click at [66, 13] on icon at bounding box center [67, 10] width 5 height 5
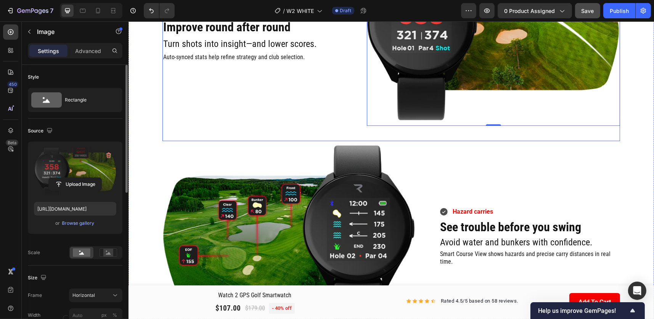
scroll to position [974, 0]
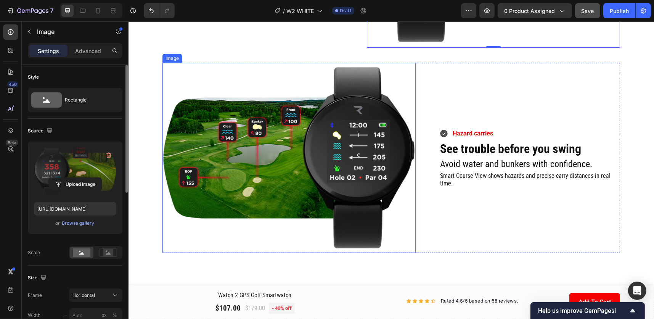
click at [344, 161] on img at bounding box center [288, 158] width 253 height 190
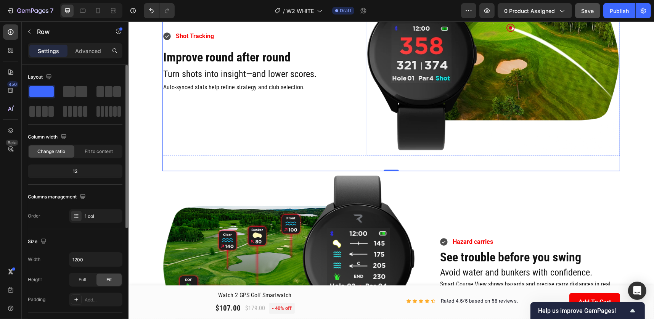
scroll to position [822, 0]
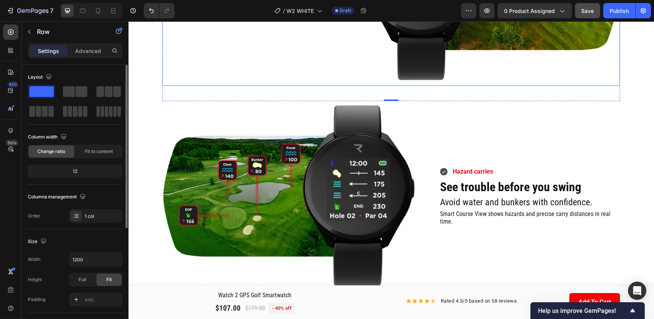
click at [312, 167] on img at bounding box center [288, 196] width 253 height 190
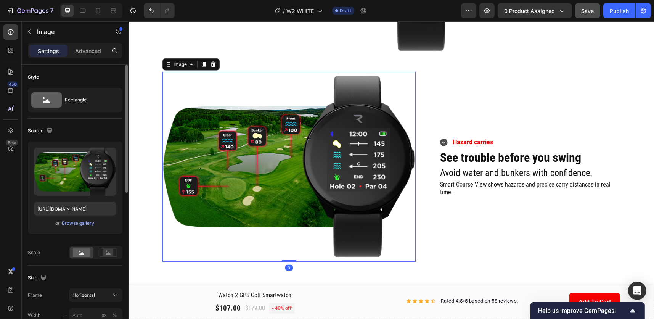
scroll to position [974, 0]
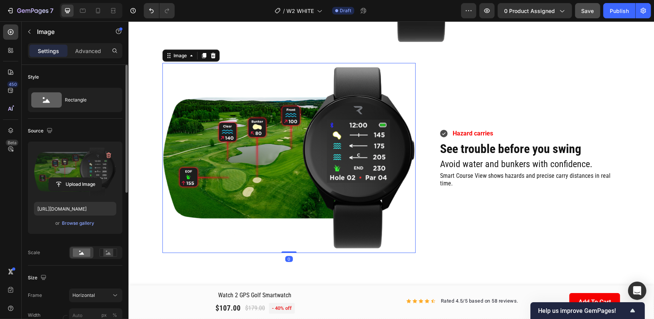
click at [72, 172] on label at bounding box center [75, 172] width 82 height 48
click at [72, 178] on input "file" at bounding box center [75, 184] width 53 height 13
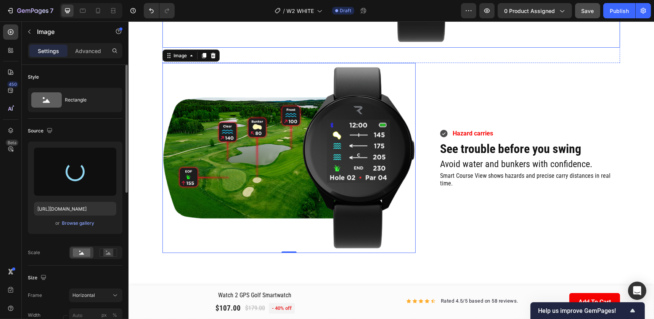
type input "[URL][DOMAIN_NAME]"
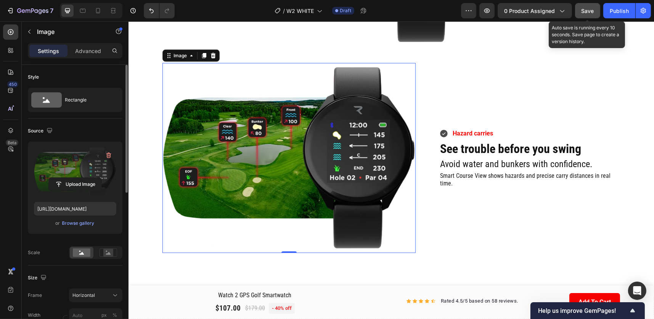
click at [589, 11] on span "Save" at bounding box center [588, 11] width 13 height 6
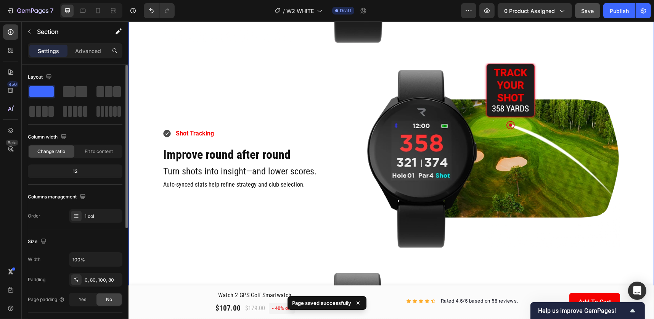
scroll to position [643, 0]
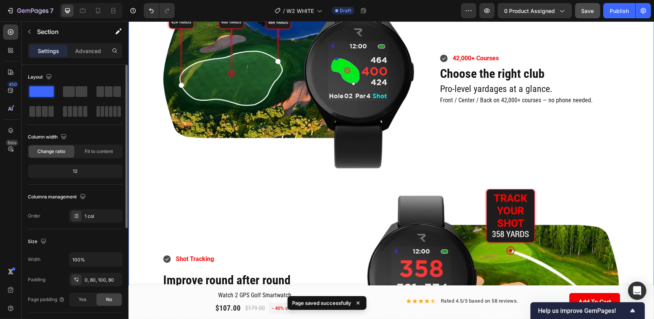
drag, startPoint x: 624, startPoint y: 152, endPoint x: 621, endPoint y: 68, distance: 83.6
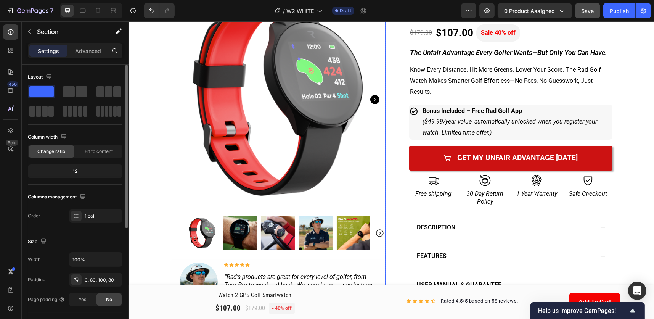
scroll to position [76, 0]
click at [279, 100] on img at bounding box center [278, 99] width 216 height 216
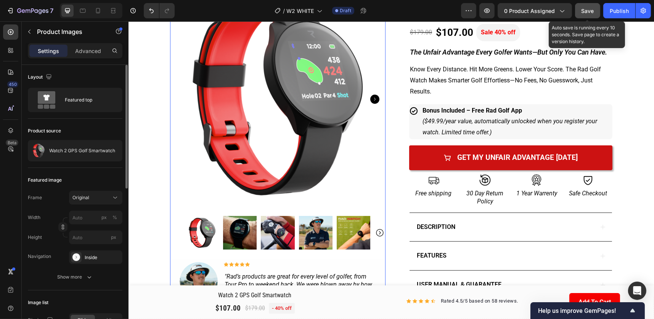
click at [583, 10] on span "Save" at bounding box center [588, 11] width 13 height 6
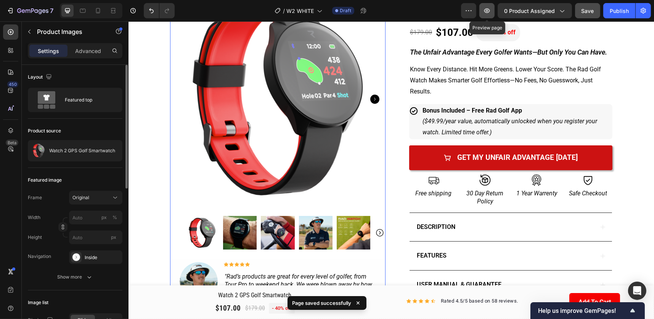
click at [488, 8] on icon "button" at bounding box center [487, 11] width 8 height 8
